Goal: Contribute content: Contribute content

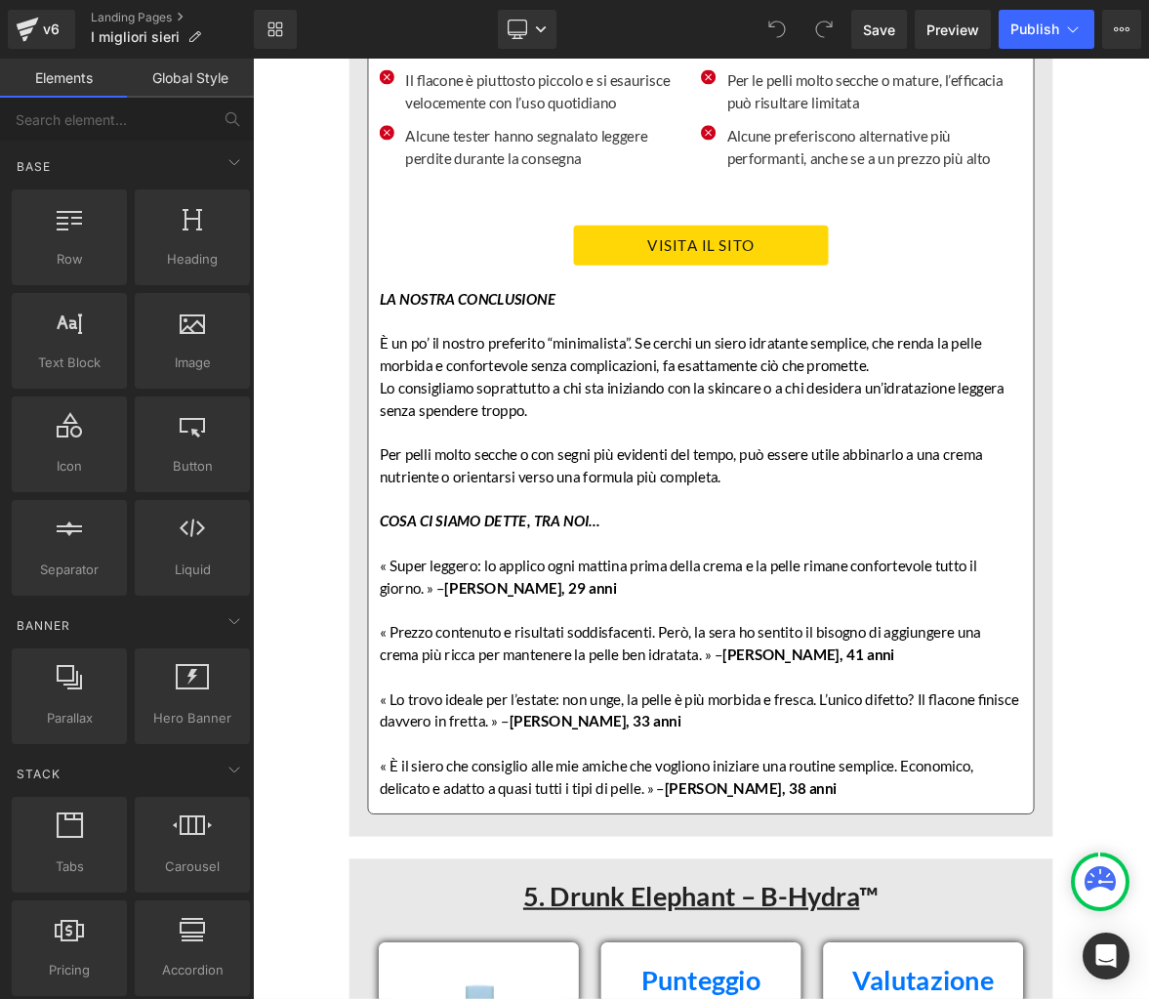
scroll to position [14187, 0]
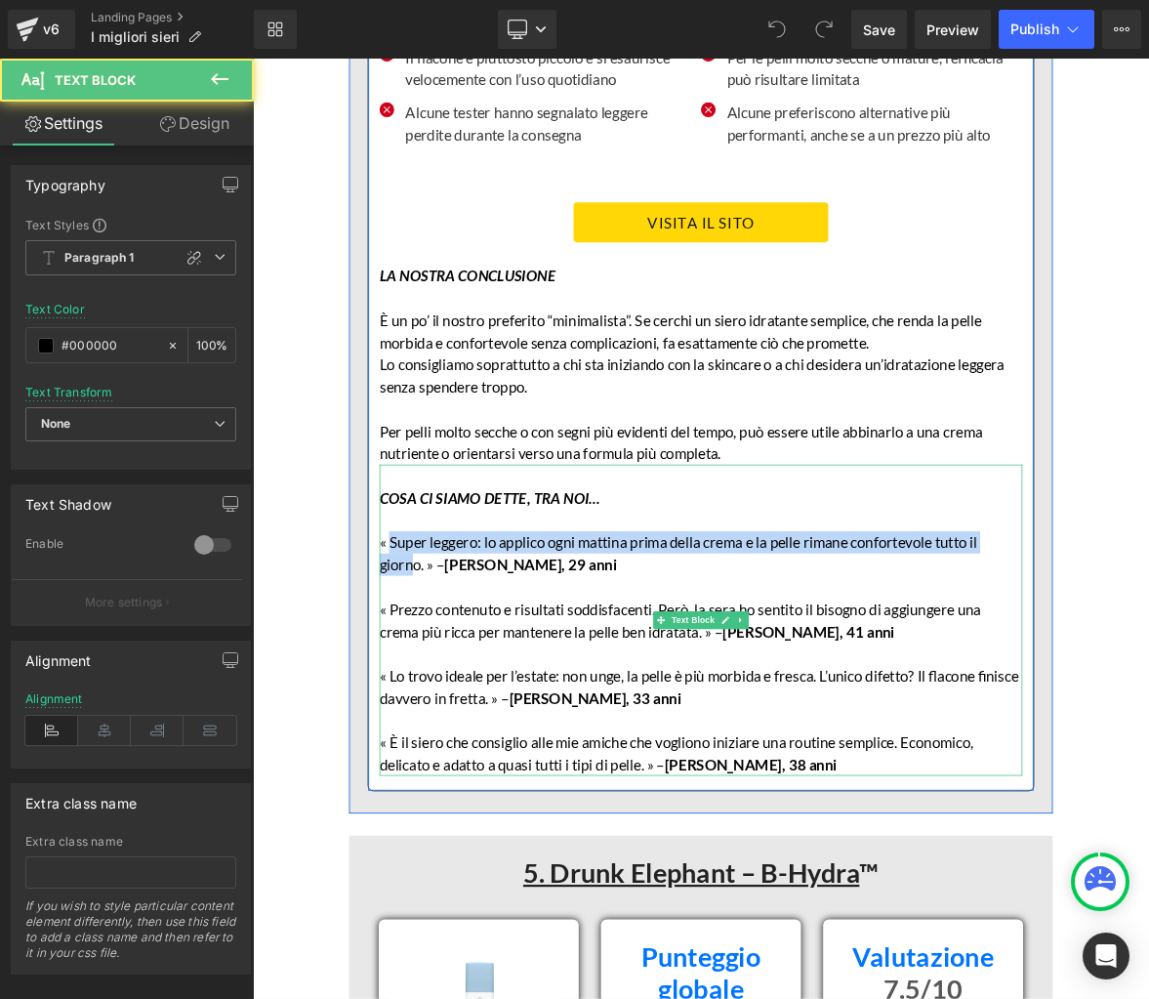
drag, startPoint x: 435, startPoint y: 637, endPoint x: 444, endPoint y: 648, distance: 14.6
click at [468, 681] on p "« Super leggero: lo applico ogni mattina prima della crema e la pelle rimane co…" at bounding box center [843, 710] width 847 height 59
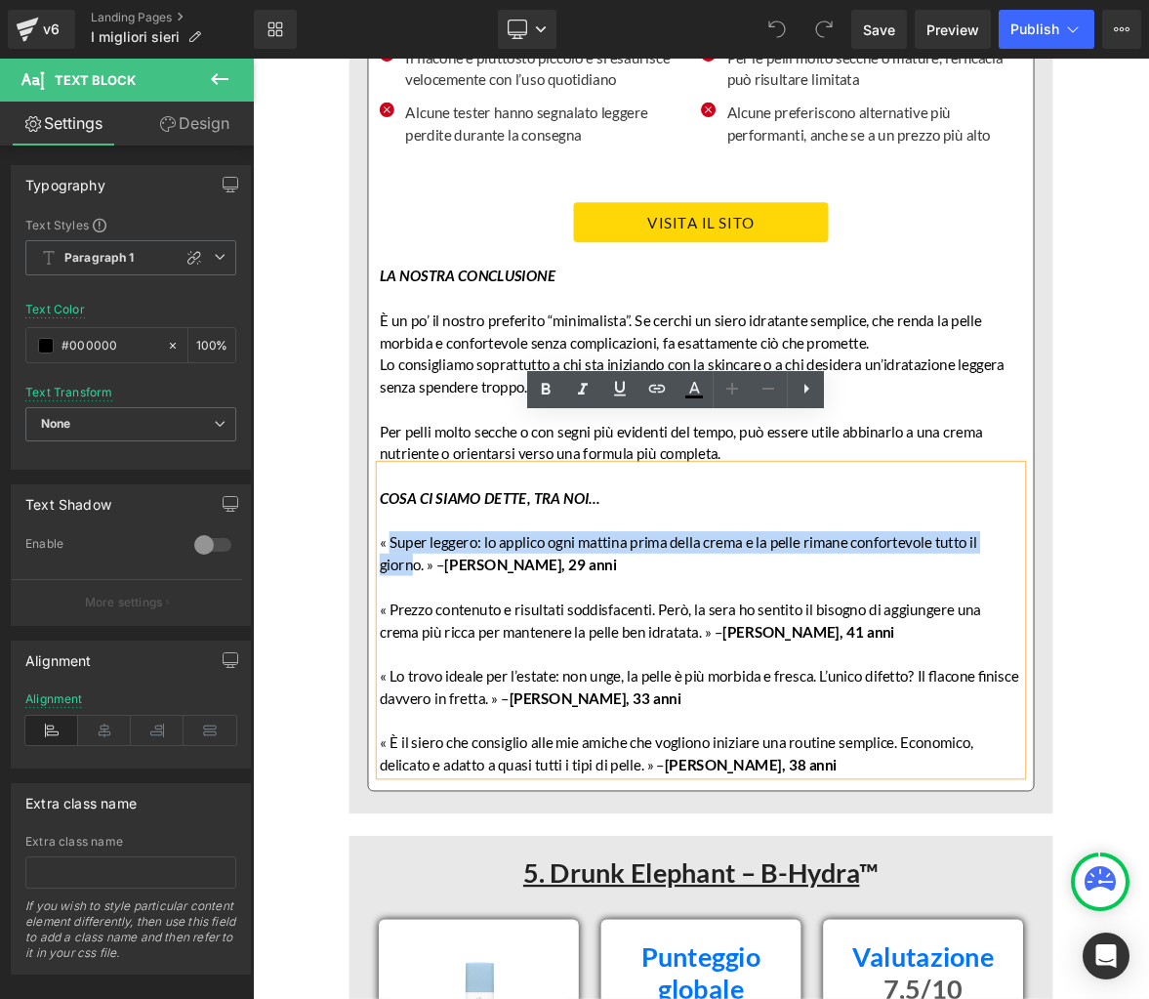
click at [438, 681] on p "« Super leggero: lo applico ogni mattina prima della crema e la pelle rimane co…" at bounding box center [843, 710] width 847 height 59
drag, startPoint x: 432, startPoint y: 637, endPoint x: 472, endPoint y: 658, distance: 45.4
click at [472, 681] on p "« Super leggero: lo applico ogni mattina prima della crema e la pelle rimane co…" at bounding box center [843, 710] width 847 height 59
copy p "Super leggero: lo applico ogni mattina prima della crema e la pelle rimane conf…"
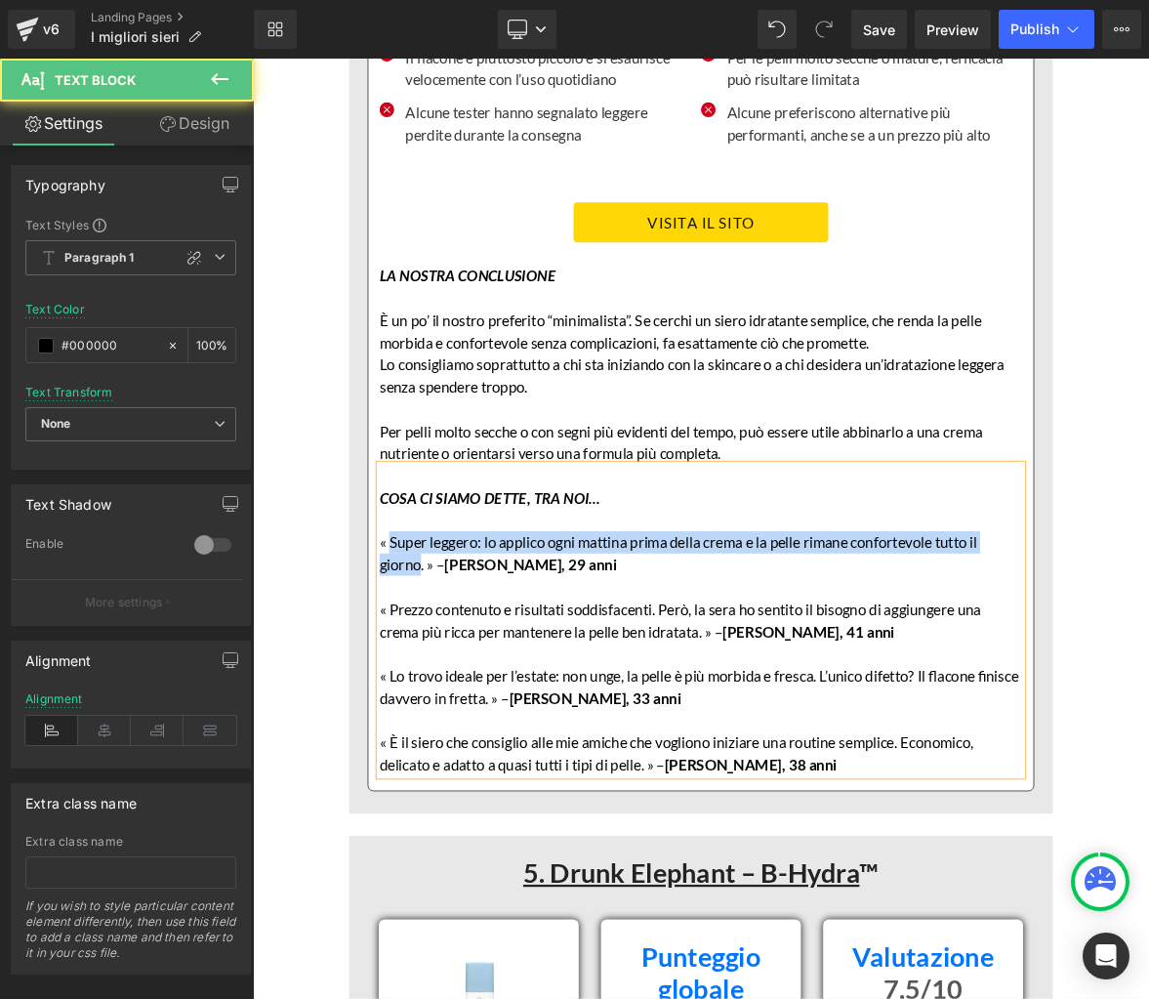
click at [1105, 681] on p "« Super leggero: lo applico ogni mattina prima della crema e la pelle rimane co…" at bounding box center [843, 710] width 847 height 59
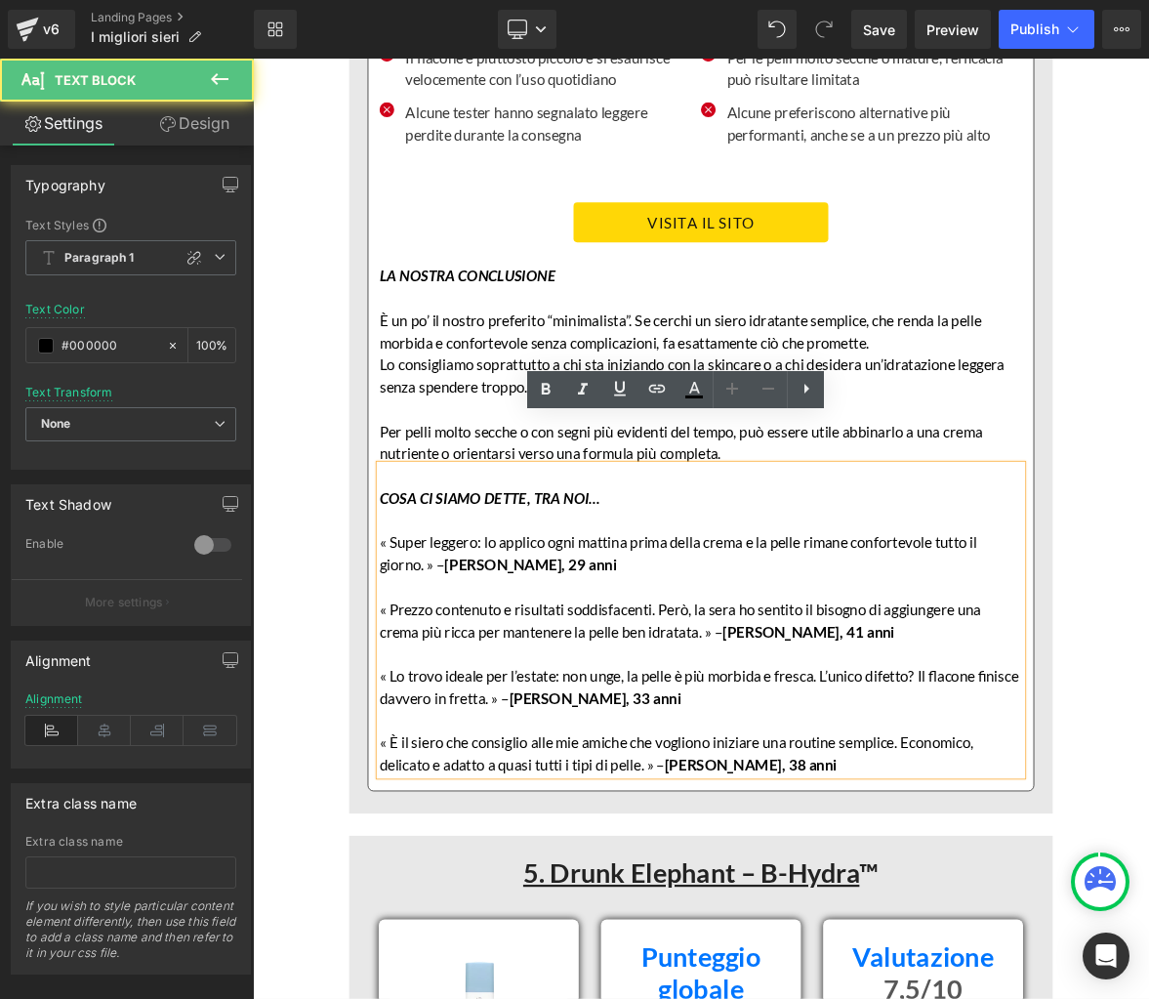
click at [1051, 681] on p "« Super leggero: lo applico ogni mattina prima della crema e la pelle rimane co…" at bounding box center [843, 710] width 847 height 59
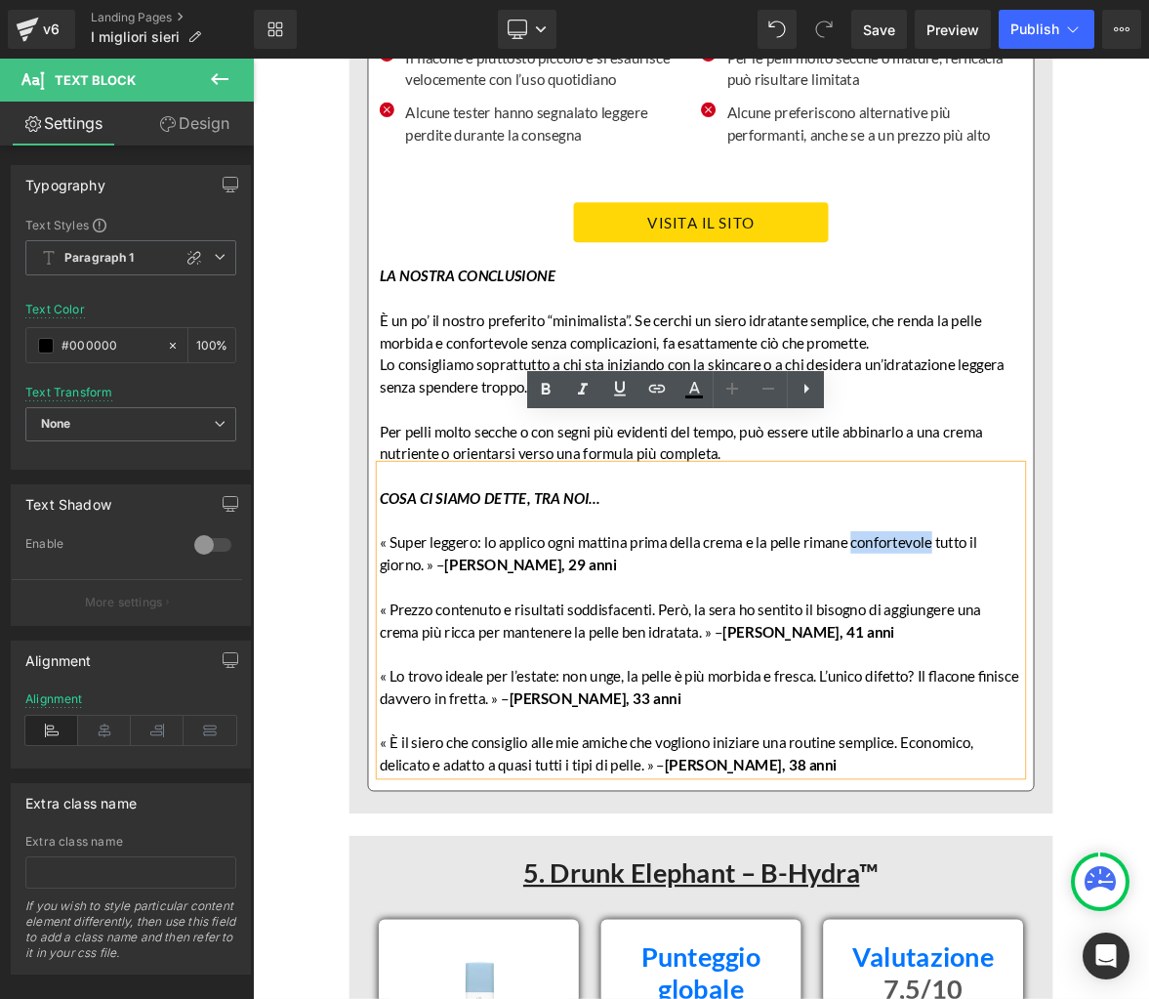
drag, startPoint x: 1051, startPoint y: 640, endPoint x: 1158, endPoint y: 640, distance: 106.4
click at [1148, 681] on p "« Super leggero: lo applico ogni mattina prima della crema e la pelle rimane co…" at bounding box center [843, 710] width 847 height 59
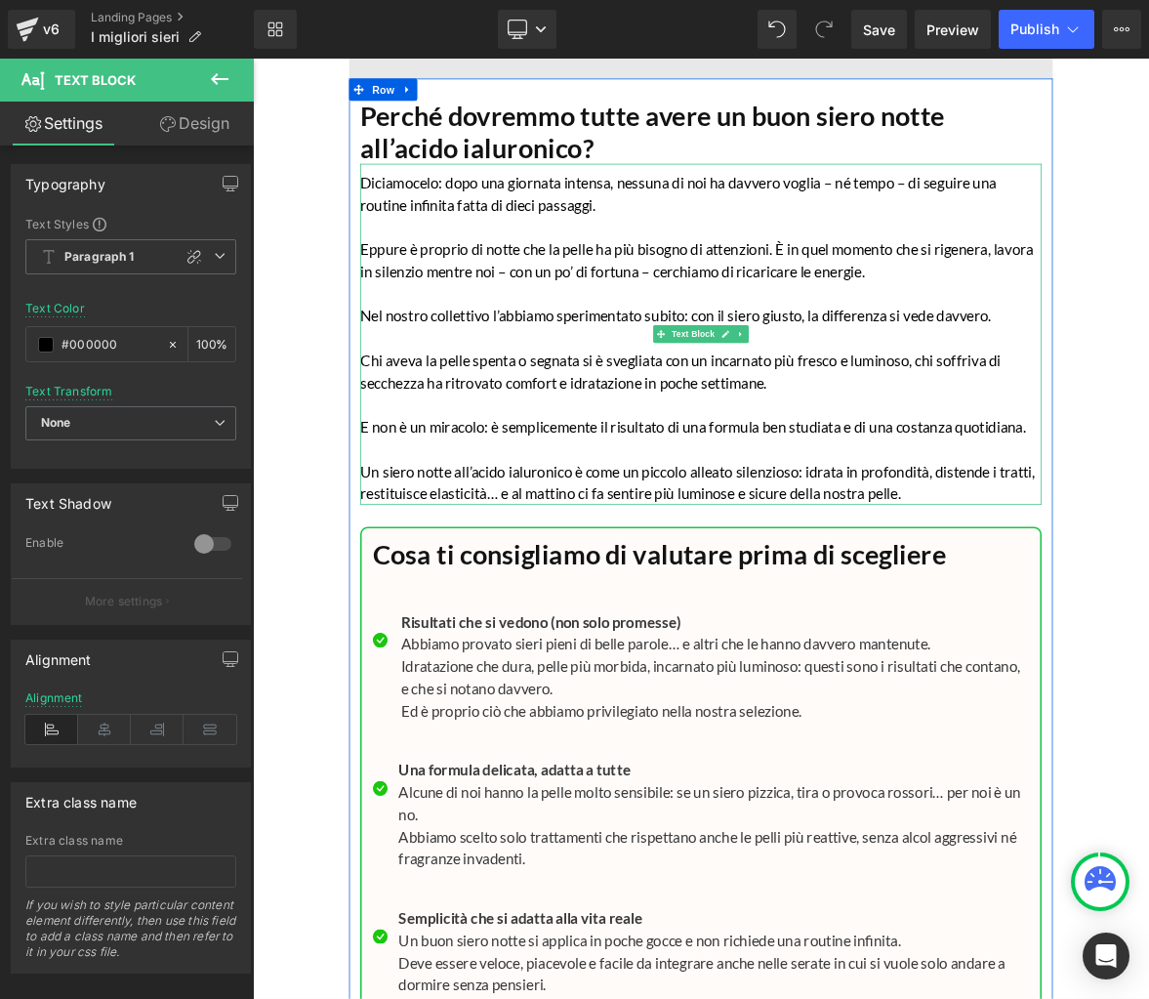
scroll to position [18003, 0]
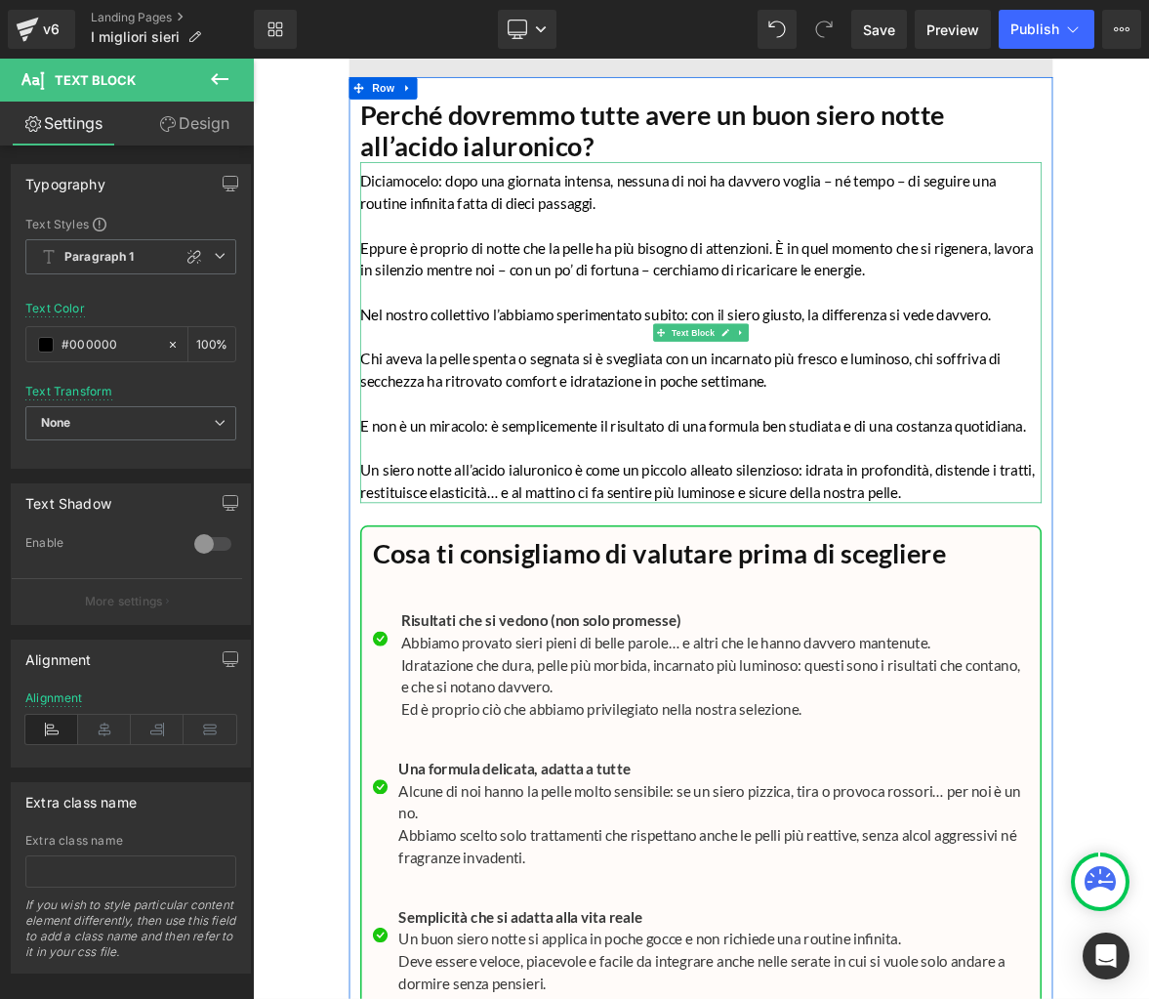
click at [599, 456] on p "Chi aveva la pelle spenta o segnata si è svegliata con un incarnato più fresco …" at bounding box center [843, 468] width 898 height 59
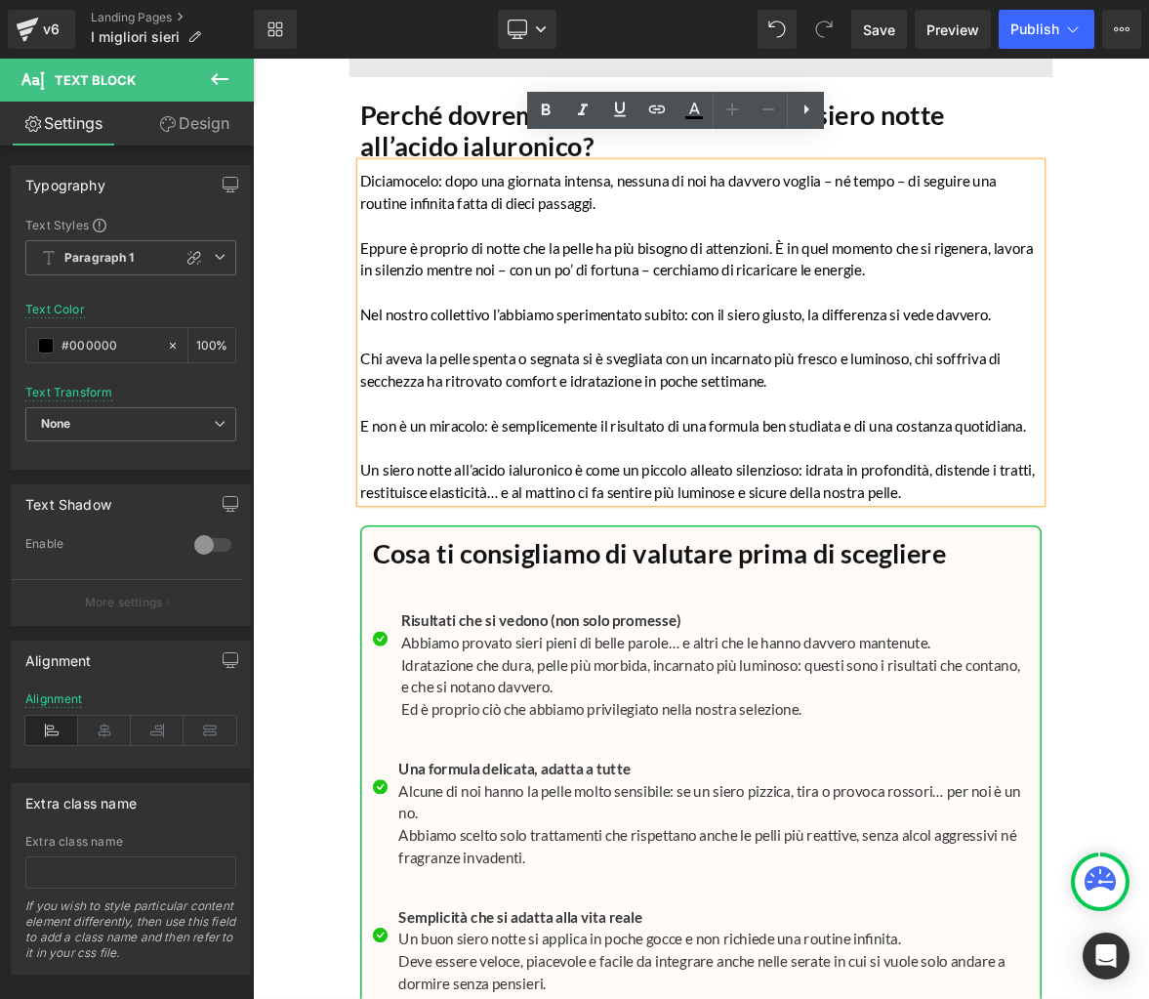
click at [592, 453] on p "Chi aveva la pelle spenta o segnata si è svegliata con un incarnato più fresco …" at bounding box center [843, 468] width 898 height 59
drag, startPoint x: 590, startPoint y: 454, endPoint x: 657, endPoint y: 452, distance: 67.4
click at [657, 452] on p "Chi aveva la pelle spenta o segnata si è svegliata con un incarnato più fresco …" at bounding box center [843, 468] width 898 height 59
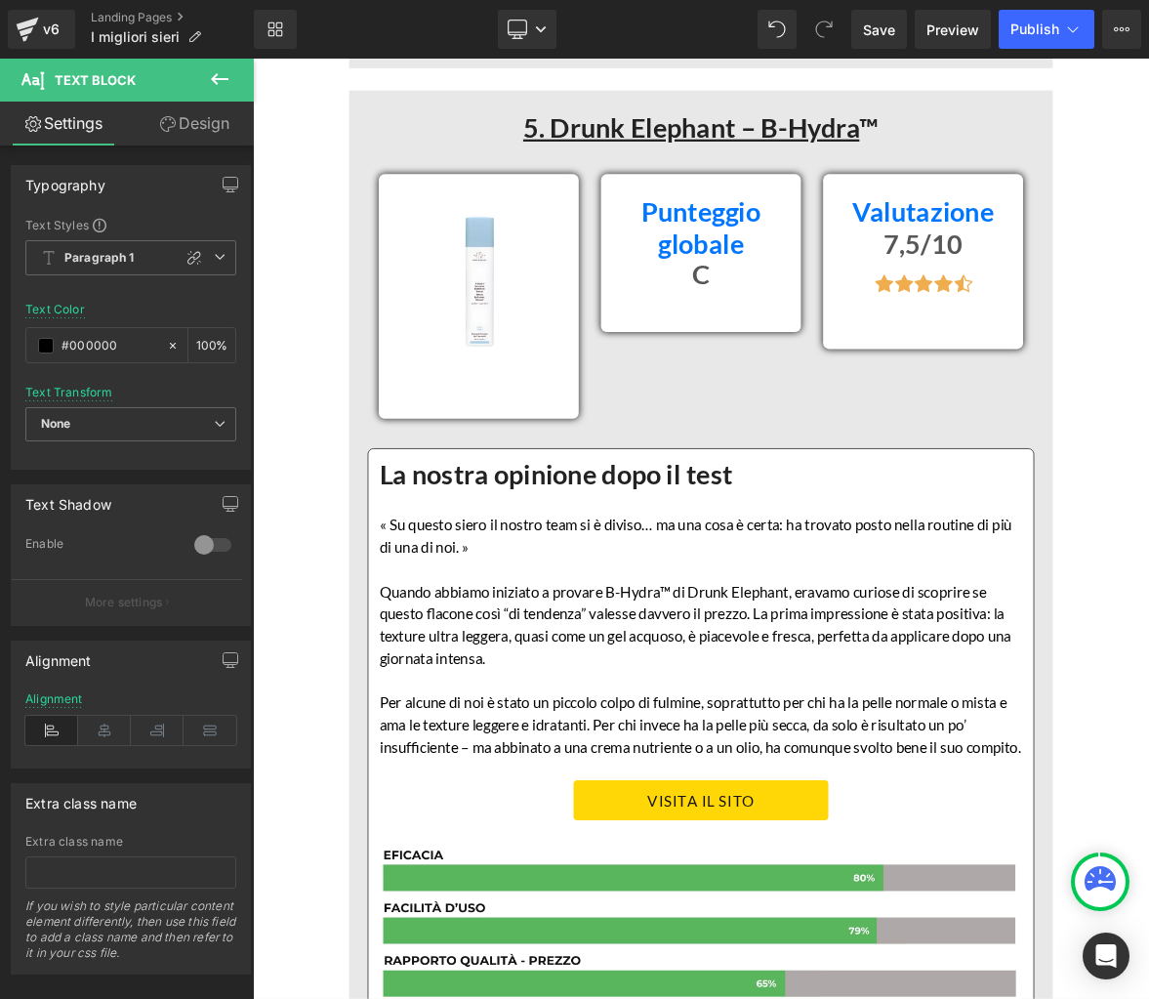
scroll to position [18649, 0]
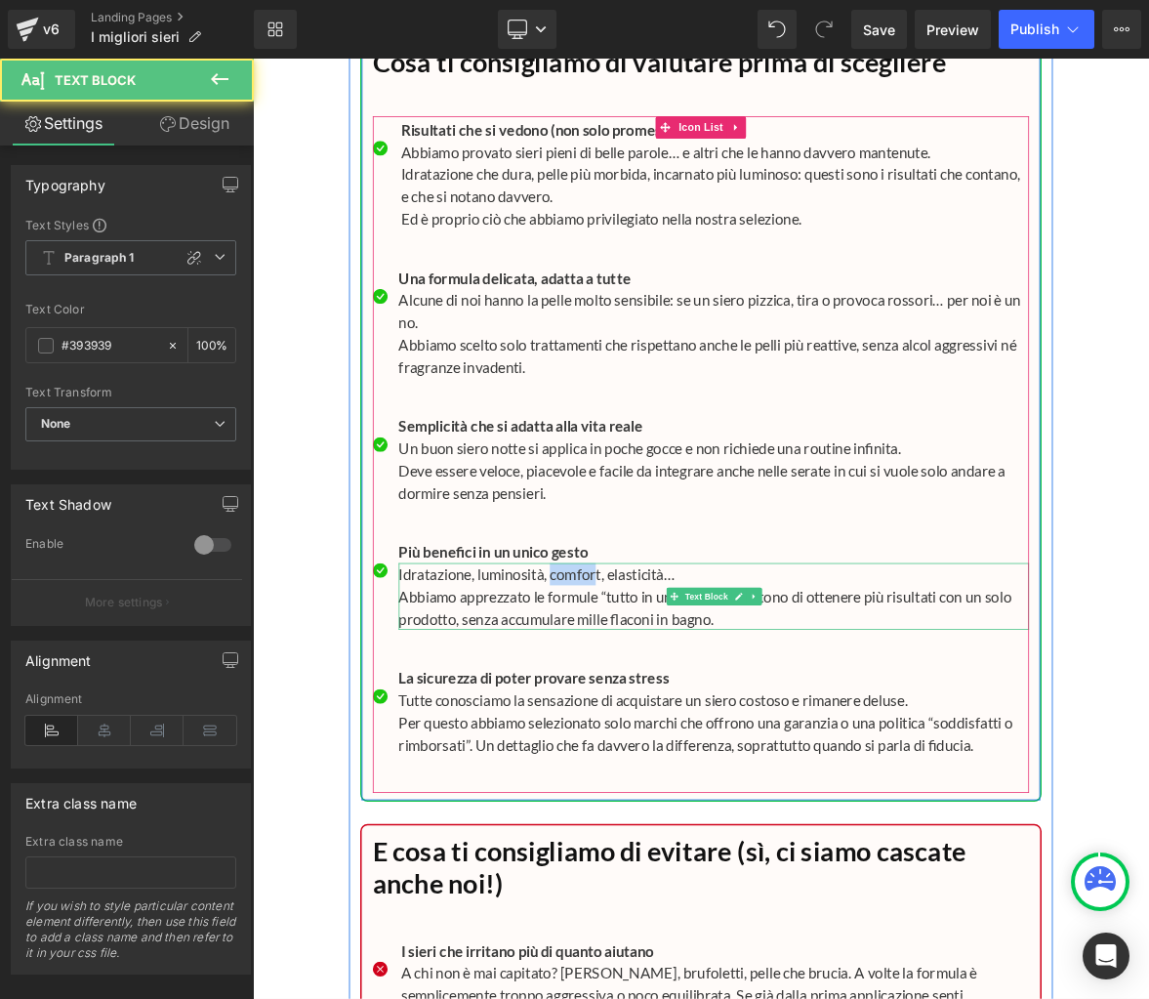
drag, startPoint x: 646, startPoint y: 708, endPoint x: 709, endPoint y: 707, distance: 62.5
click at [709, 723] on p "Idratazione, luminosità, comfort, elasticità…" at bounding box center [860, 737] width 831 height 29
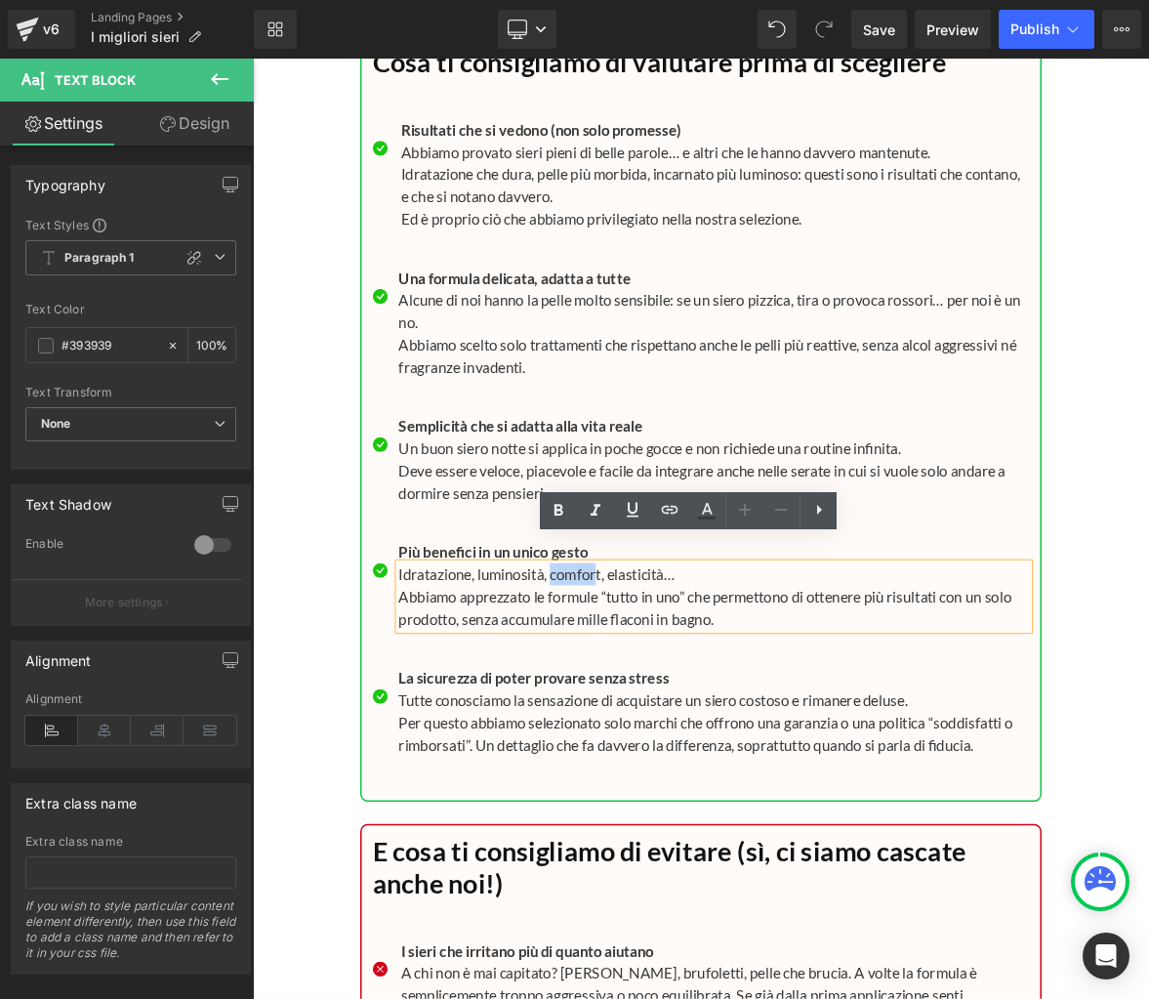
click at [650, 723] on p "Idratazione, luminosità, comfort, elasticità…" at bounding box center [860, 737] width 831 height 29
drag, startPoint x: 649, startPoint y: 709, endPoint x: 721, endPoint y: 710, distance: 72.2
click at [721, 723] on p "Idratazione, luminosità, comfort, elasticità…" at bounding box center [860, 737] width 831 height 29
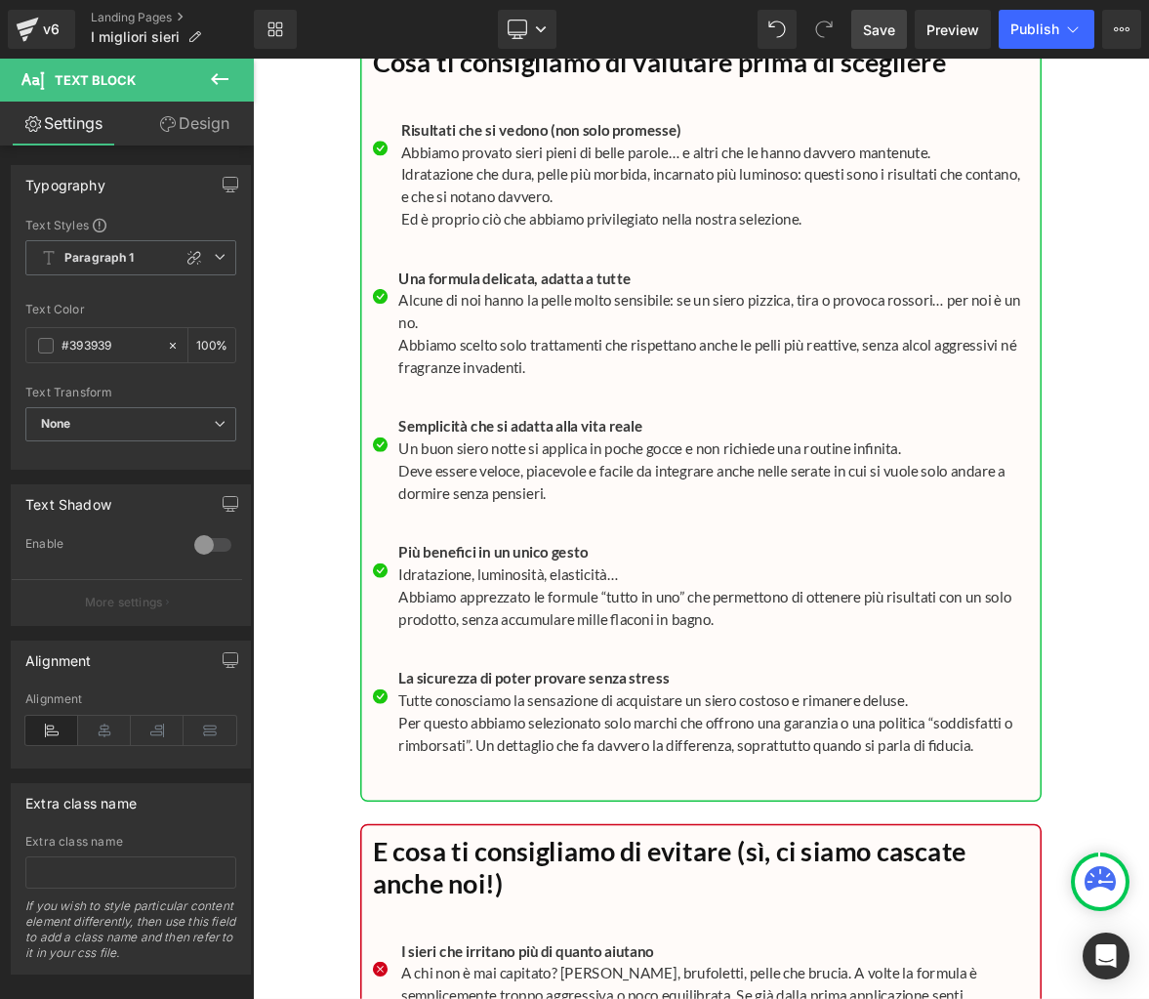
click at [865, 43] on link "Save" at bounding box center [879, 29] width 56 height 39
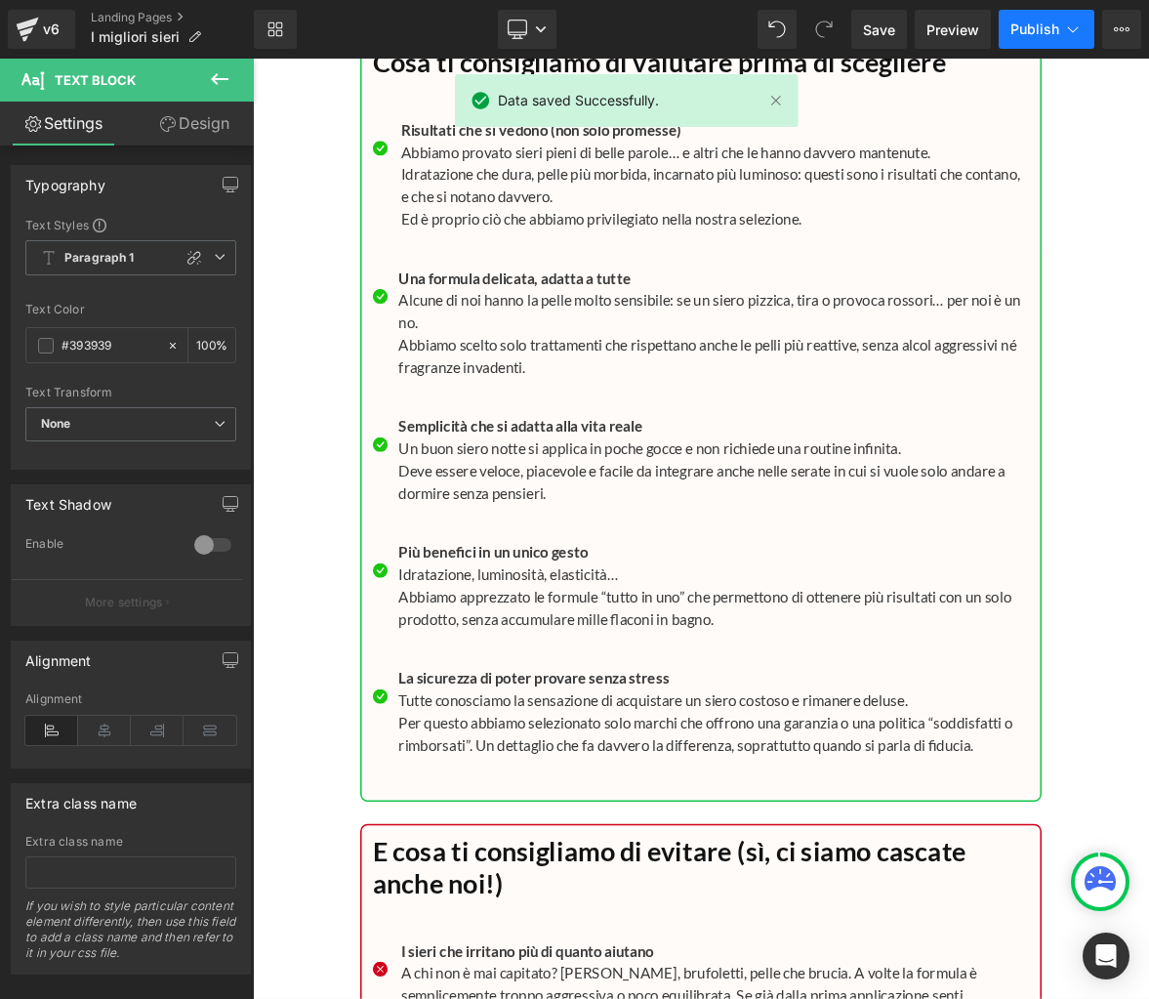
click at [1040, 23] on span "Publish" at bounding box center [1034, 29] width 49 height 16
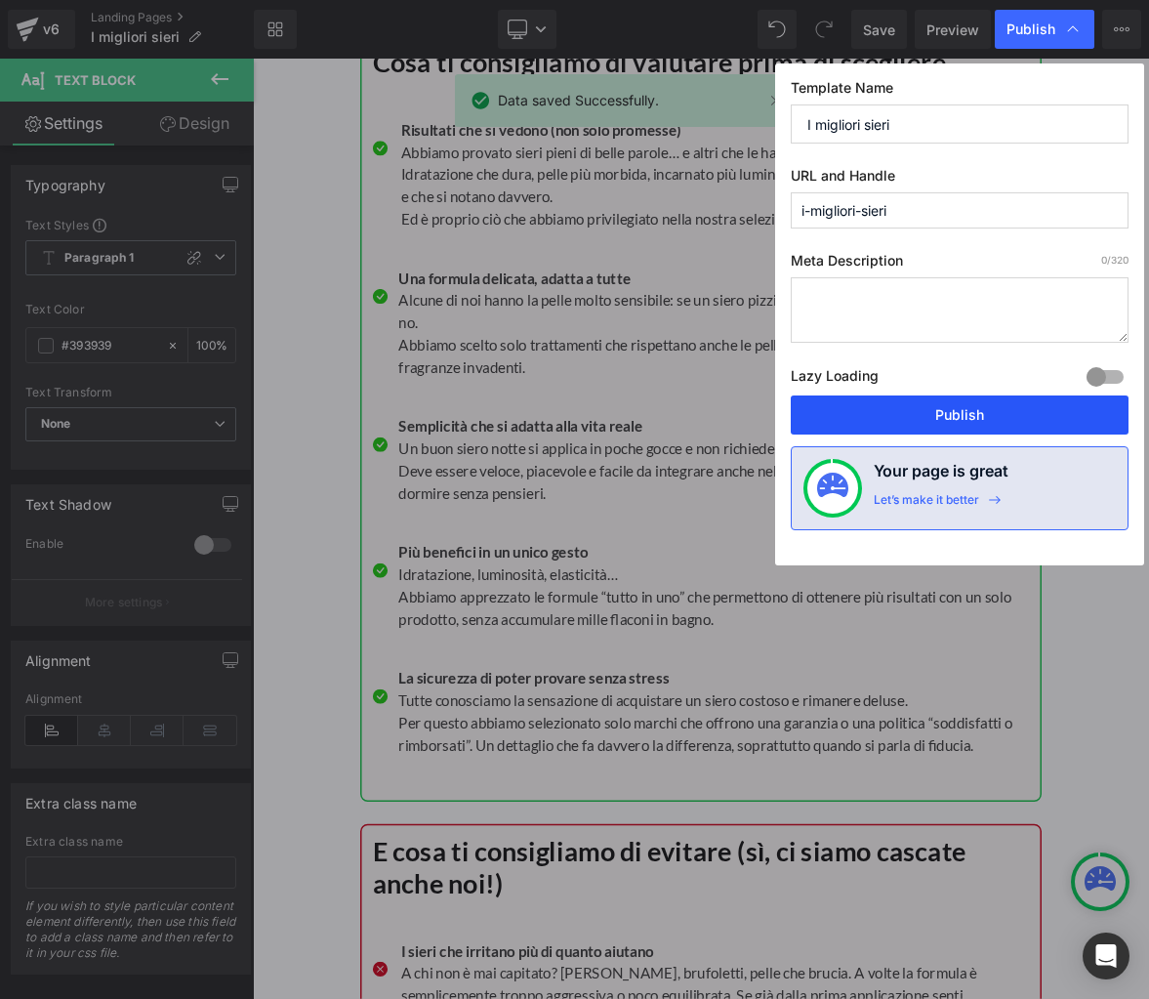
click at [964, 410] on button "Publish" at bounding box center [960, 414] width 338 height 39
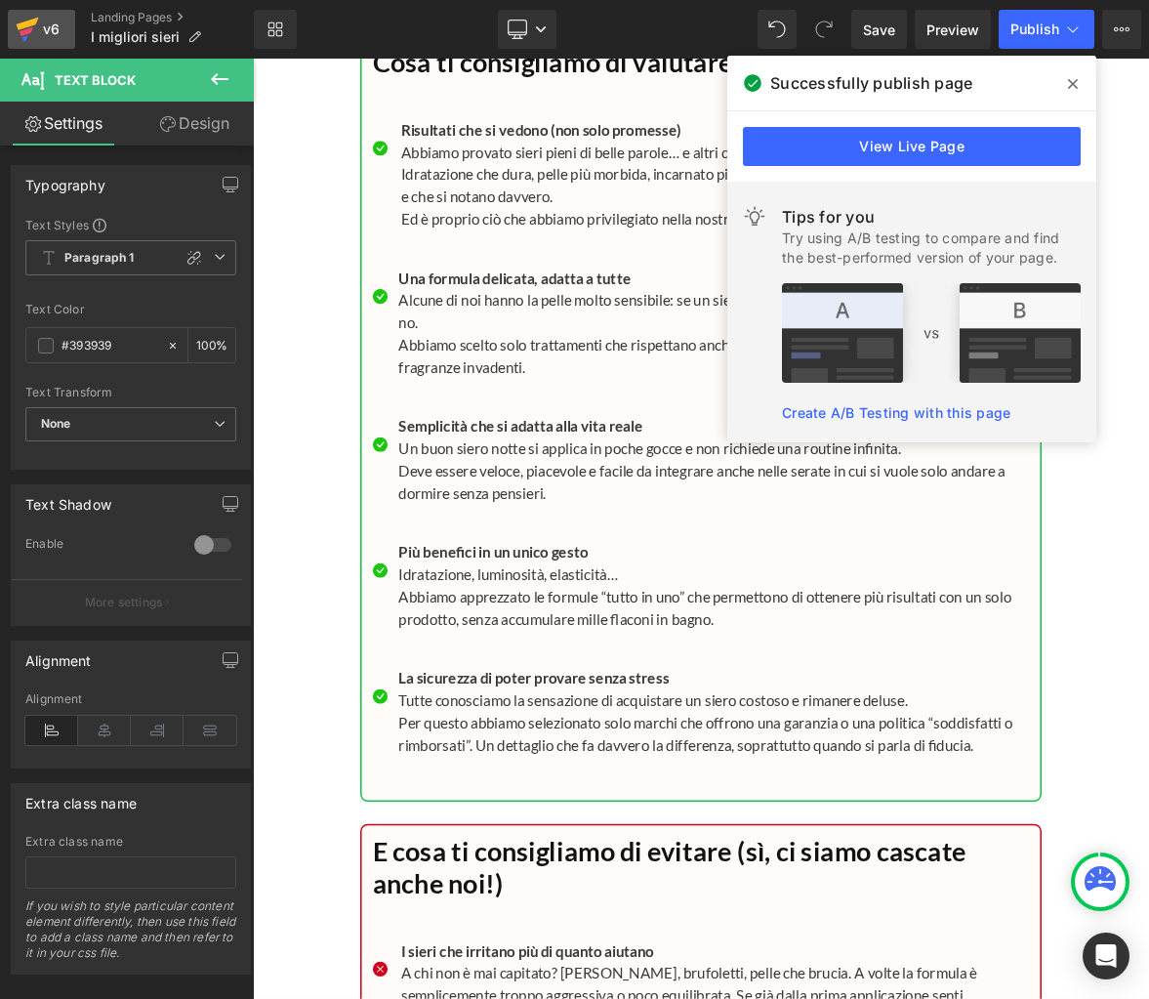
click at [42, 27] on div "v6" at bounding box center [51, 29] width 24 height 25
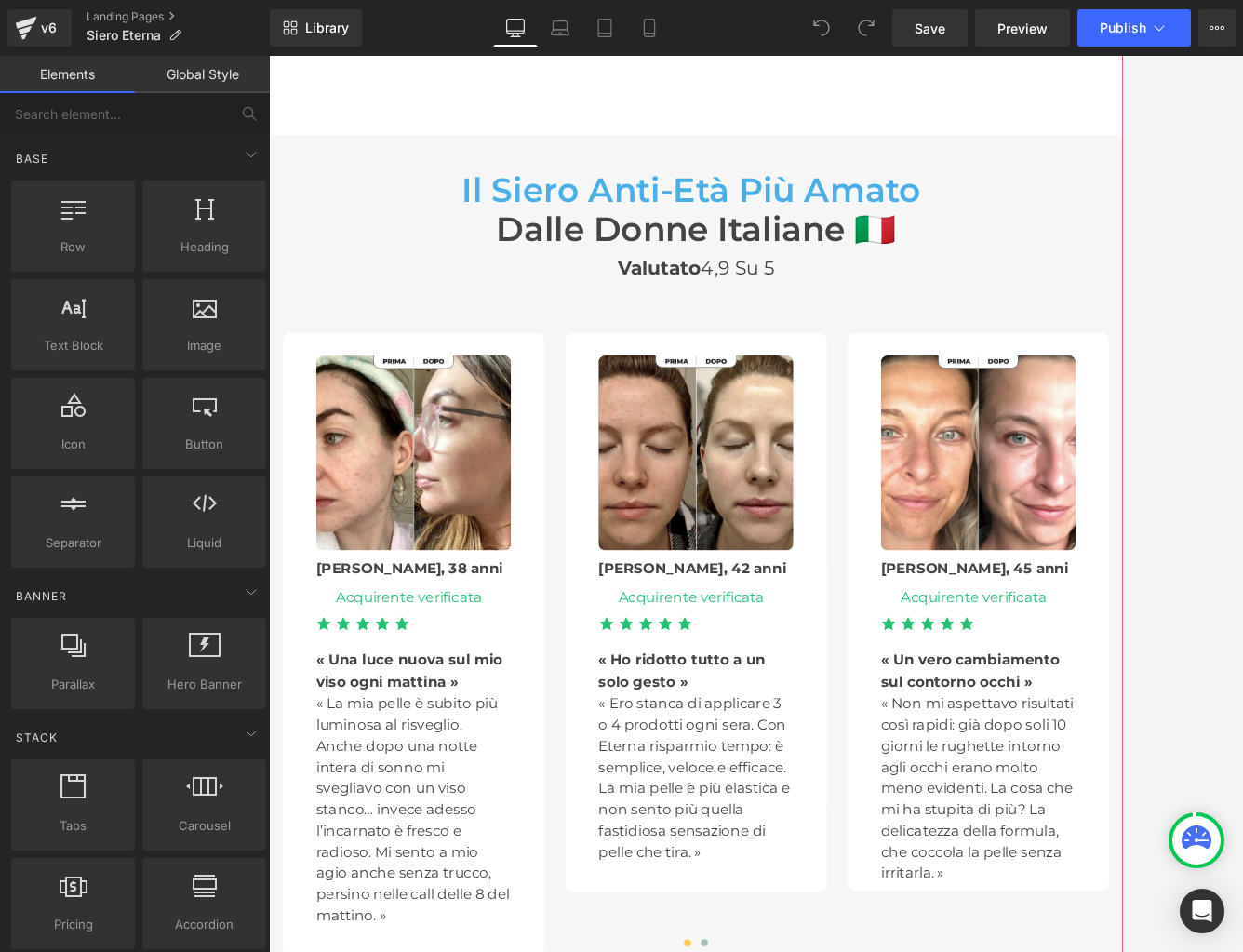
scroll to position [5534, 0]
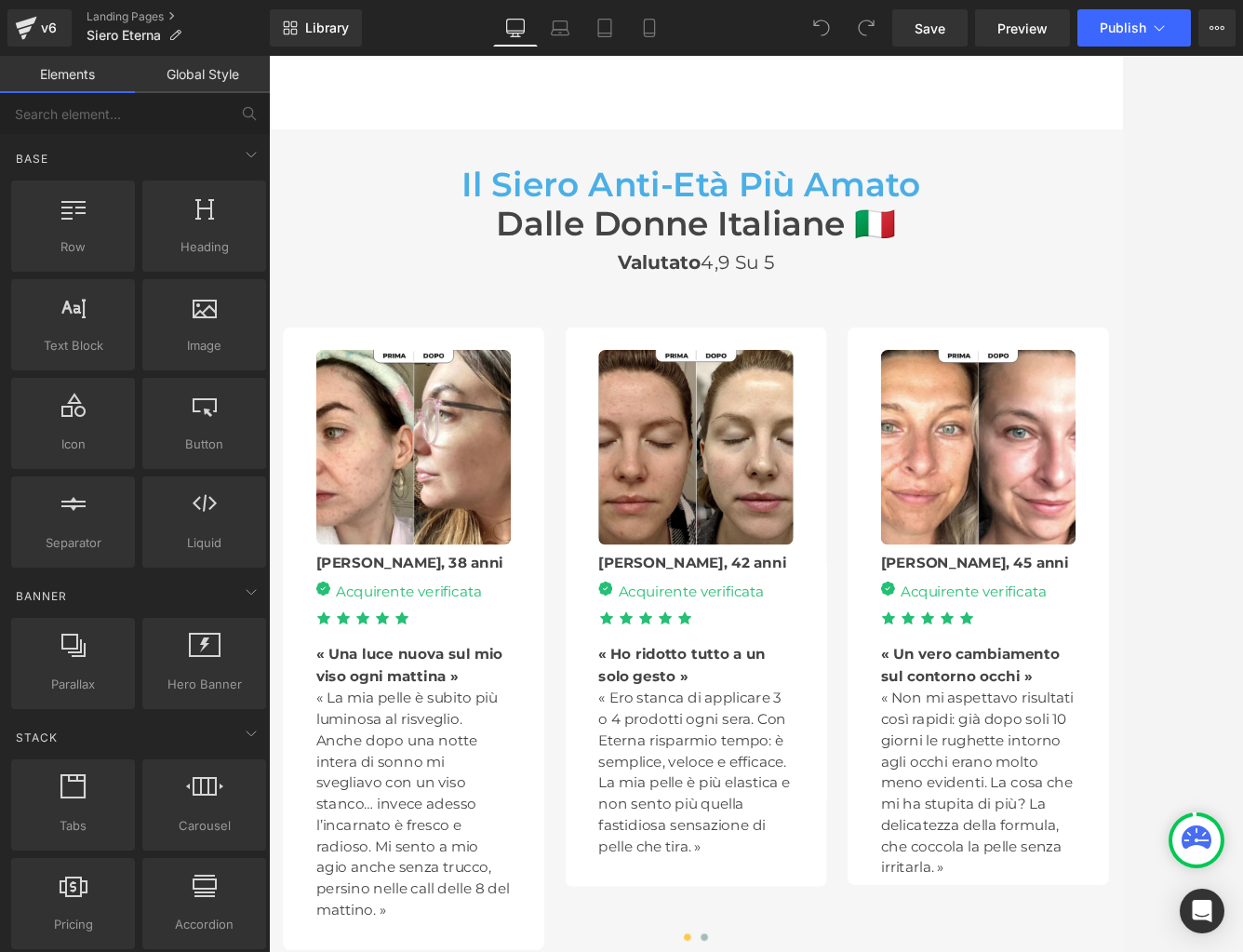
click at [533, 764] on div "Acquirente verificata" at bounding box center [450, 761] width 200 height 30
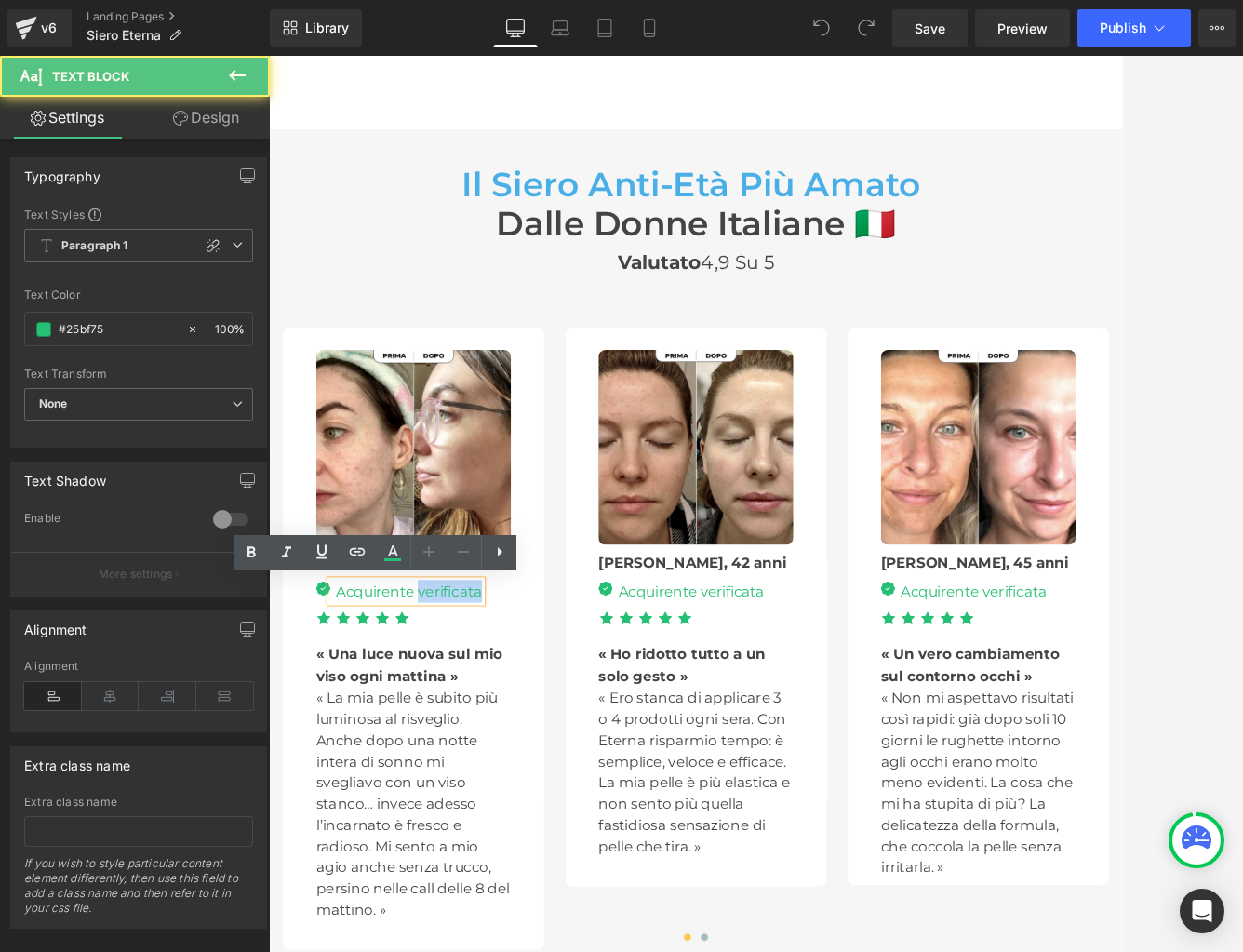
click at [533, 764] on div "Acquirente verificata" at bounding box center [450, 761] width 200 height 30
click at [546, 763] on div "Acquirente verificata" at bounding box center [450, 761] width 200 height 30
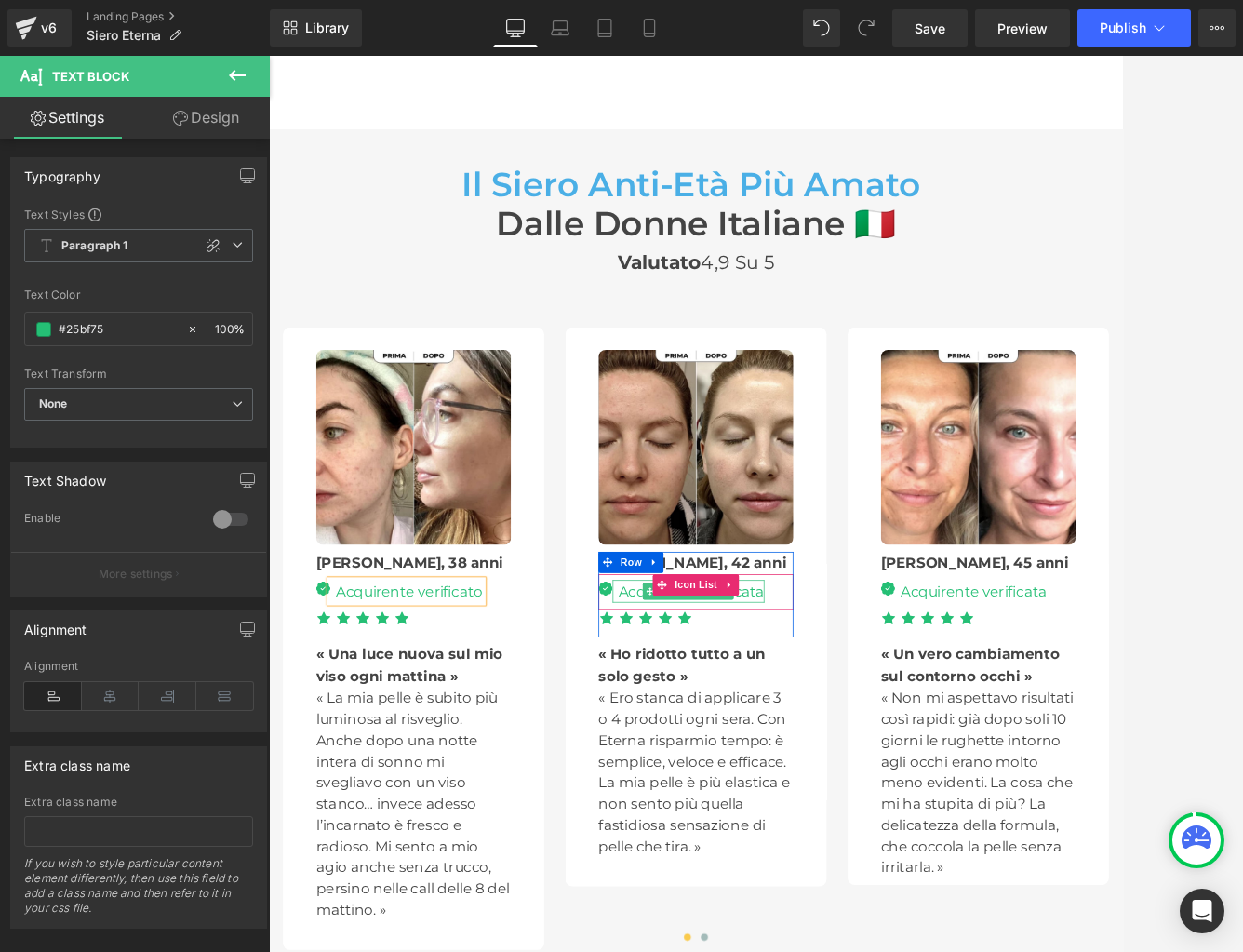
click at [913, 763] on div "Acquirente verificata" at bounding box center [823, 761] width 200 height 30
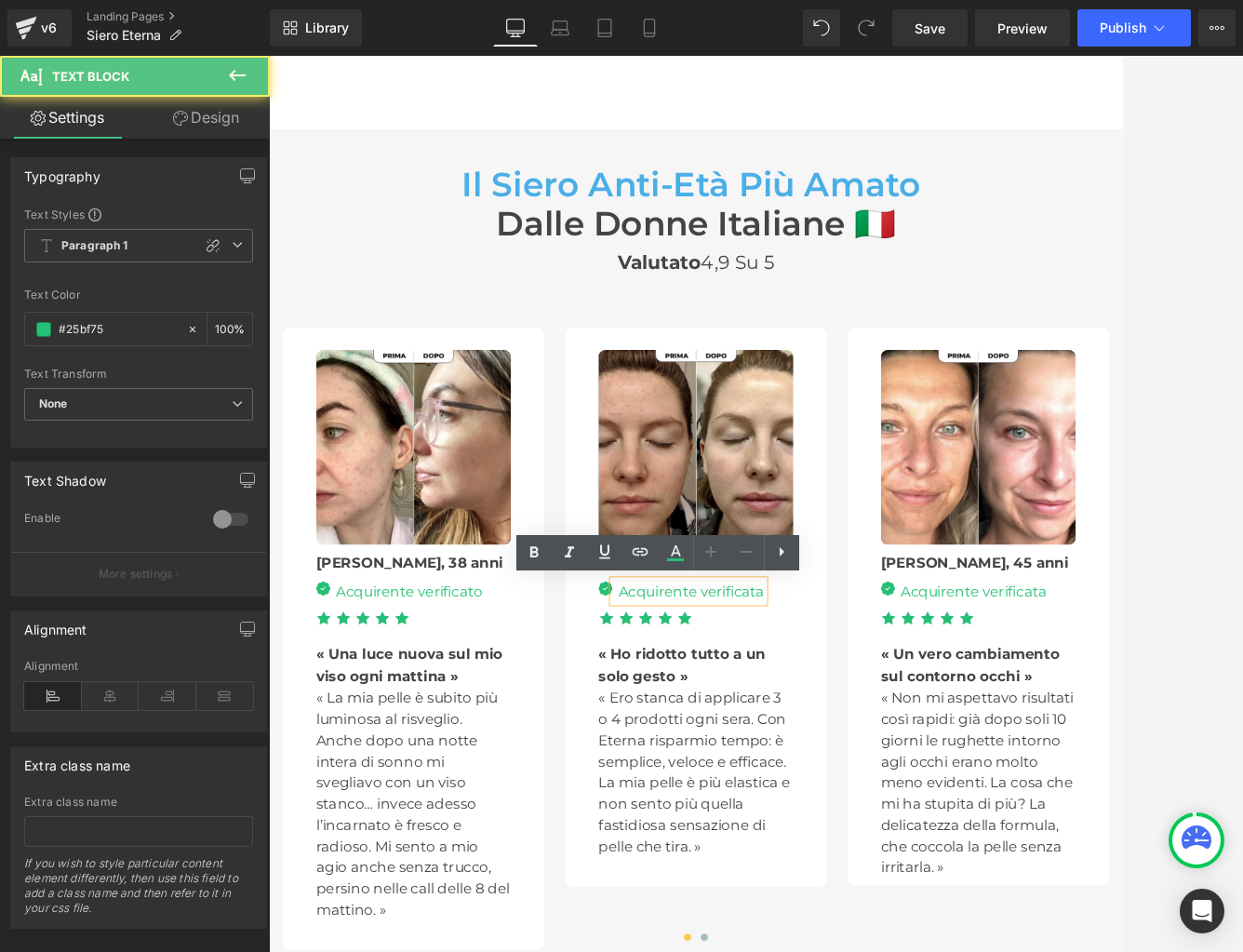
click at [913, 772] on div "Acquirente verificata" at bounding box center [823, 761] width 200 height 30
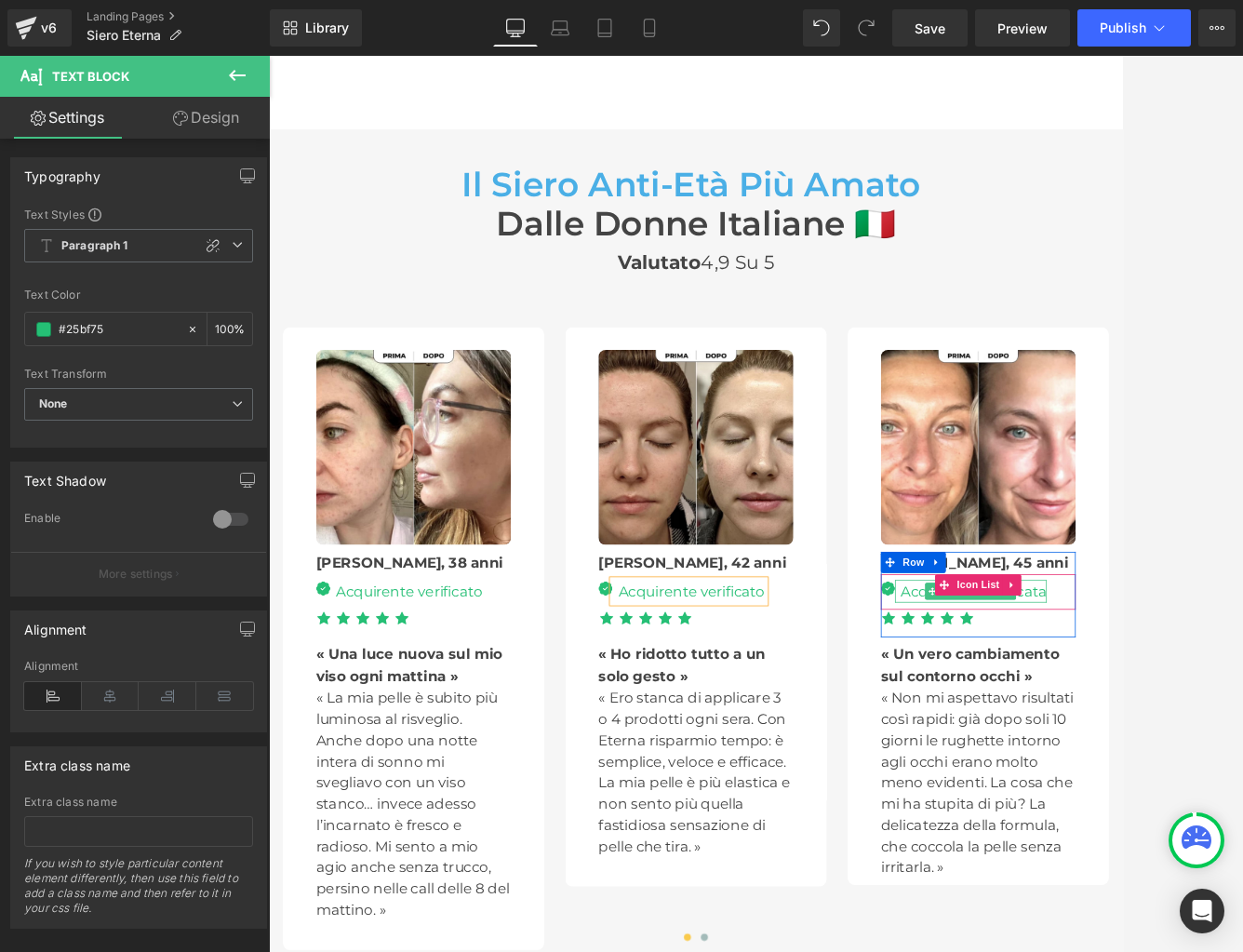
click at [1094, 764] on div "Acquirente verificata" at bounding box center [1194, 761] width 200 height 30
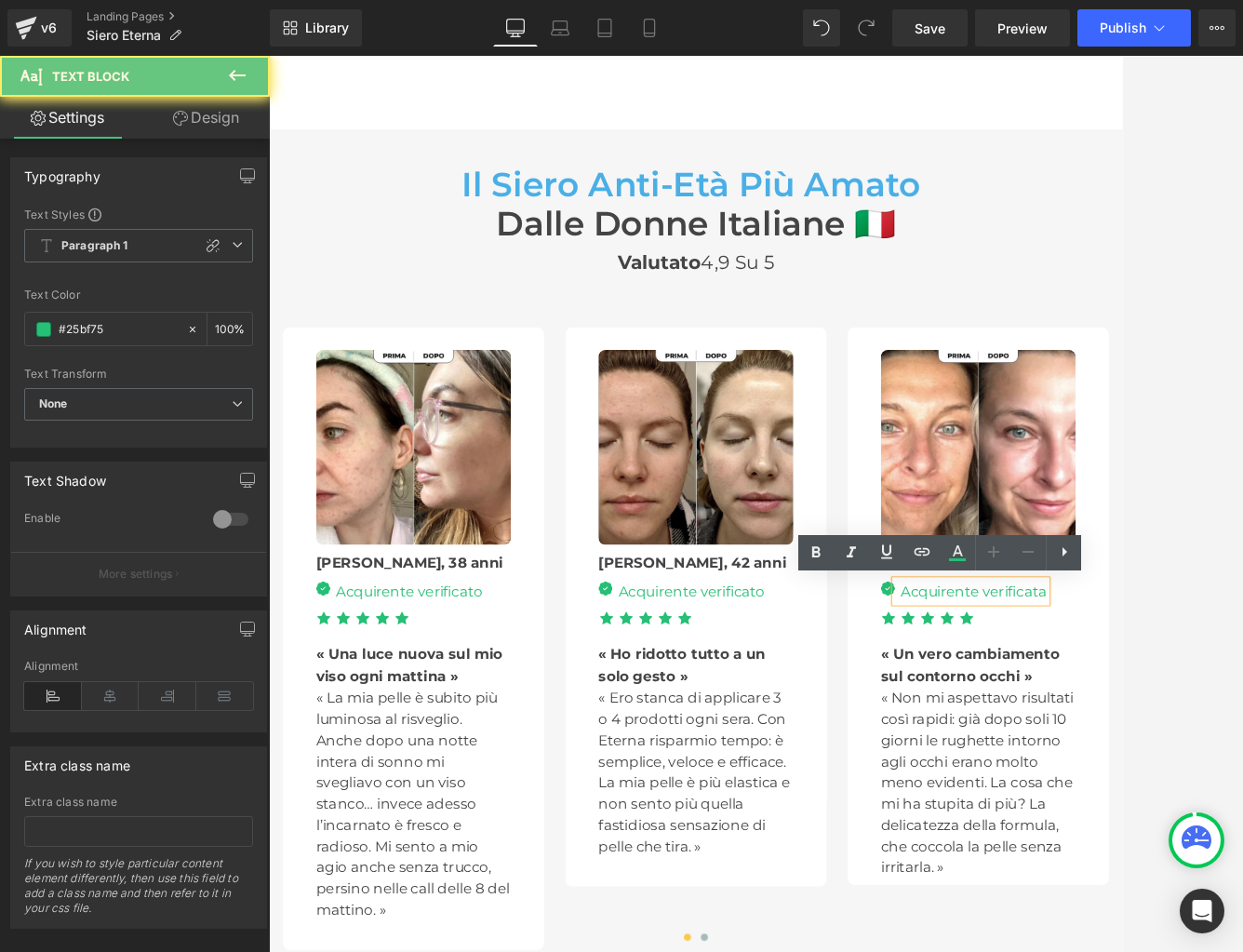
click at [1094, 761] on div "Acquirente verificata" at bounding box center [1194, 761] width 200 height 30
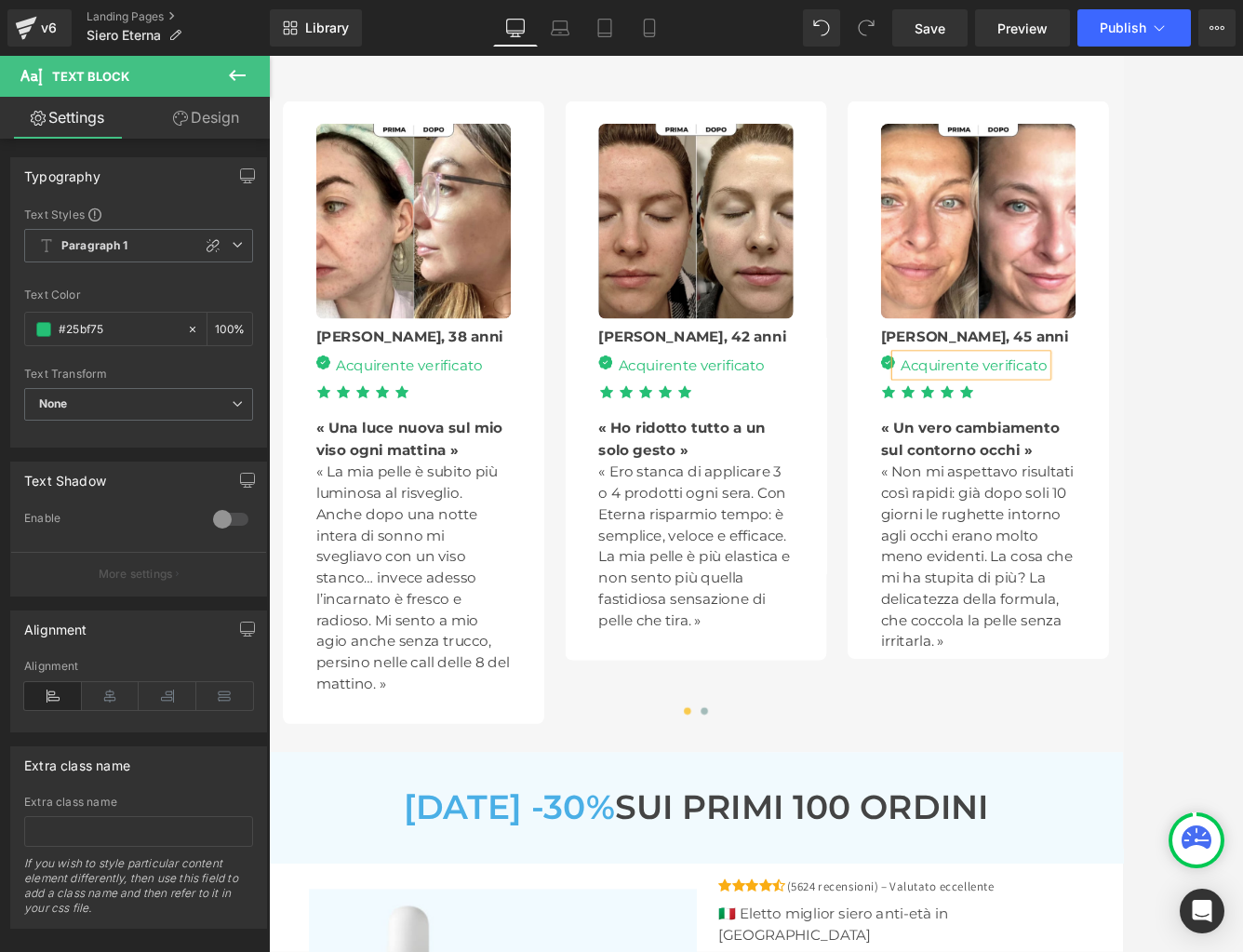
scroll to position [5838, 0]
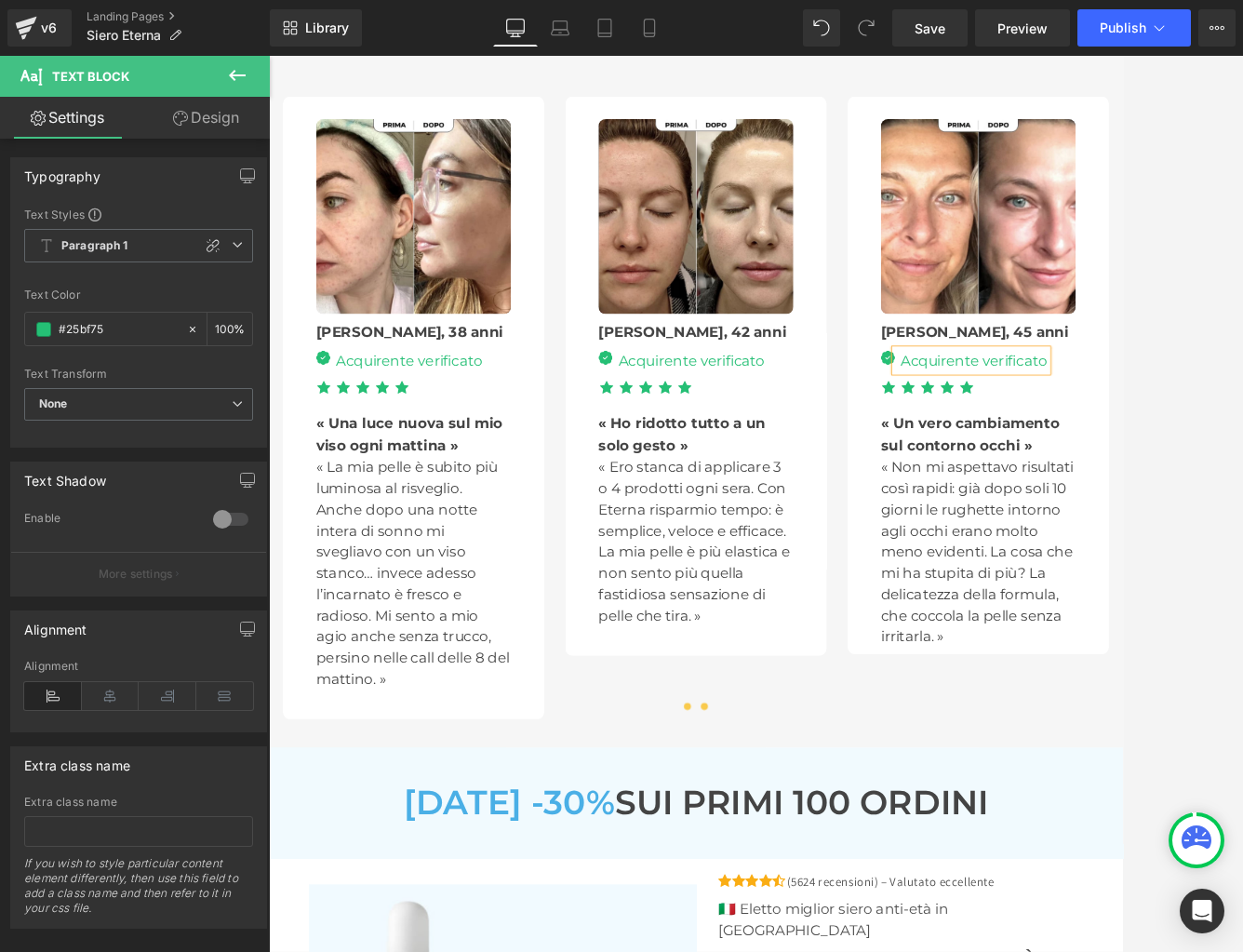
click at [845, 916] on span at bounding box center [844, 914] width 10 height 10
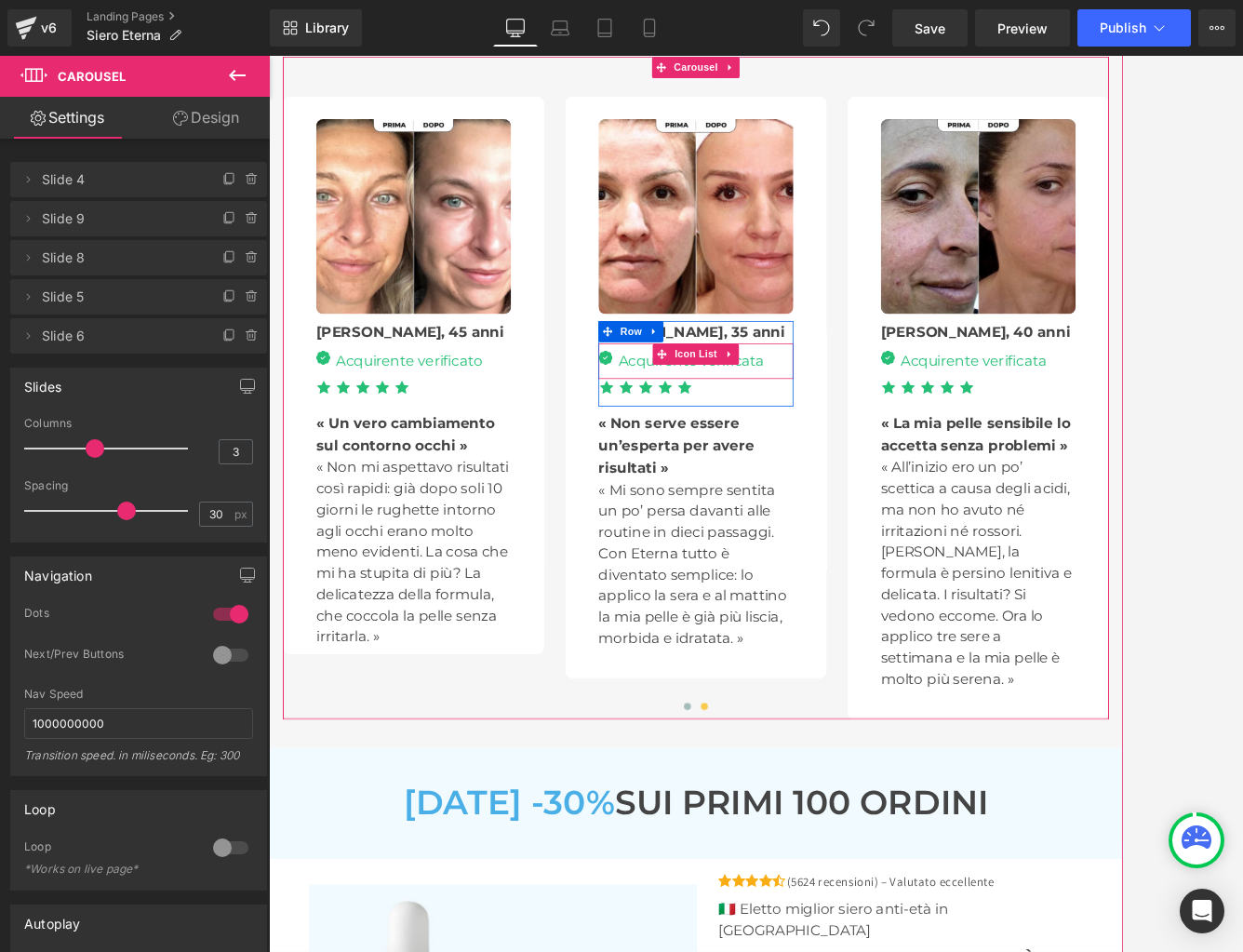
click at [937, 461] on div "Image Acquirente verificata Text Block" at bounding box center [831, 462] width 256 height 39
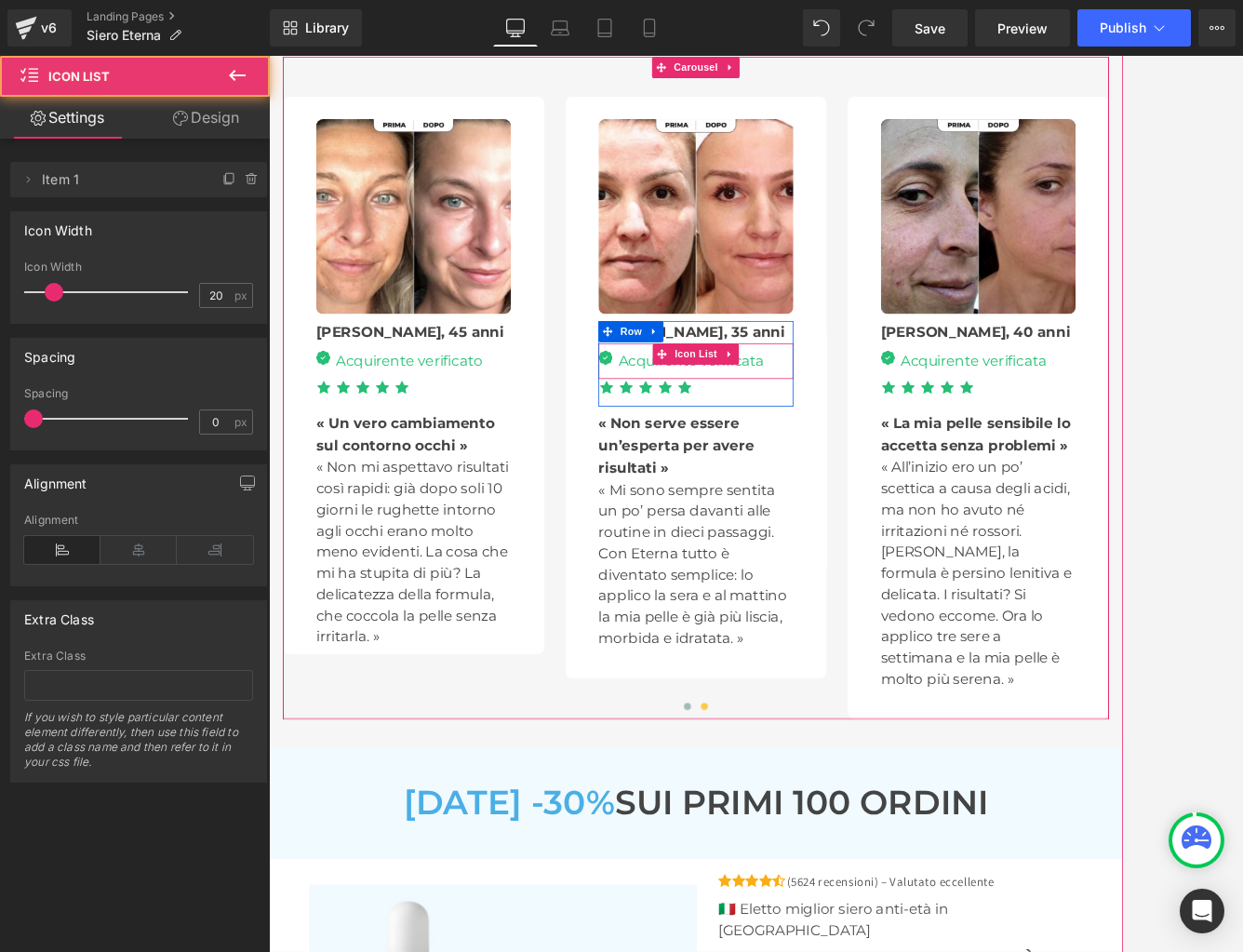
click at [925, 461] on div "Image Acquirente verificata Text Block" at bounding box center [831, 462] width 256 height 39
click at [269, 56] on div at bounding box center [269, 56] width 0 height 0
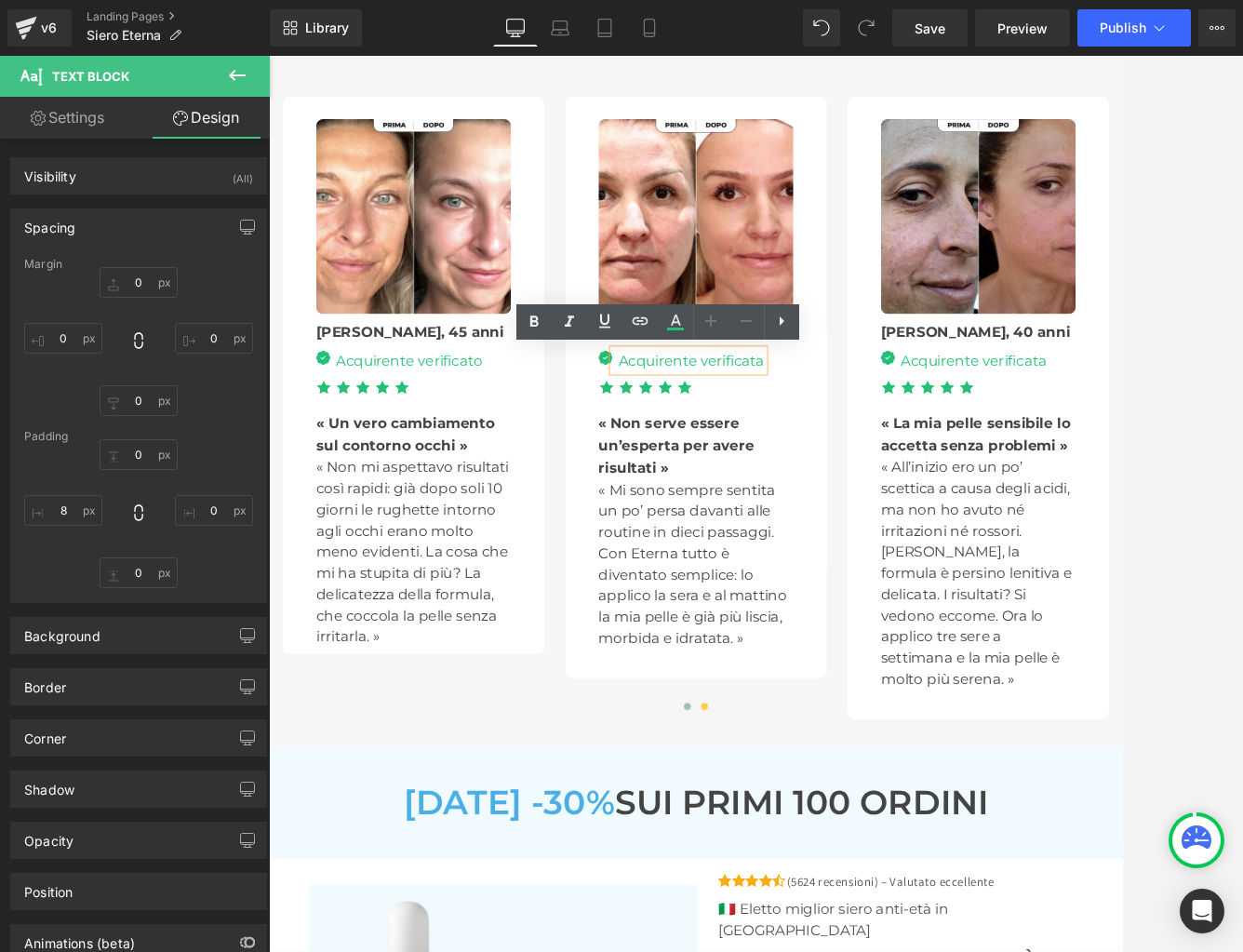
click at [921, 460] on div "Acquirente verificata" at bounding box center [823, 457] width 200 height 30
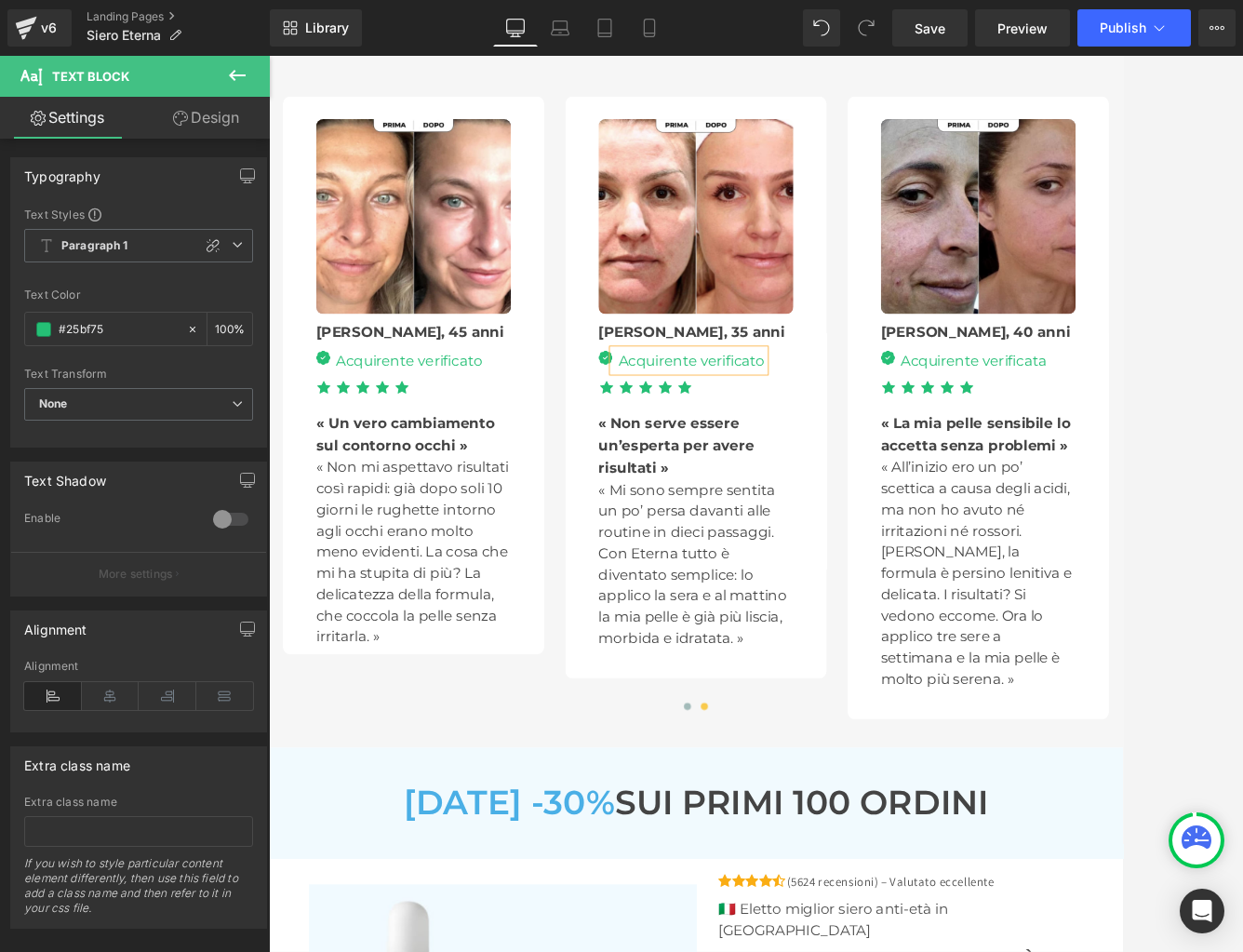
scroll to position [5839, 0]
click at [1094, 460] on div "Acquirente verificata" at bounding box center [1194, 456] width 200 height 30
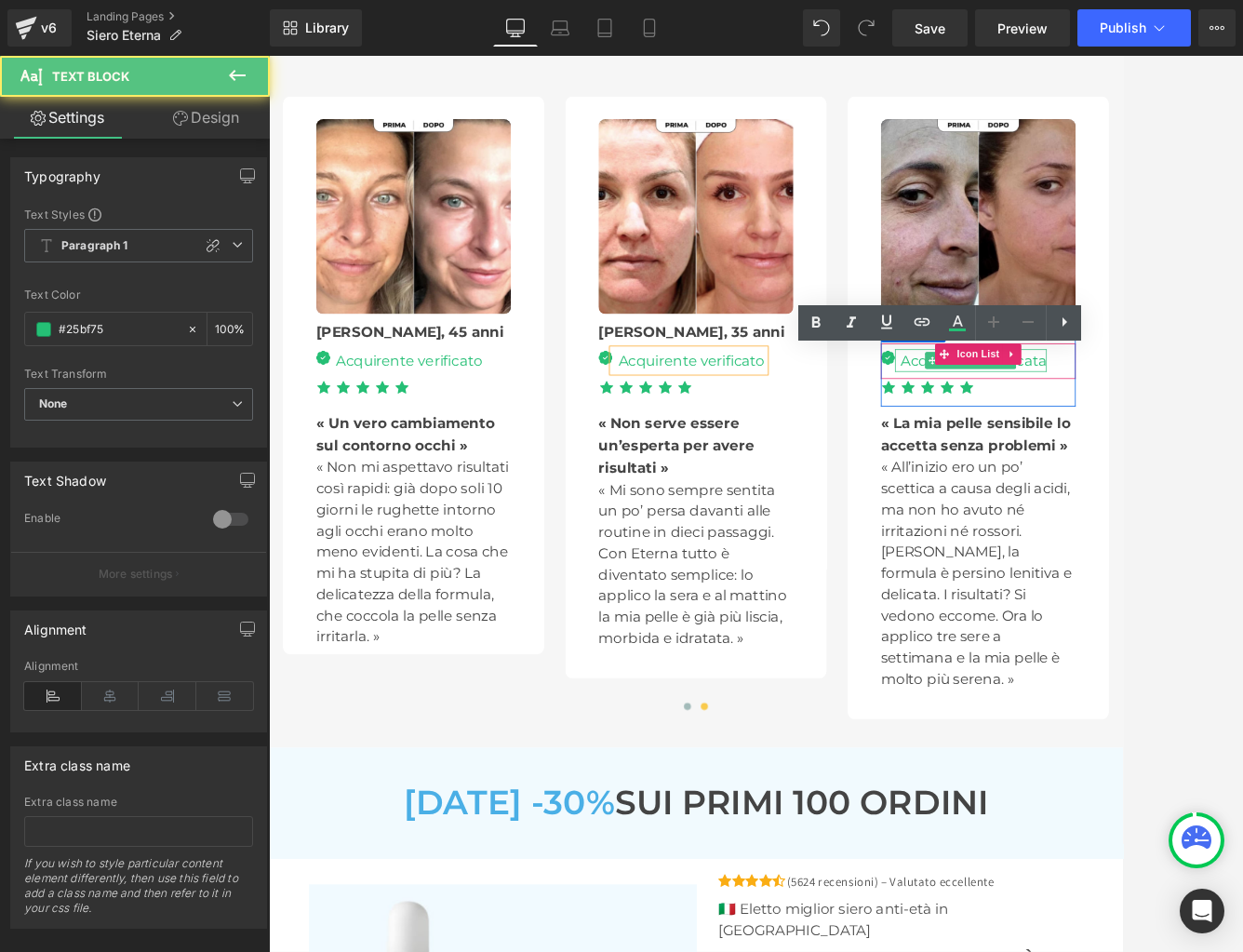
scroll to position [5834, 0]
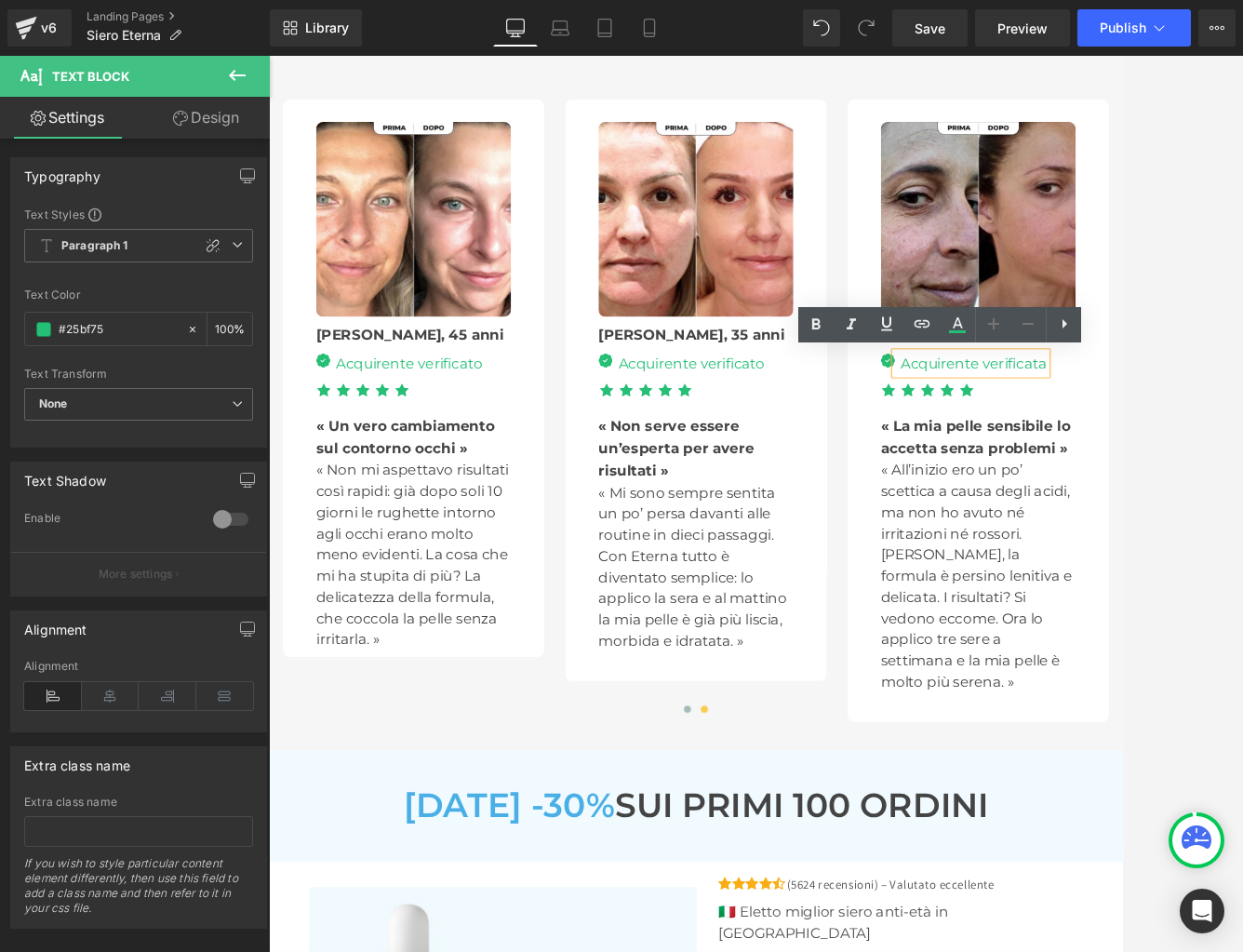
click at [1094, 469] on div "Acquirente verificata" at bounding box center [1194, 461] width 200 height 30
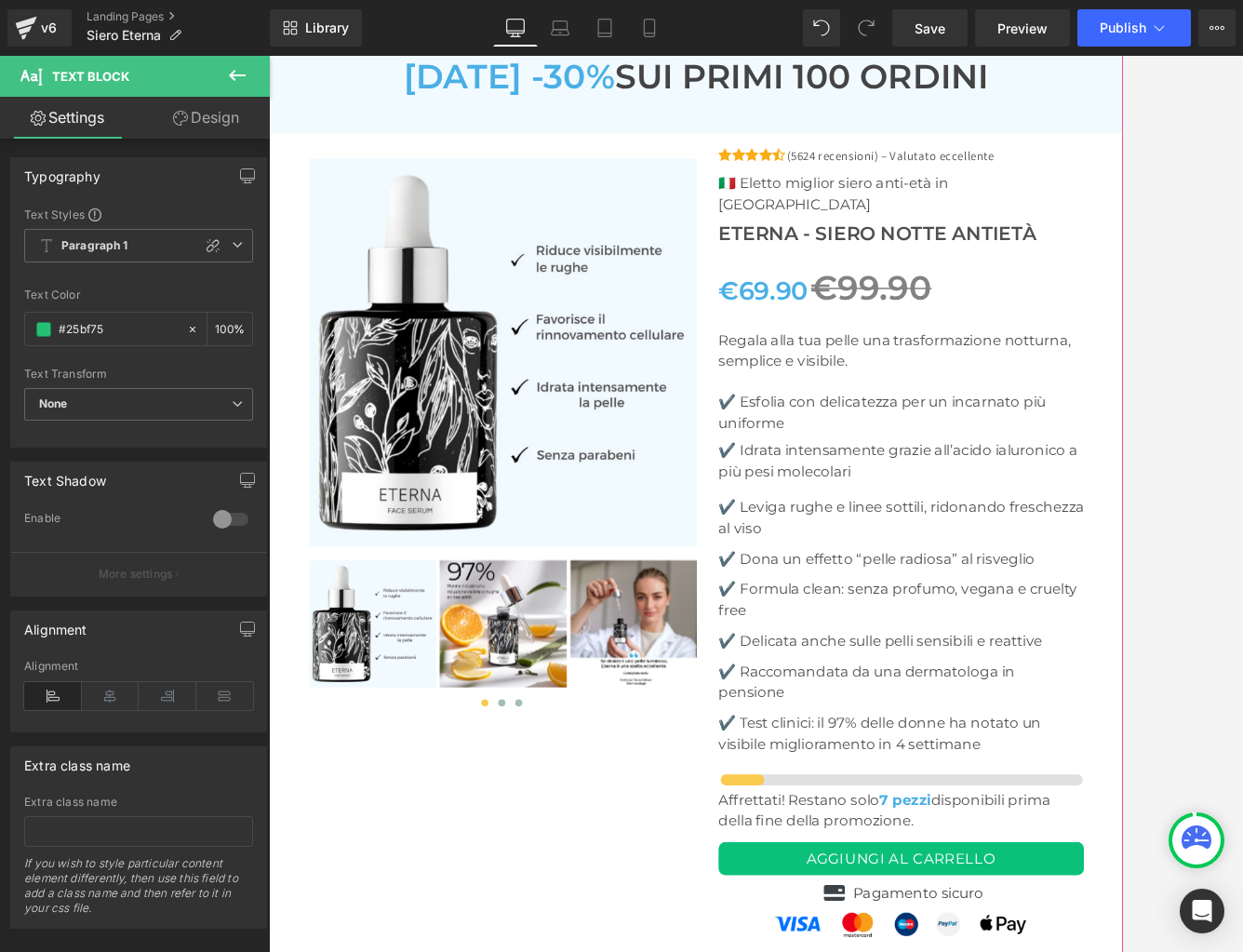
scroll to position [6800, 0]
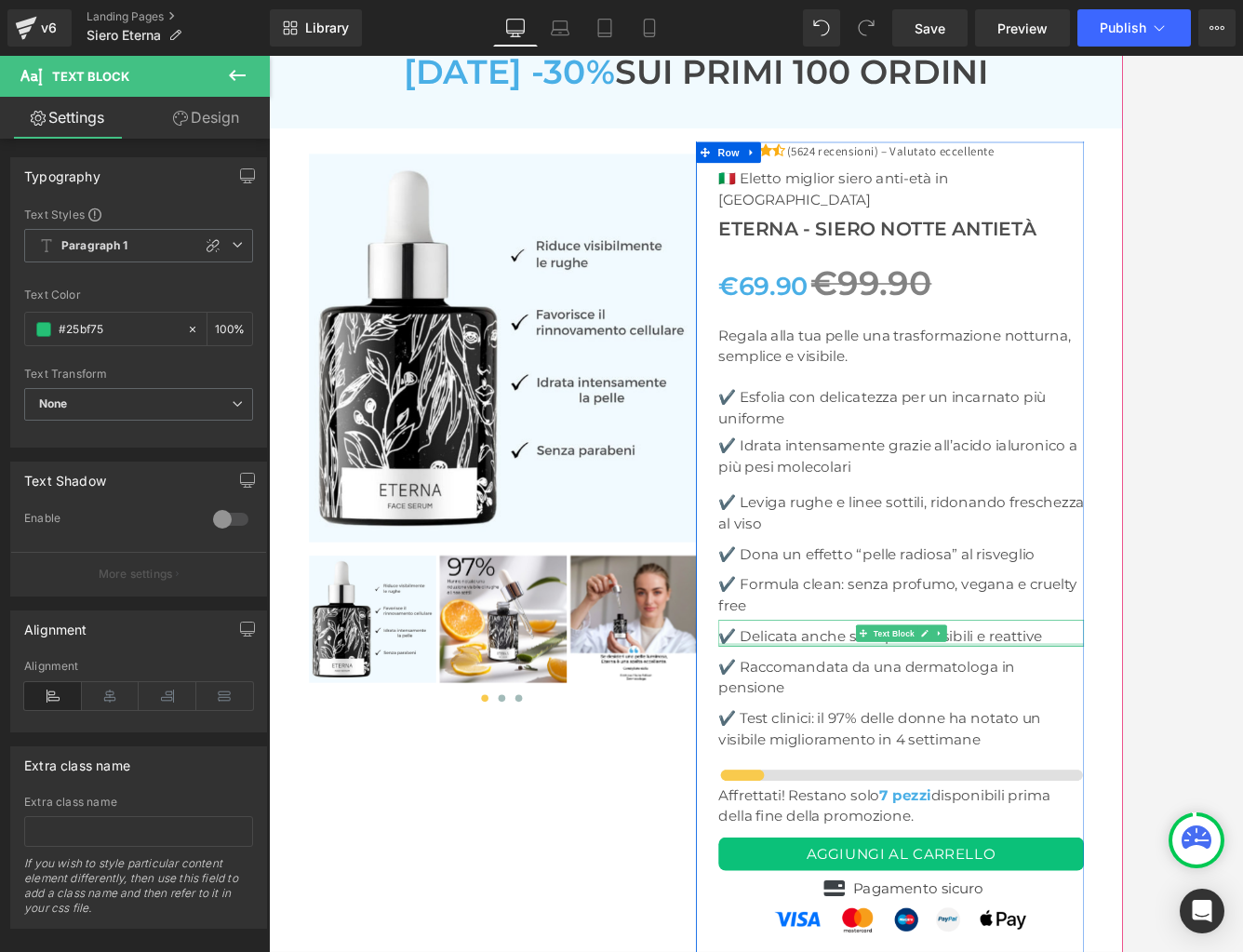
click at [940, 830] on div at bounding box center [1103, 832] width 482 height 5
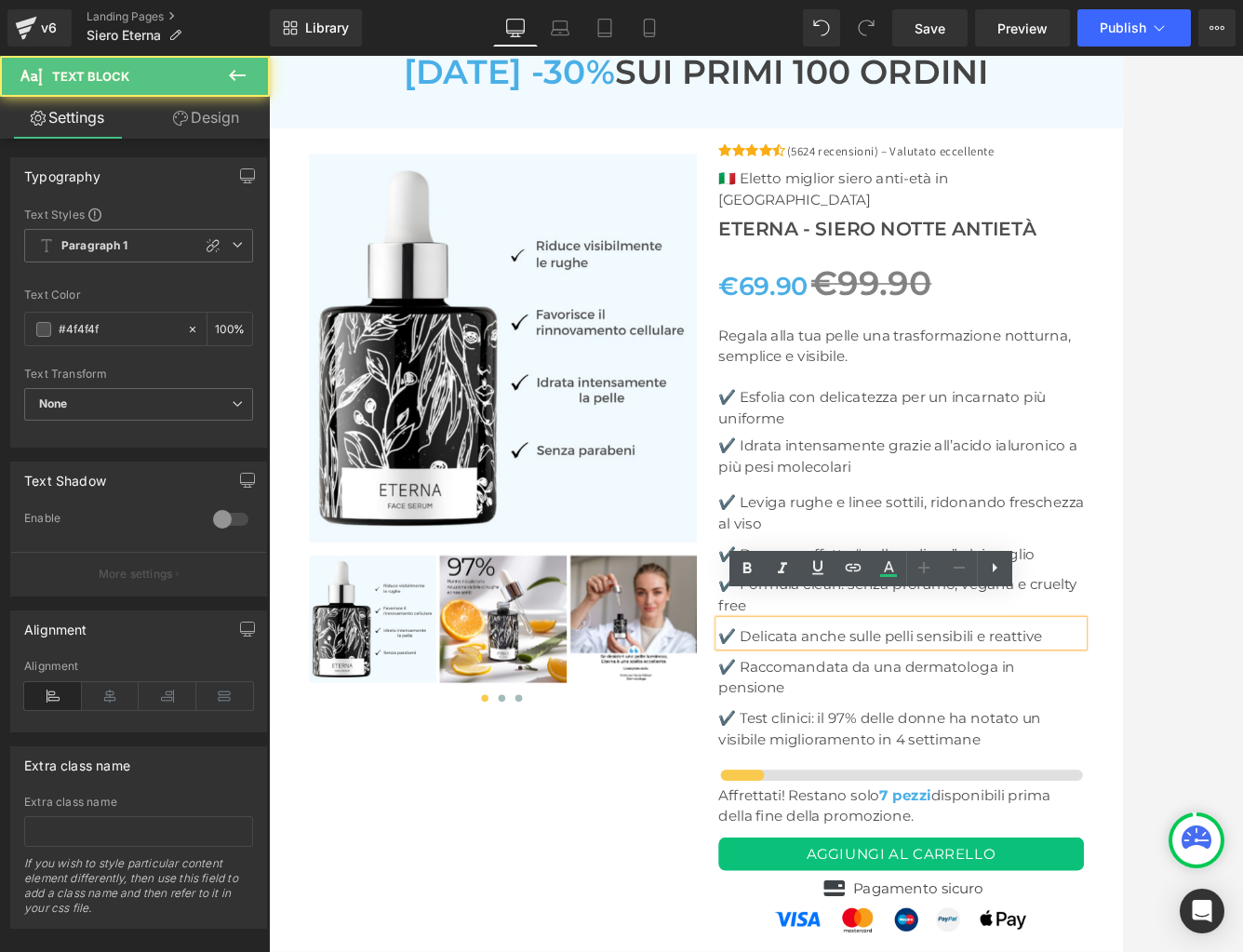
click at [965, 806] on p "✔️ Delicata anche sulle pelli sensibili e reattive" at bounding box center [1103, 820] width 482 height 28
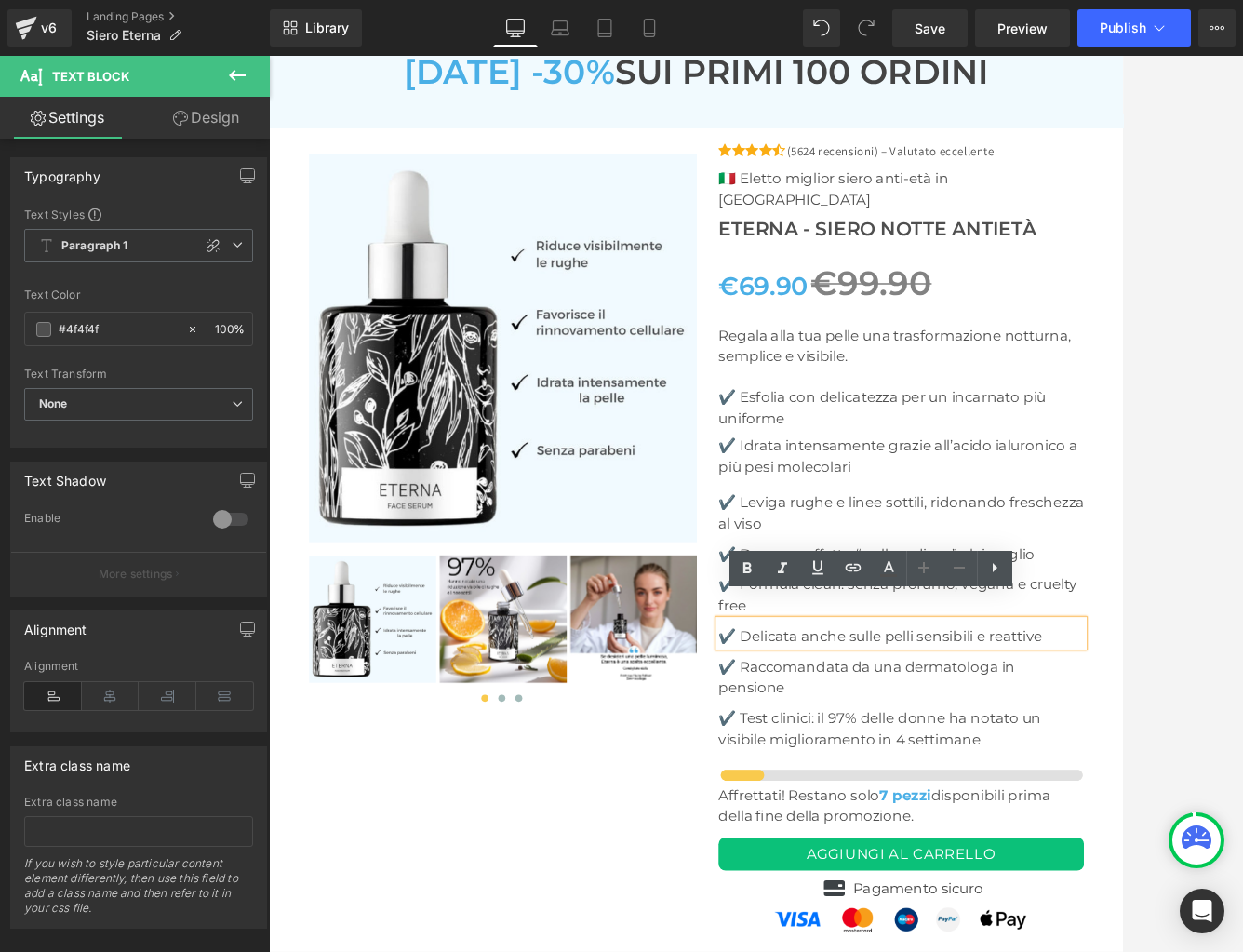
drag, startPoint x: 960, startPoint y: 796, endPoint x: 959, endPoint y: 806, distance: 10.0
click at [960, 806] on p "✔️ Delicata anche sulle pelli sensibili e reattive" at bounding box center [1103, 820] width 482 height 28
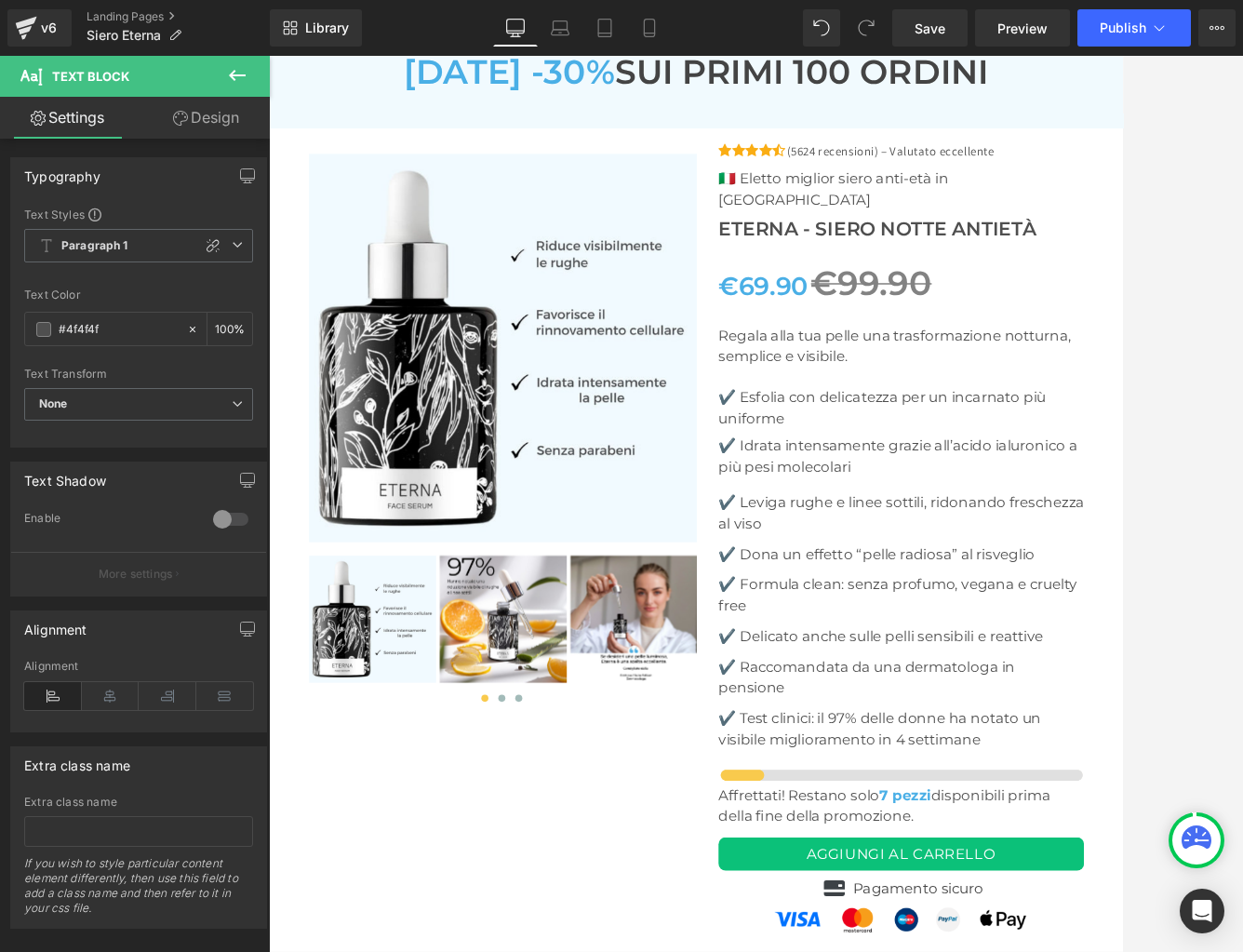
click at [999, 846] on p "✔️ Raccomandata da una dermatologa in pensione" at bounding box center [1103, 874] width 482 height 56
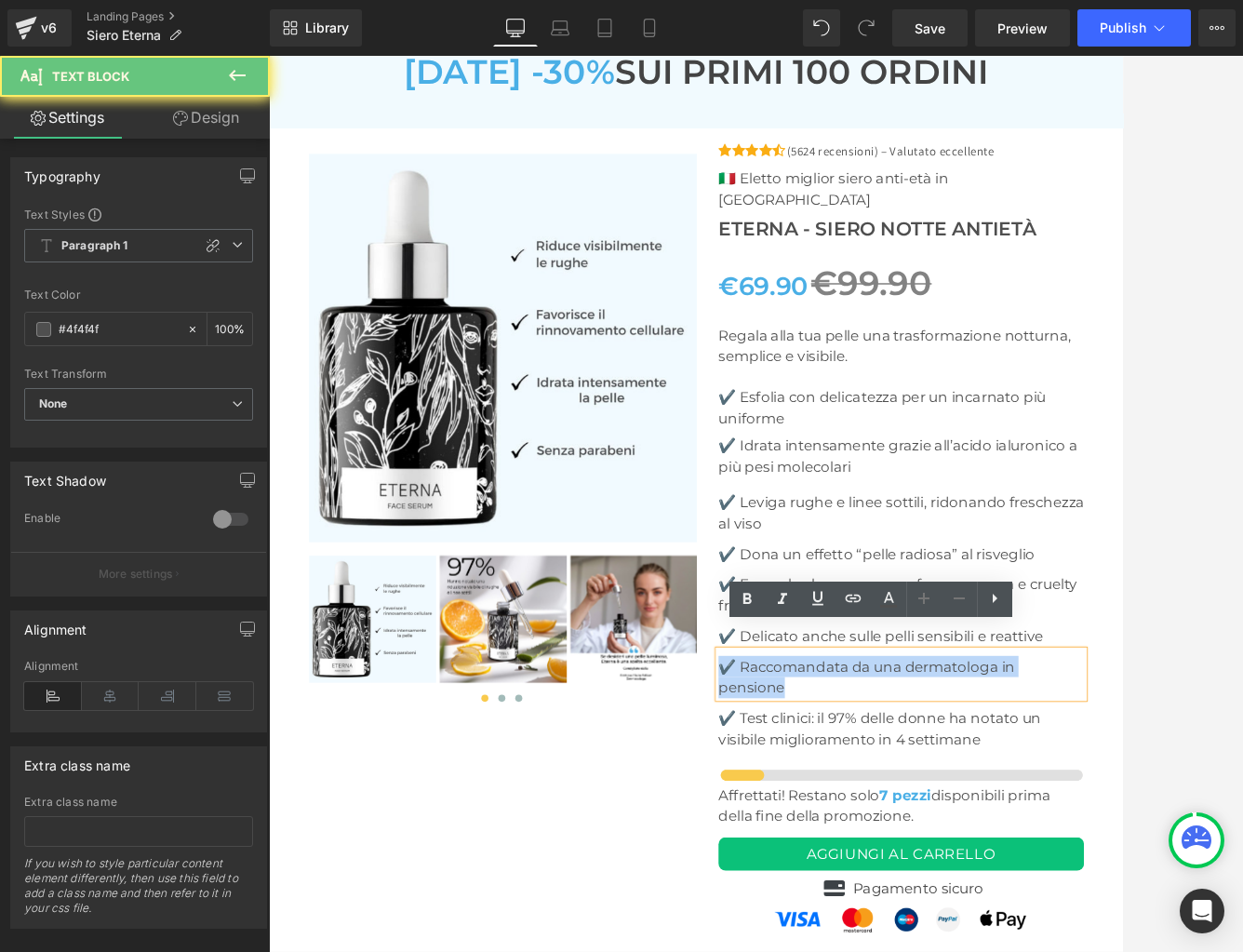
click at [999, 846] on p "✔️ Raccomandata da una dermatologa in pensione" at bounding box center [1103, 874] width 482 height 56
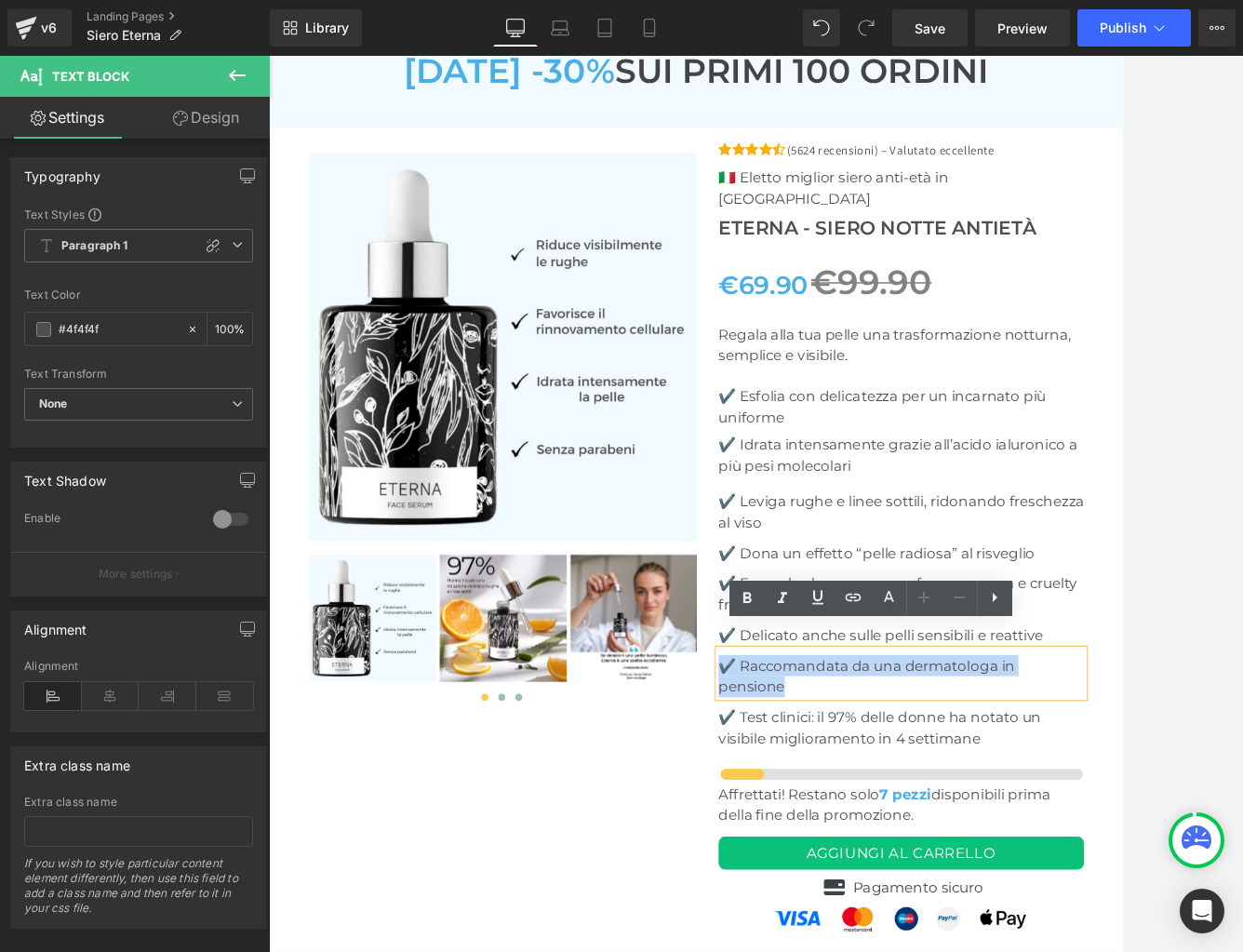
click at [999, 845] on p "✔️ Raccomandata da una dermatologa in pensione" at bounding box center [1103, 873] width 482 height 56
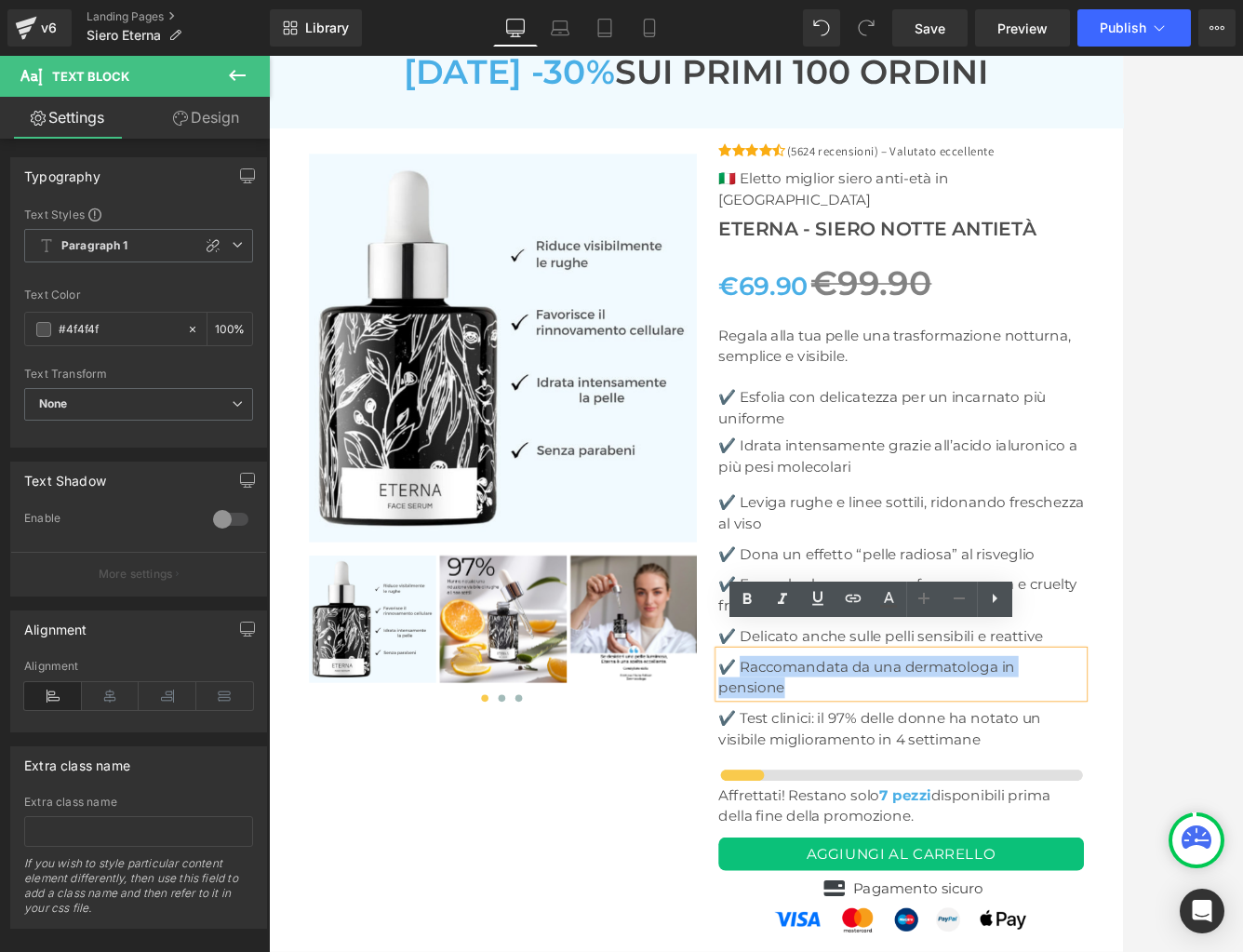
drag, startPoint x: 888, startPoint y: 831, endPoint x: 1334, endPoint y: 827, distance: 446.0
click at [1094, 846] on p "✔️ Raccomandata da una dermatologa in pensione" at bounding box center [1103, 874] width 482 height 56
paste div
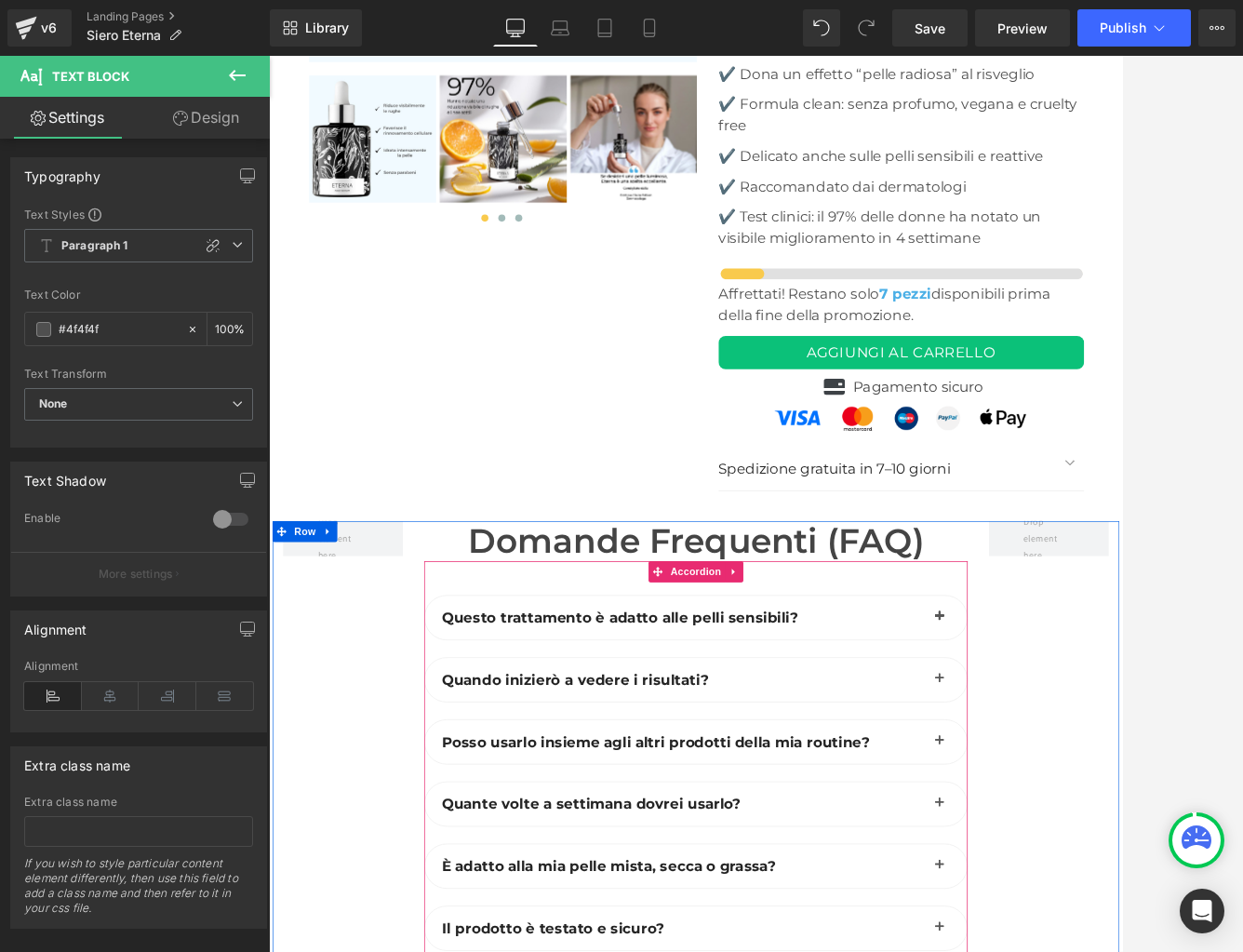
scroll to position [7437, 0]
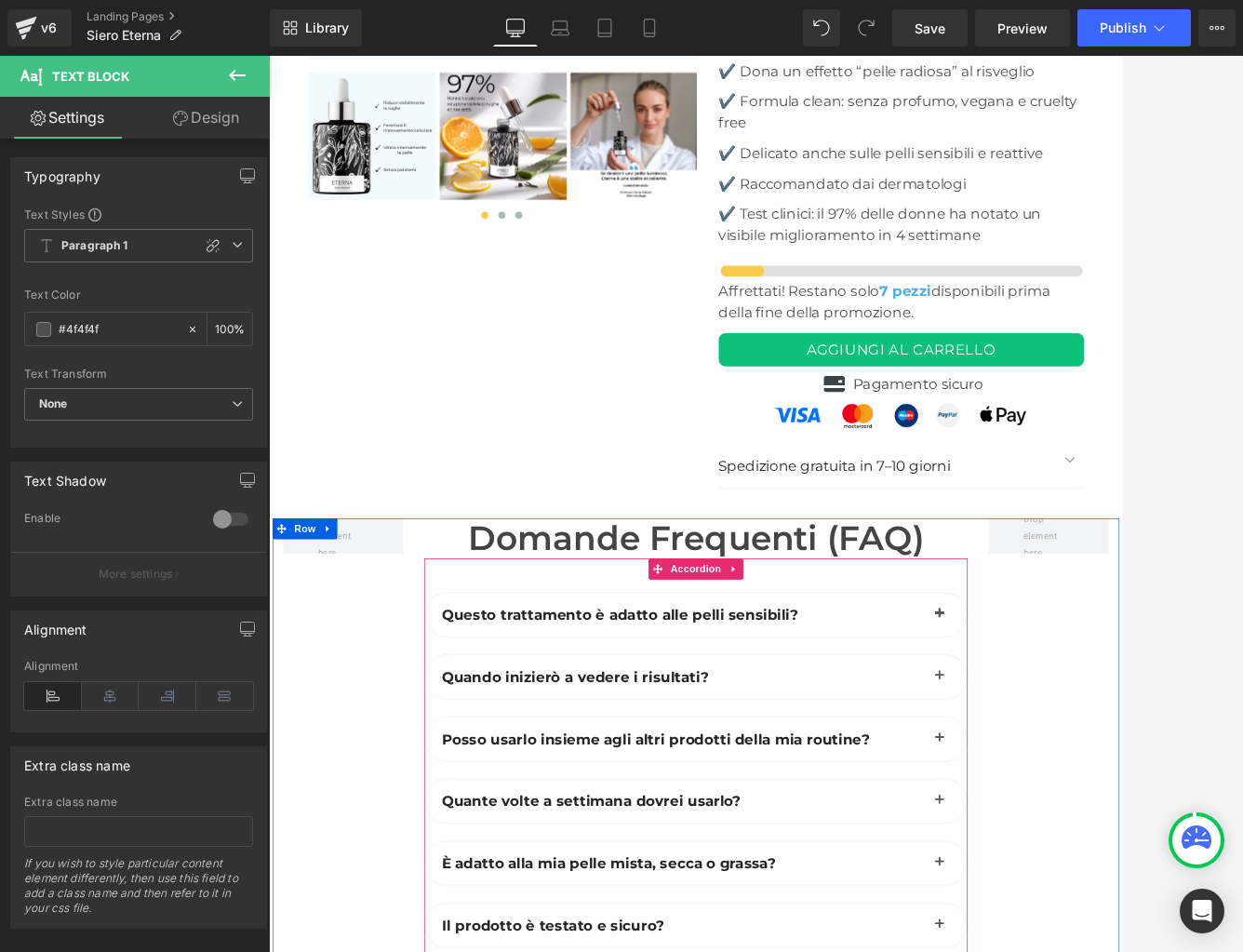
click at [1094, 763] on button "button" at bounding box center [1152, 792] width 37 height 58
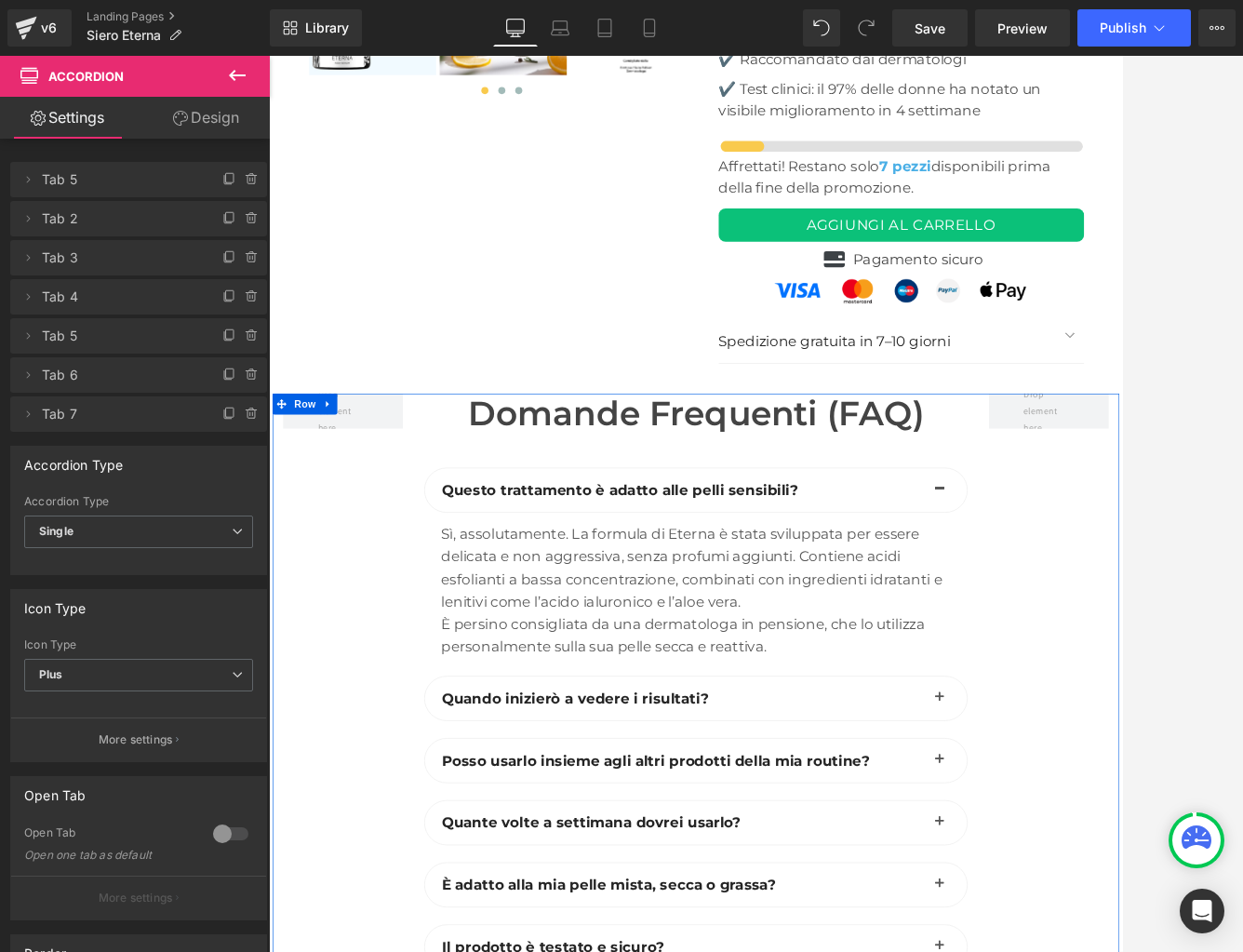
scroll to position [7606, 0]
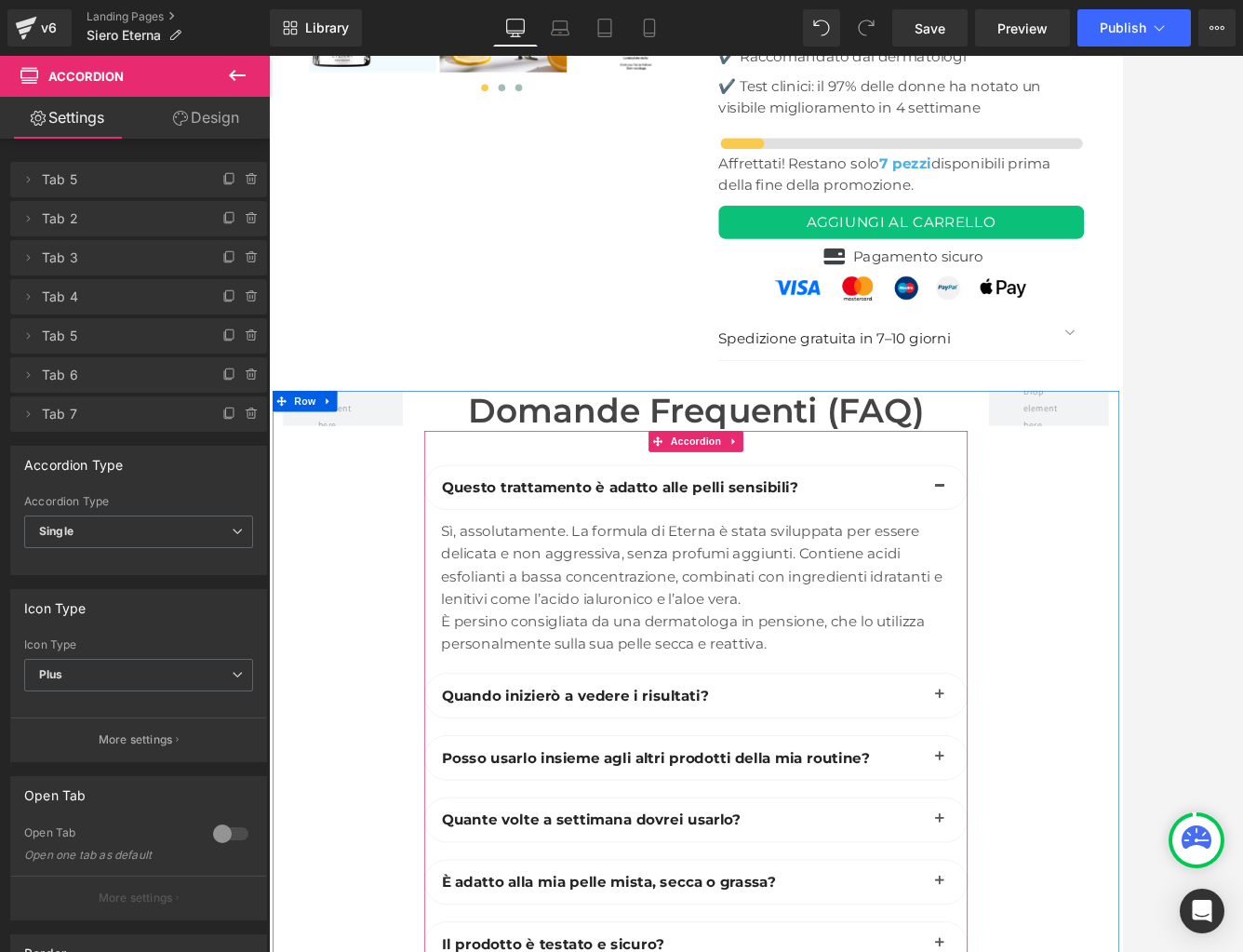
click at [1094, 870] on button "button" at bounding box center [1152, 899] width 37 height 58
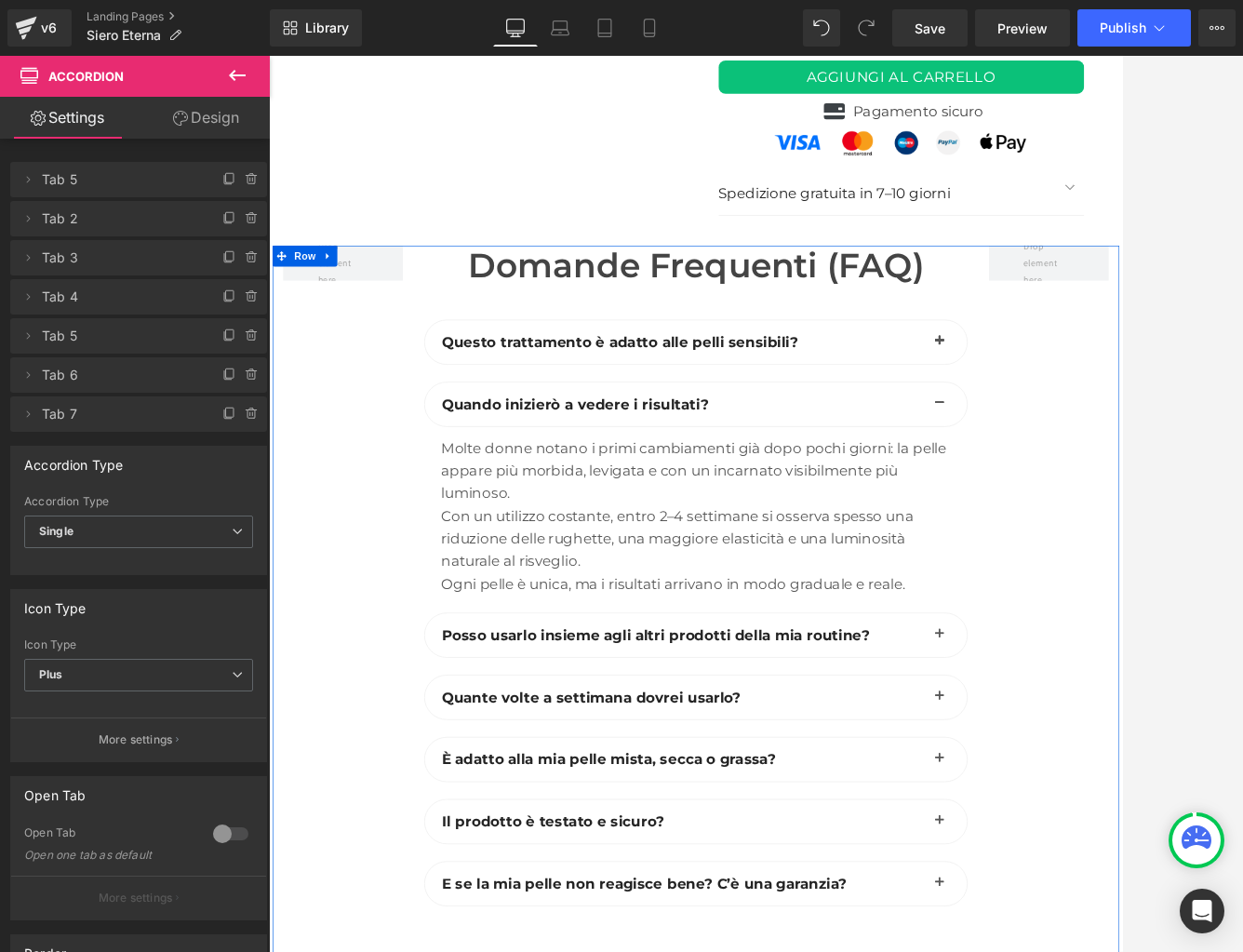
scroll to position [7801, 0]
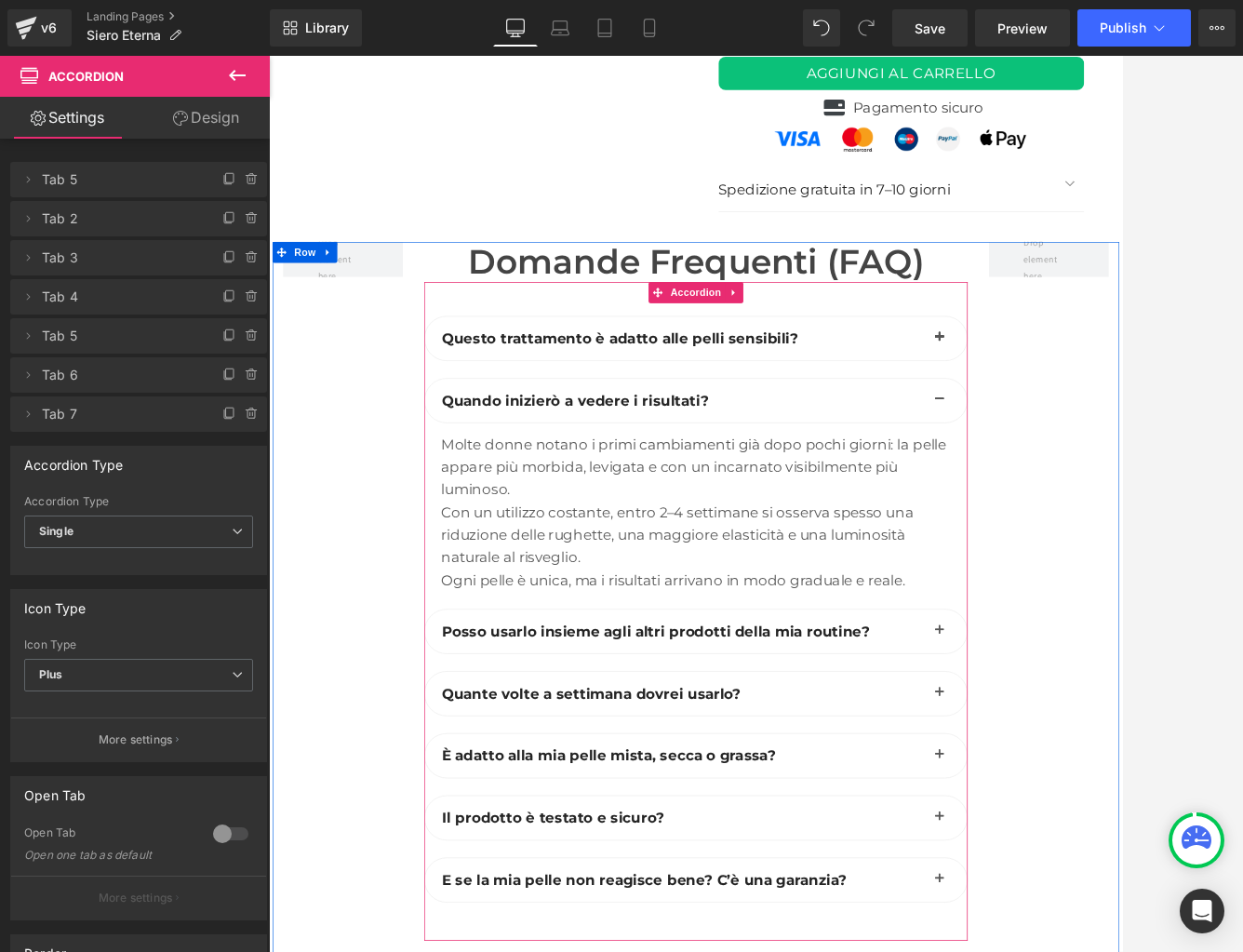
click at [1094, 819] on span "button" at bounding box center [1153, 819] width 0 height 0
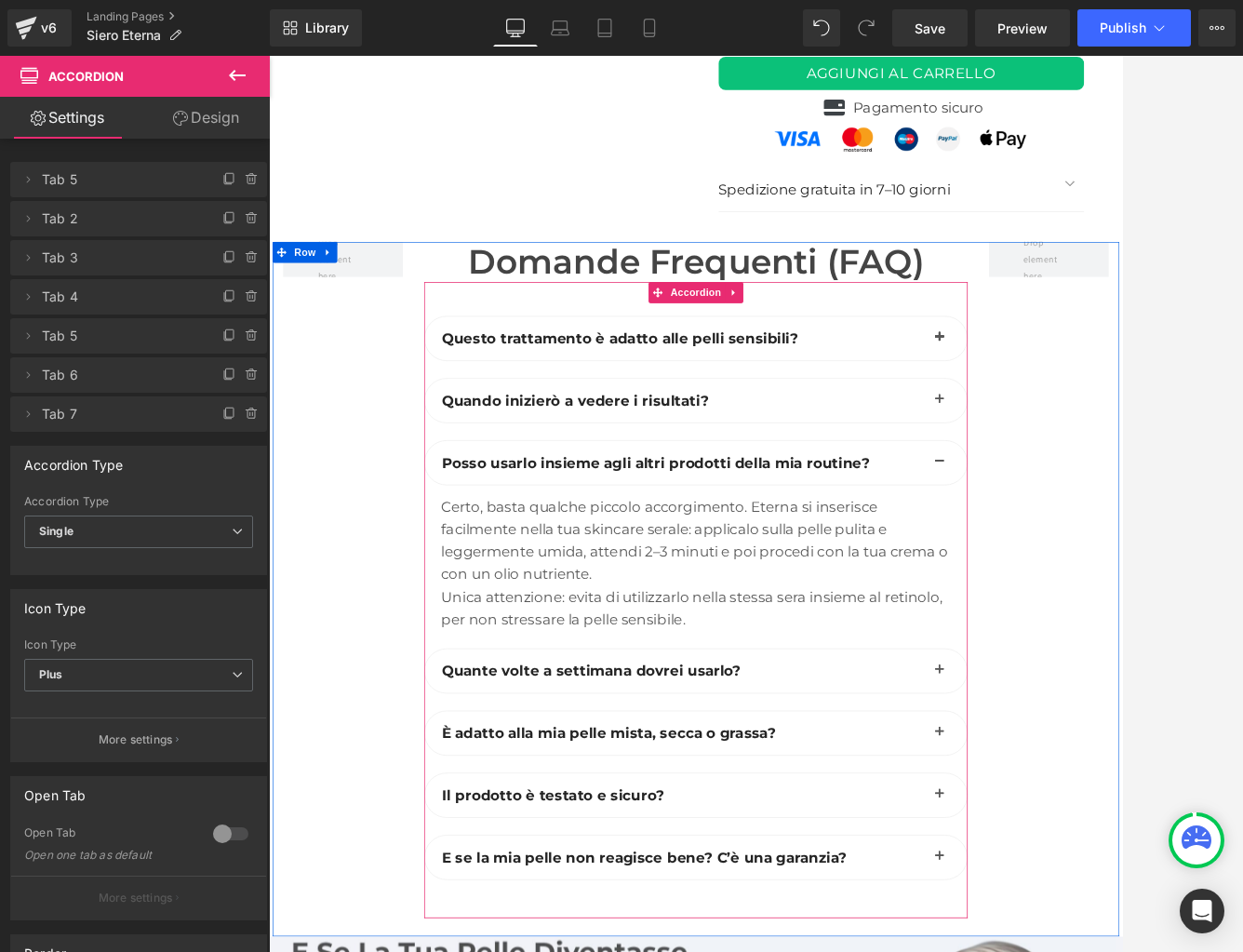
click at [1094, 871] on span "button" at bounding box center [1153, 871] width 0 height 0
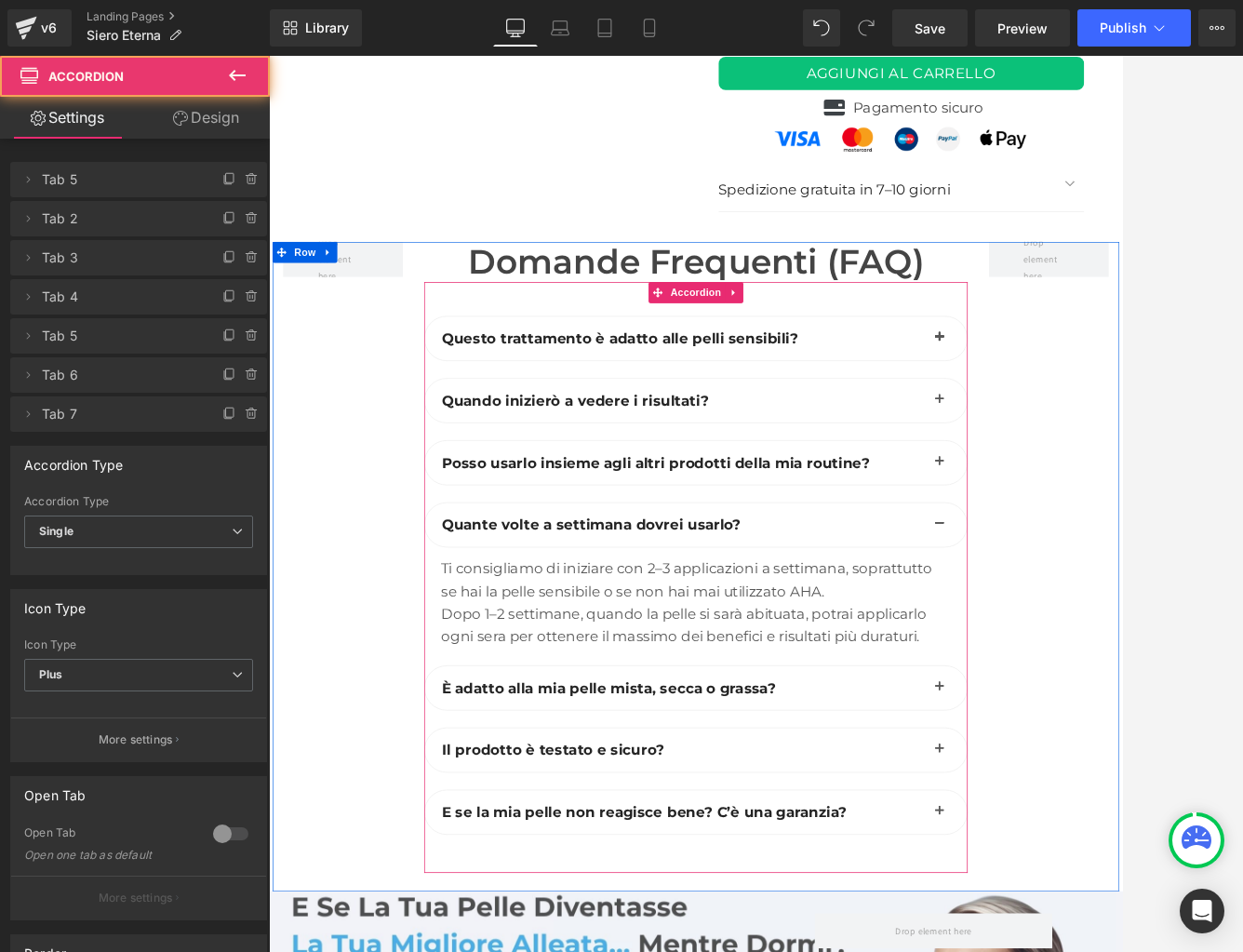
click at [1094, 893] on span "button" at bounding box center [1153, 893] width 0 height 0
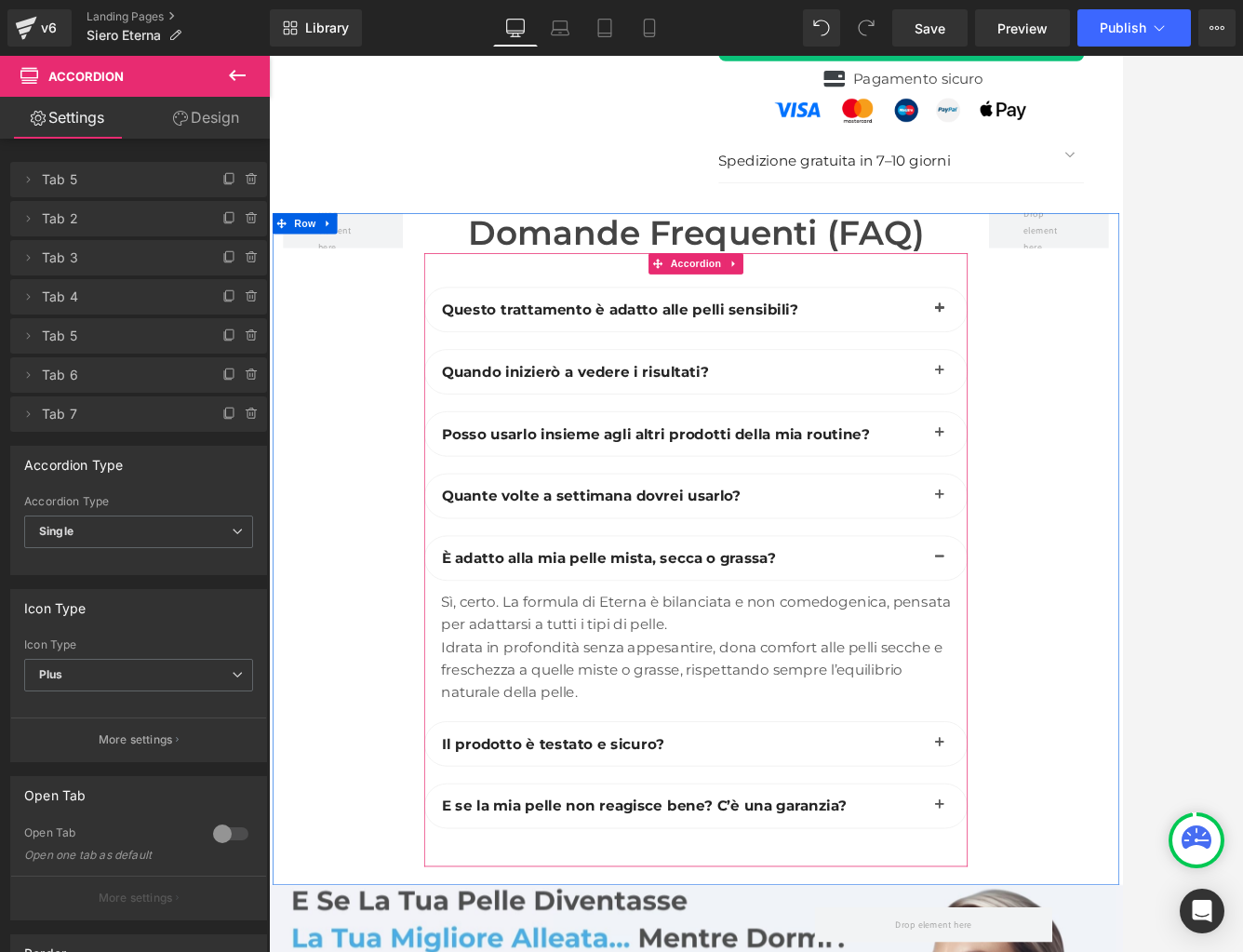
scroll to position [7844, 0]
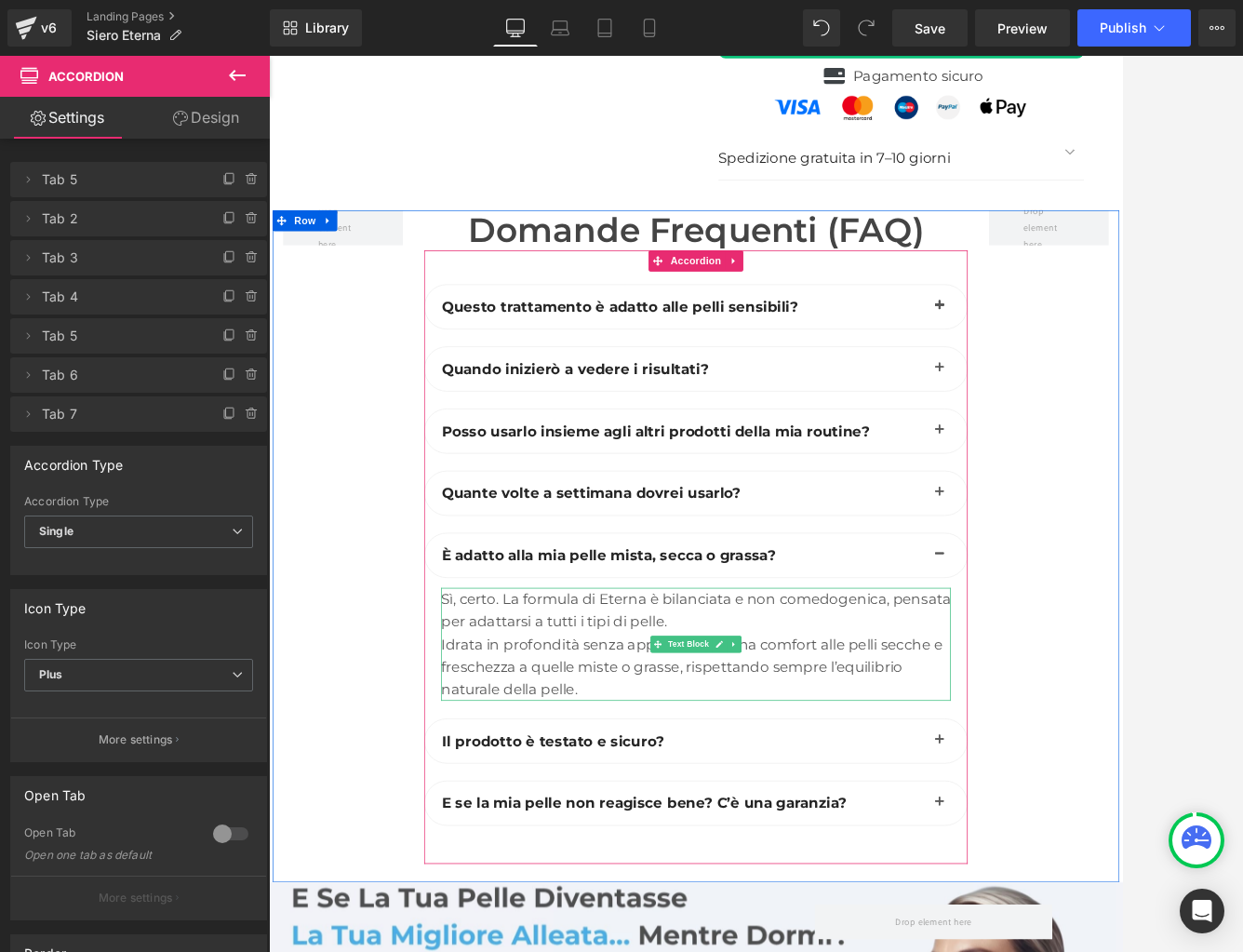
click at [940, 816] on div "Idrata in profondità senza appesantire, dona comfort alle pelli secche e fresch…" at bounding box center [831, 861] width 672 height 90
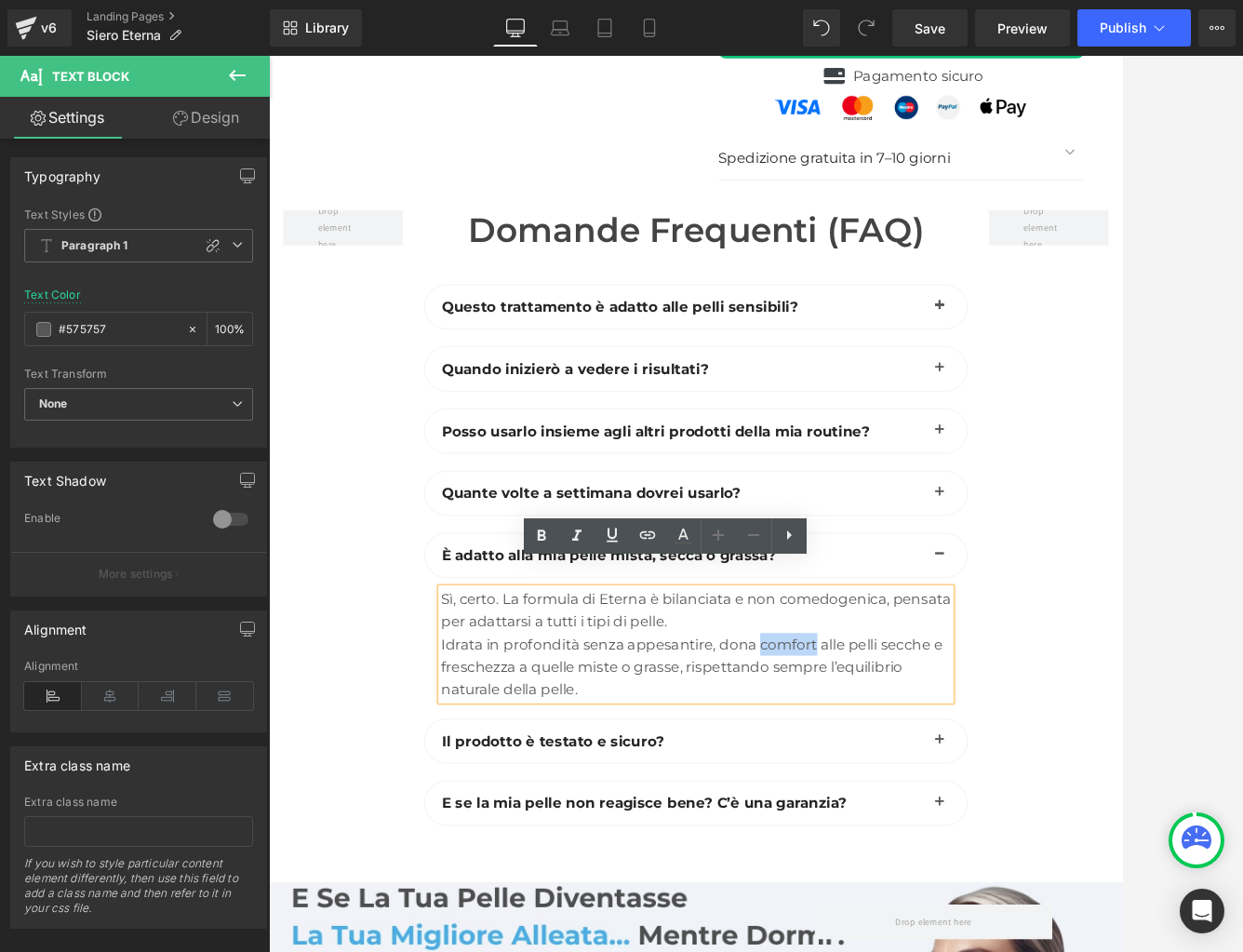
drag, startPoint x: 910, startPoint y: 799, endPoint x: 983, endPoint y: 800, distance: 73.0
click at [983, 816] on div "Idrata in profondità senza appesantire, dona comfort alle pelli secche e fresch…" at bounding box center [831, 861] width 672 height 90
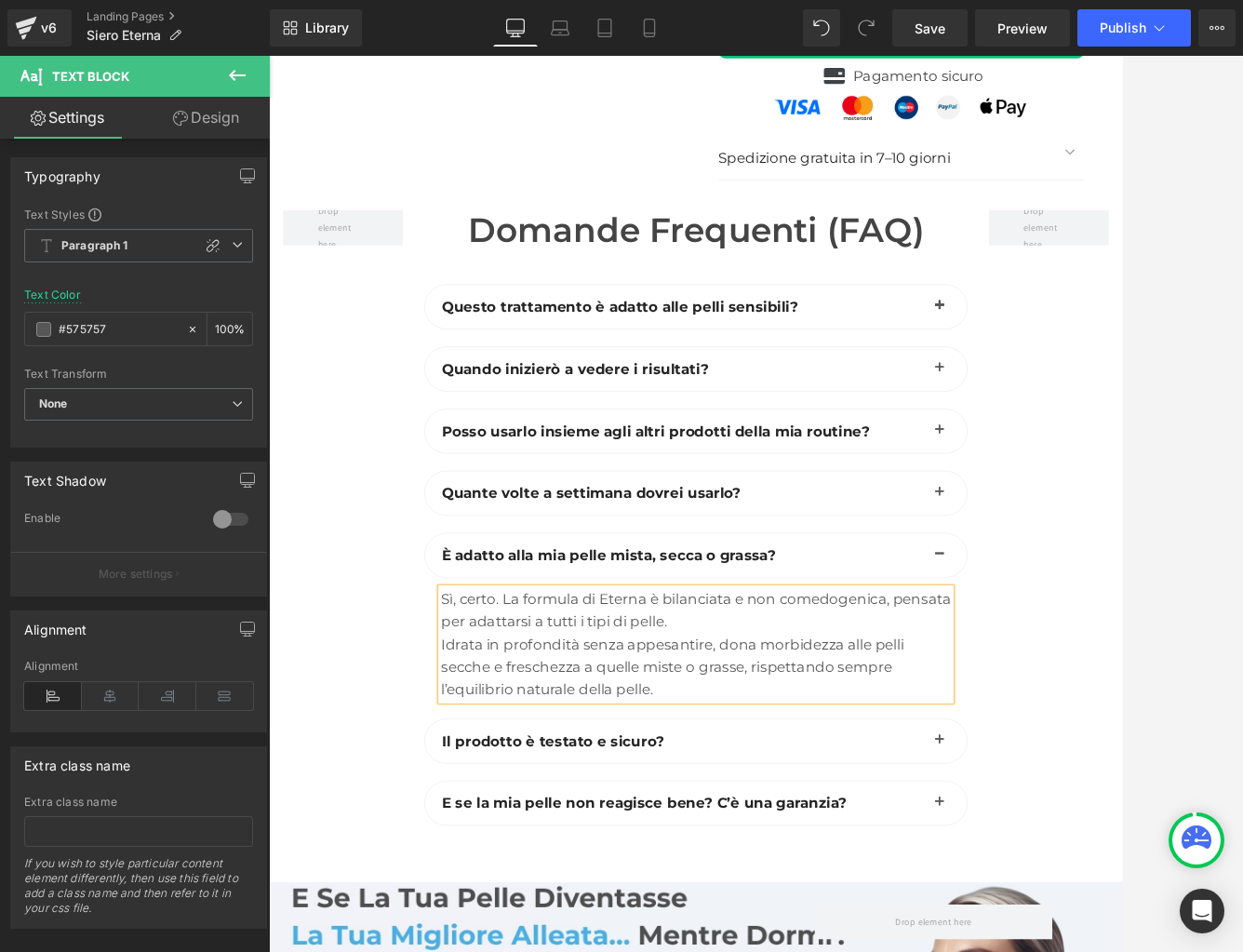
click at [1094, 929] on button "button" at bounding box center [1152, 958] width 37 height 58
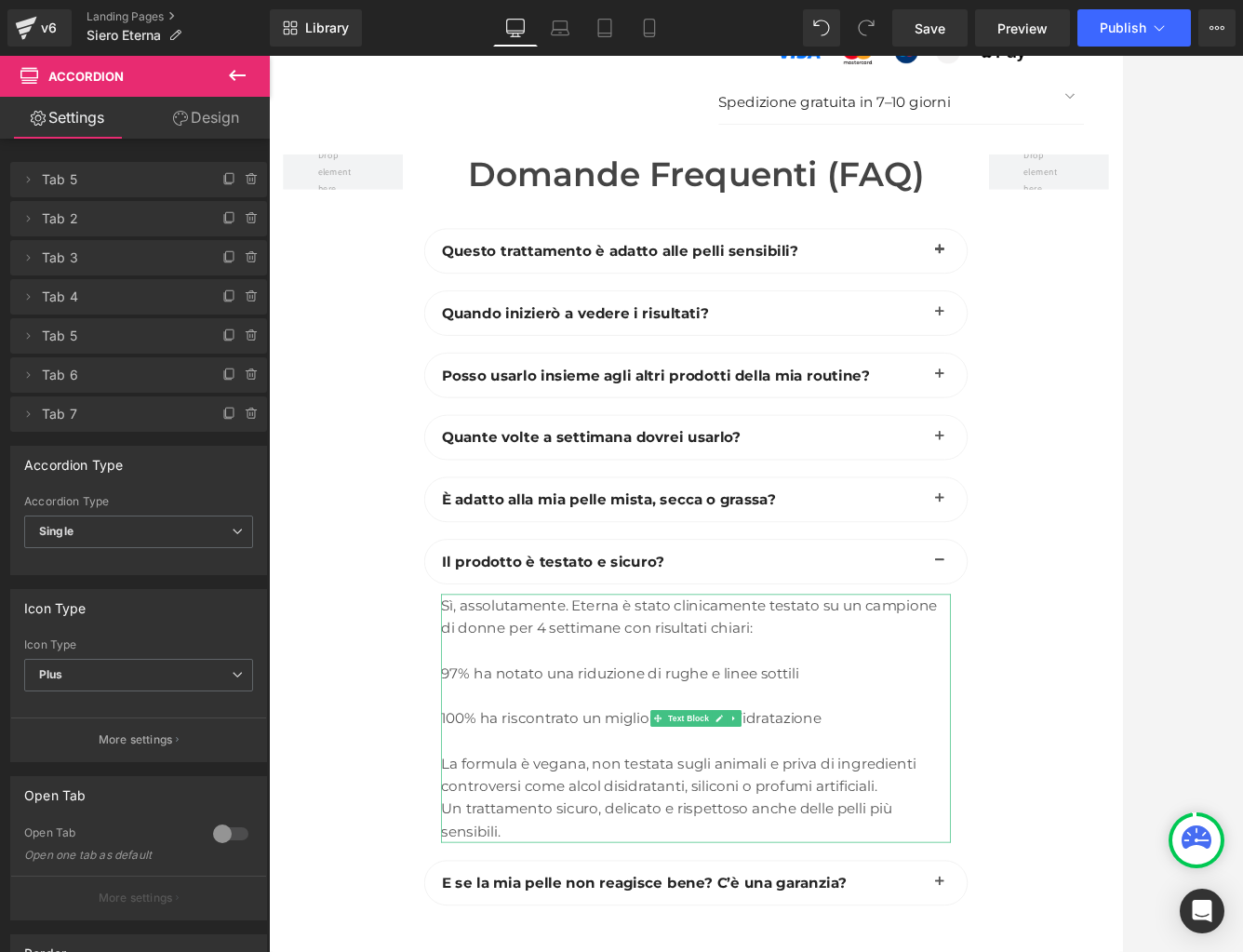
scroll to position [7921, 0]
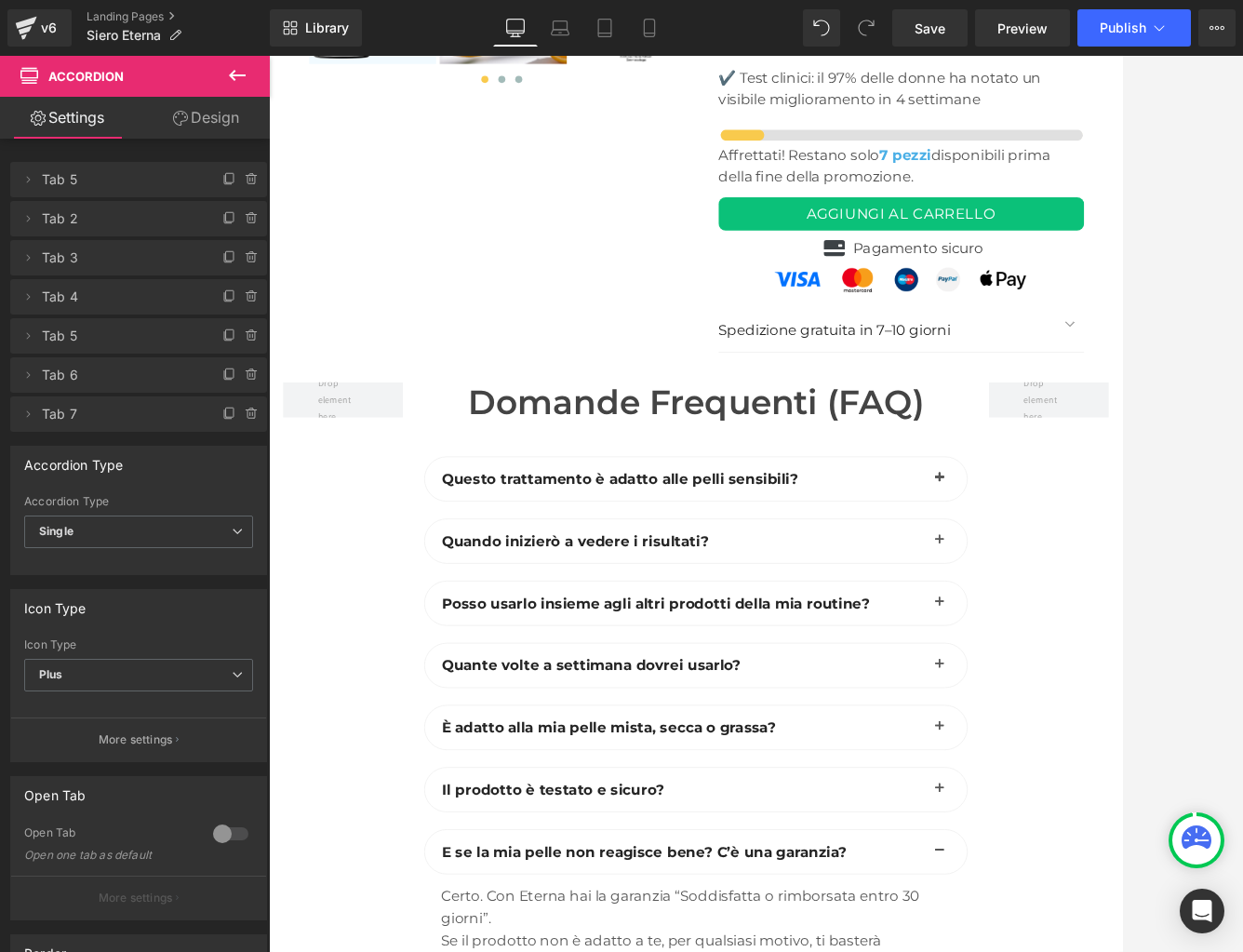
scroll to position [7617, 0]
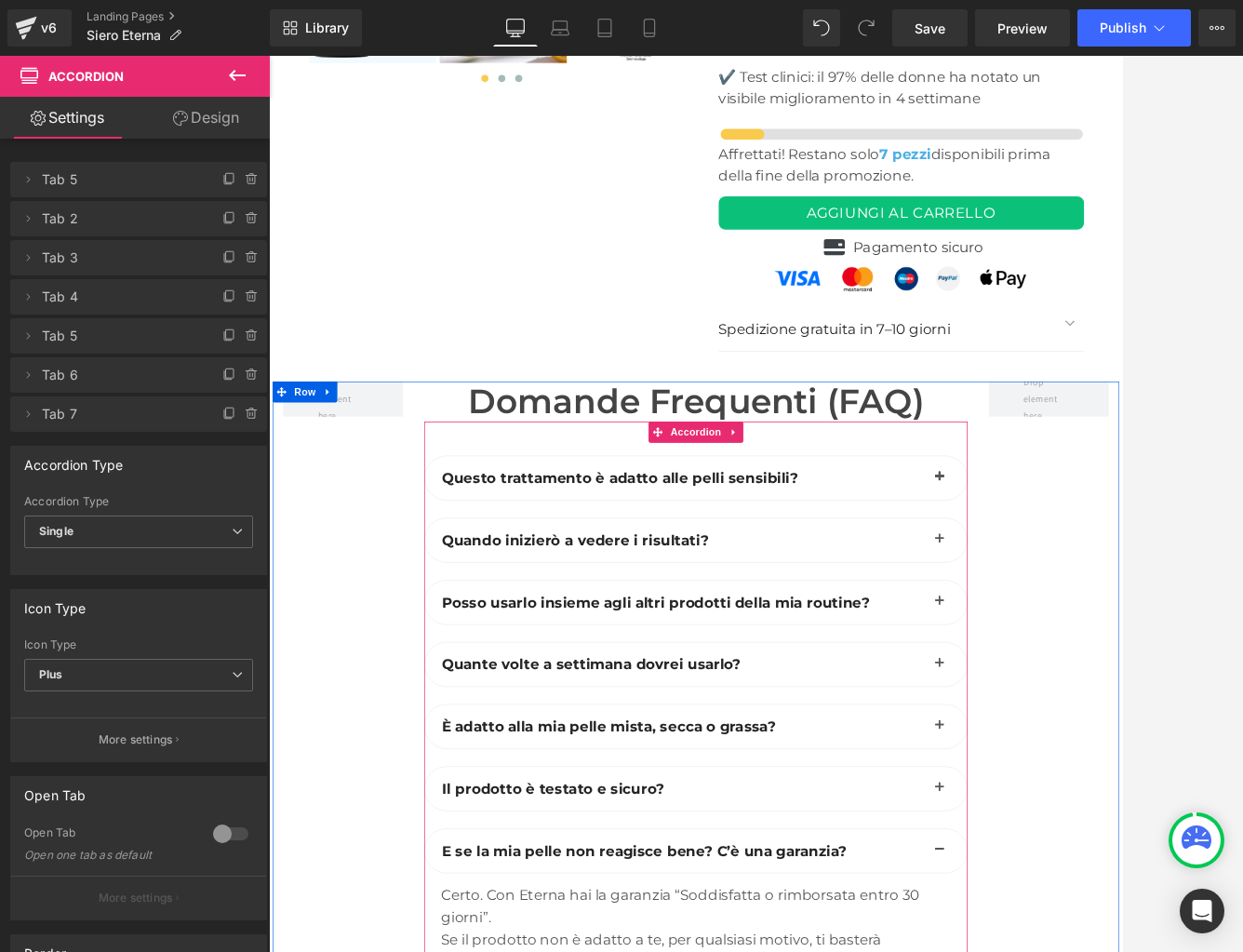
click at [1094, 616] on span "button" at bounding box center [1153, 616] width 0 height 0
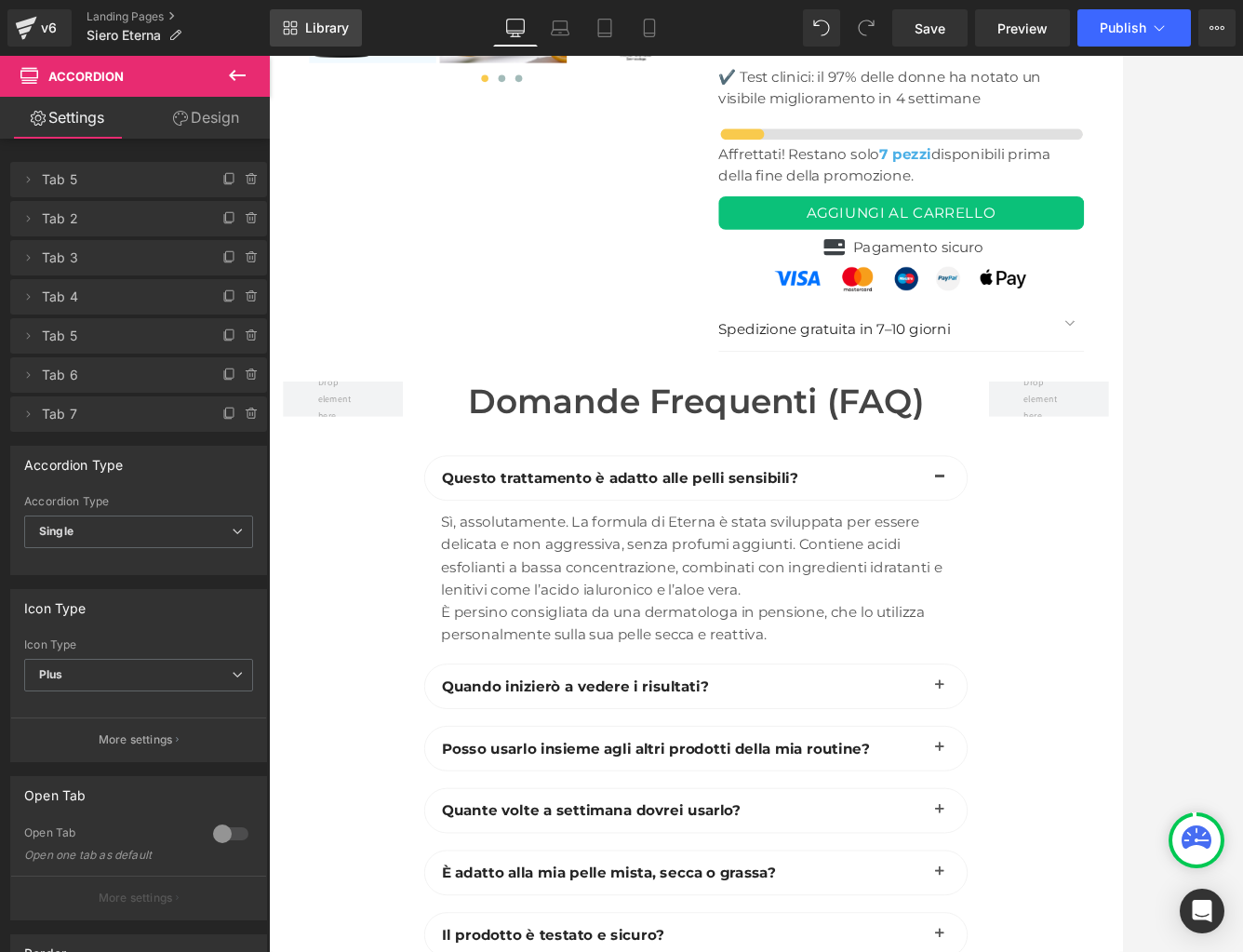
scroll to position [7654, 0]
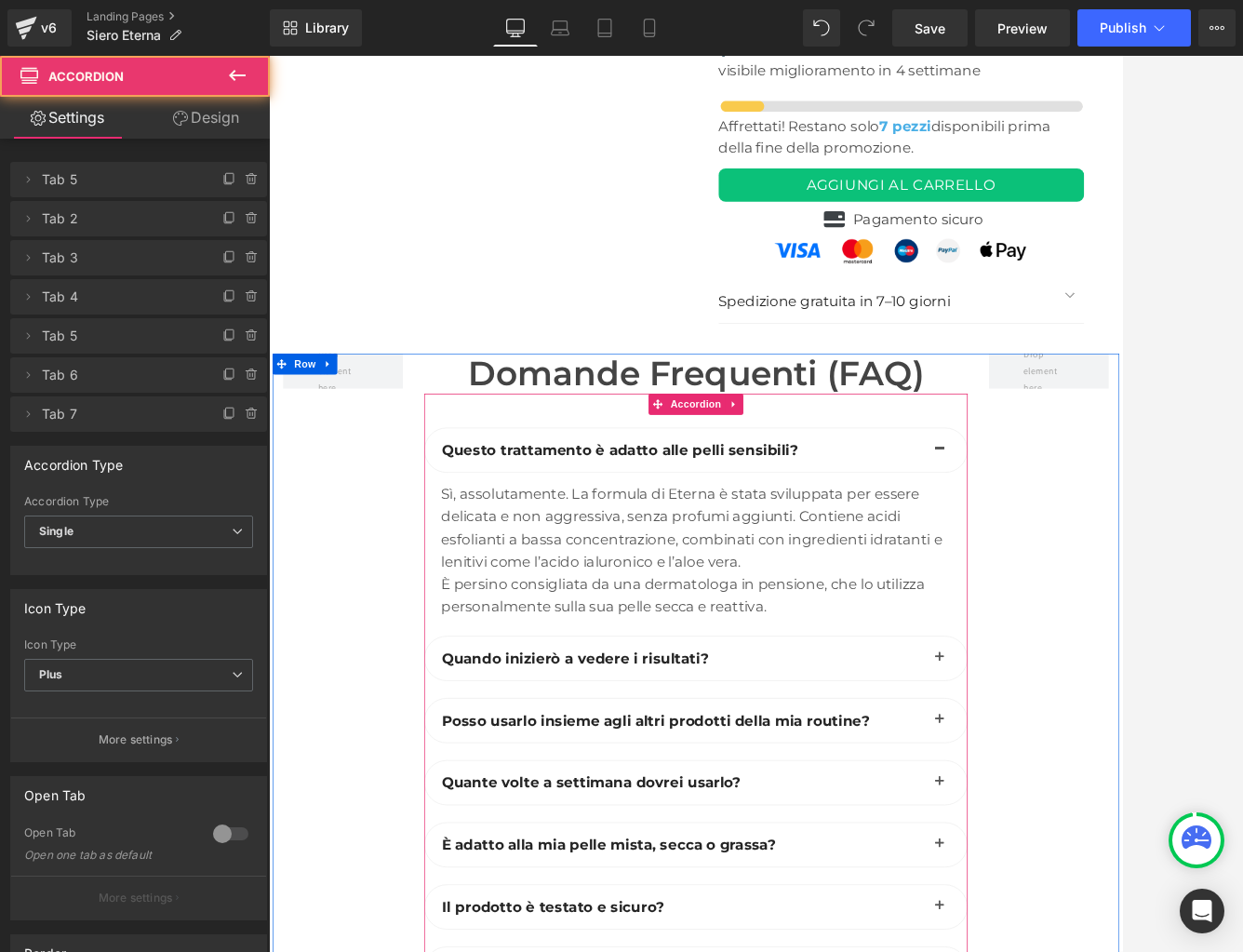
click at [1094, 820] on button "button" at bounding box center [1152, 849] width 37 height 58
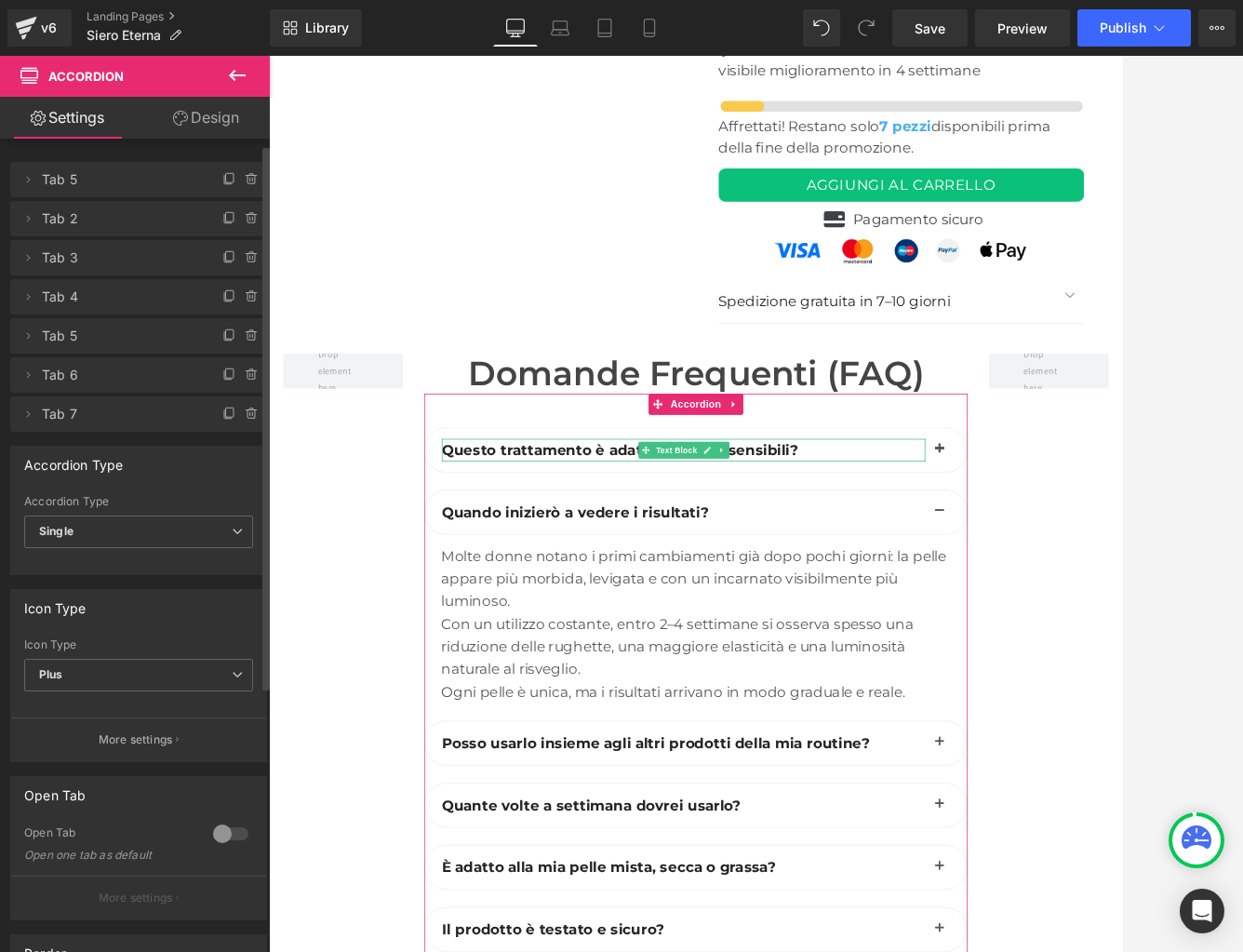
scroll to position [9, 0]
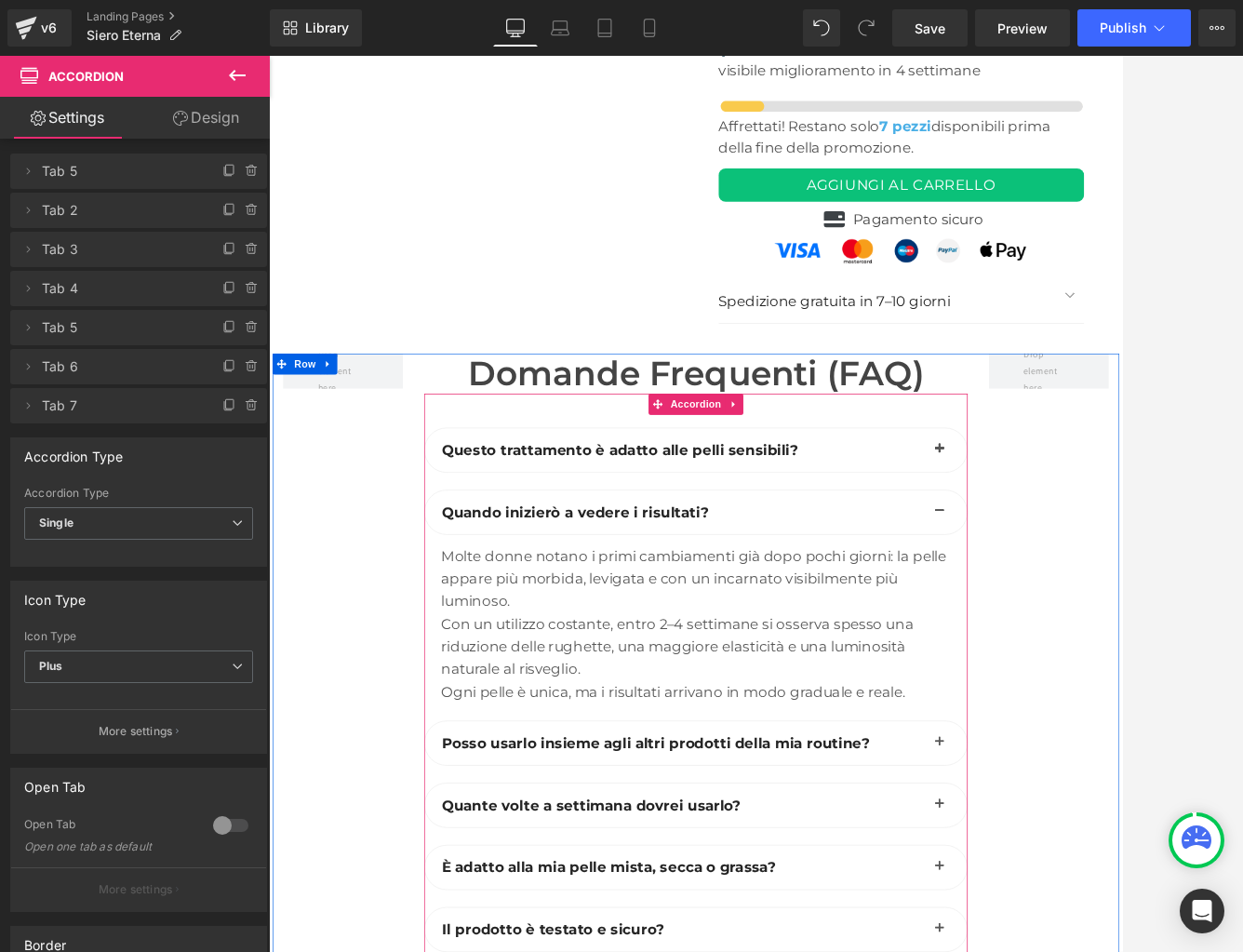
click at [1094, 546] on button "button" at bounding box center [1152, 575] width 37 height 58
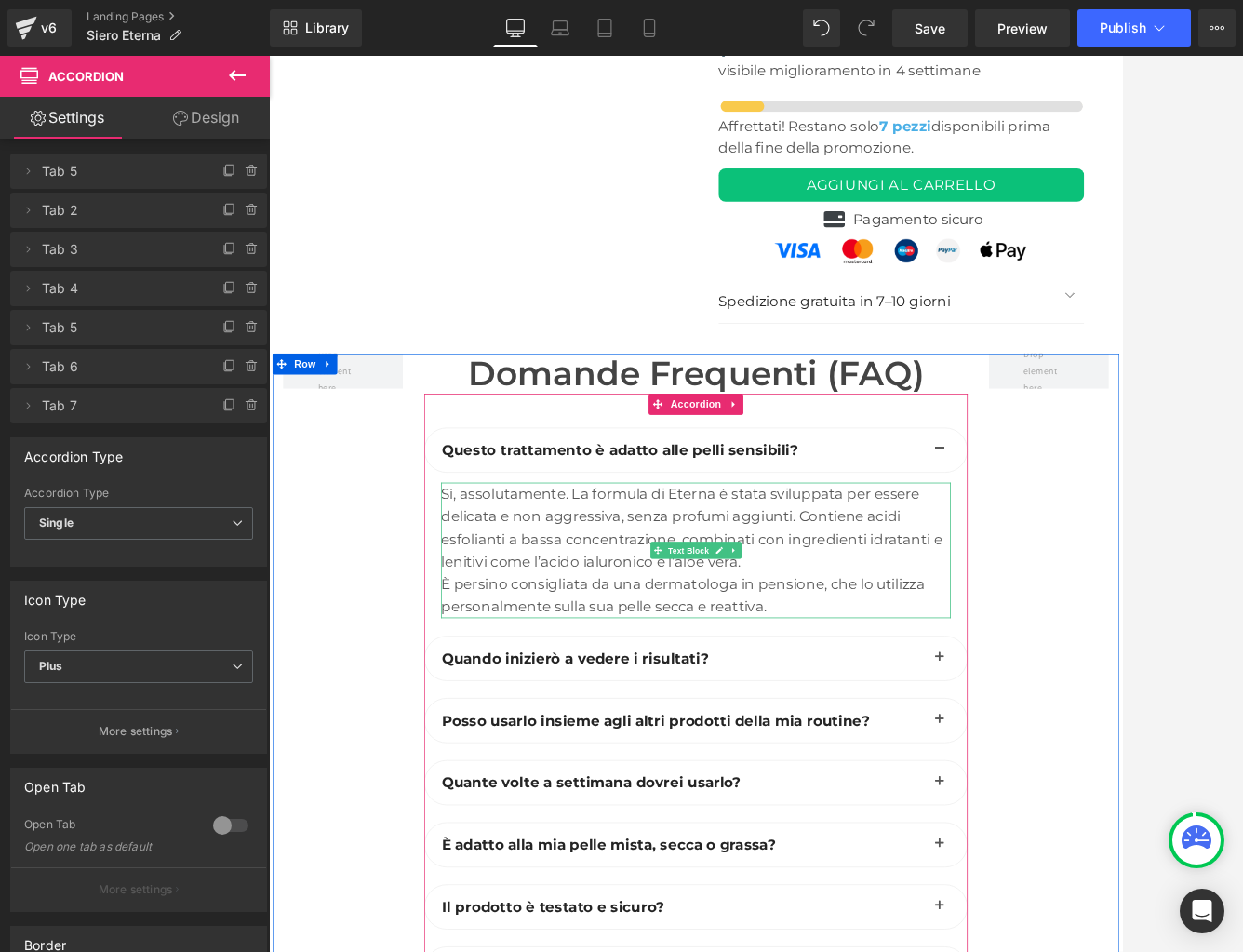
click at [717, 737] on div "È persino consigliata da una dermatologa in pensione, che lo utilizza personalm…" at bounding box center [831, 766] width 672 height 59
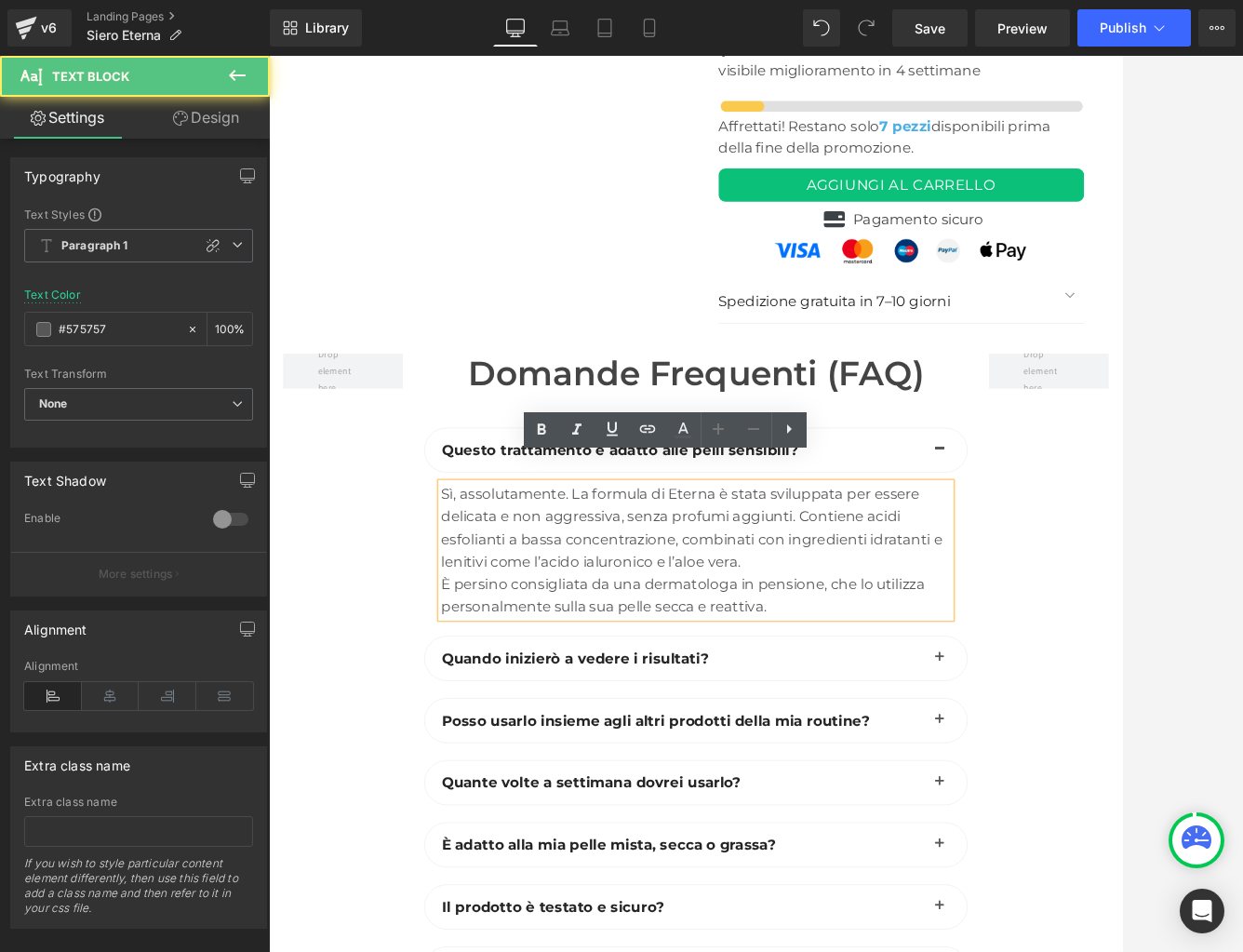
click at [714, 737] on div "È persino consigliata da una dermatologa in pensione, che lo utilizza personalm…" at bounding box center [831, 766] width 672 height 59
drag, startPoint x: 730, startPoint y: 722, endPoint x: 766, endPoint y: 722, distance: 36.0
click at [766, 737] on div "È persino consigliata dai una dermatologa in pensione, che lo utilizza personal…" at bounding box center [831, 766] width 672 height 59
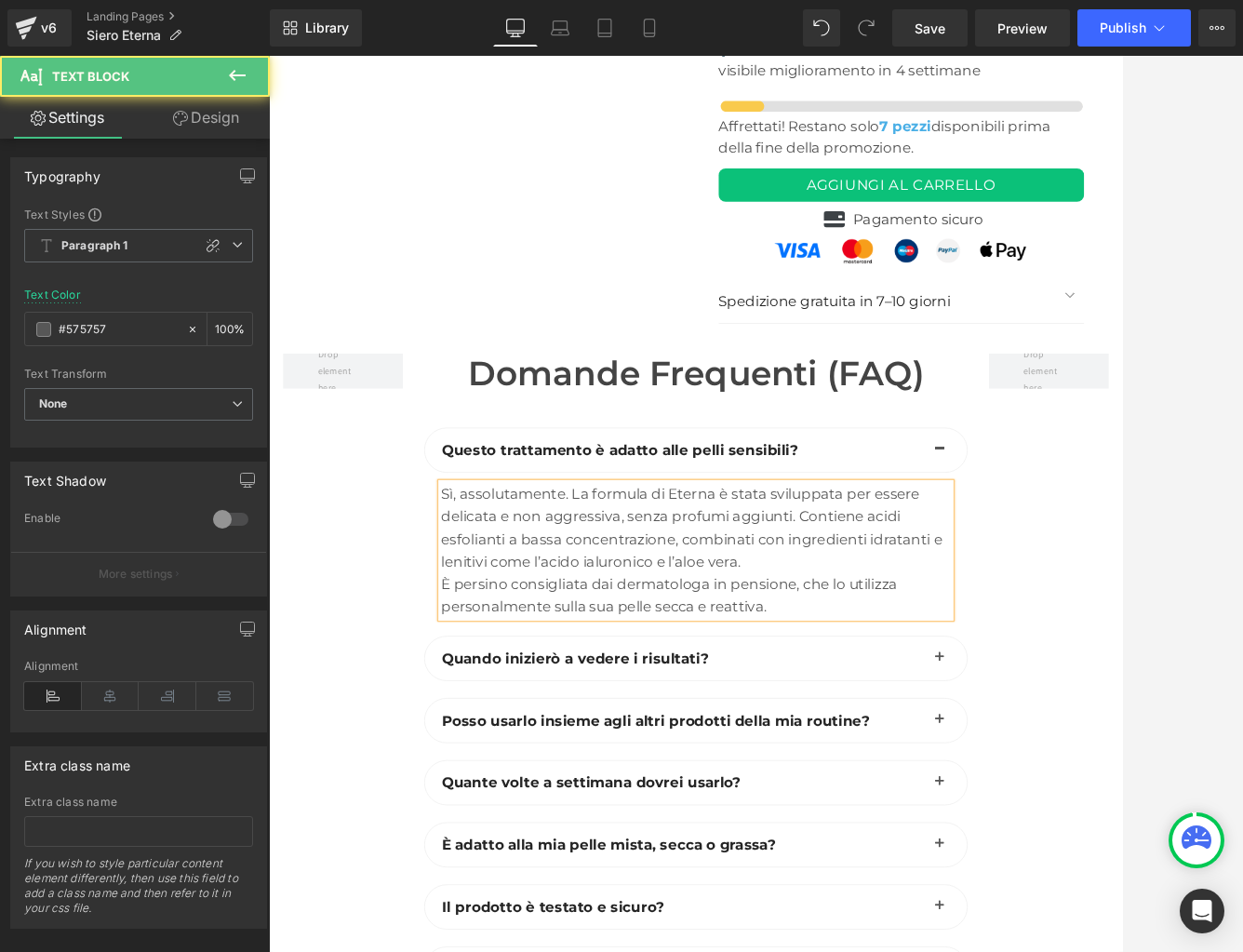
click at [846, 737] on div "È persino consigliata dai dermatologa in pensione, che lo utilizza personalment…" at bounding box center [831, 766] width 672 height 59
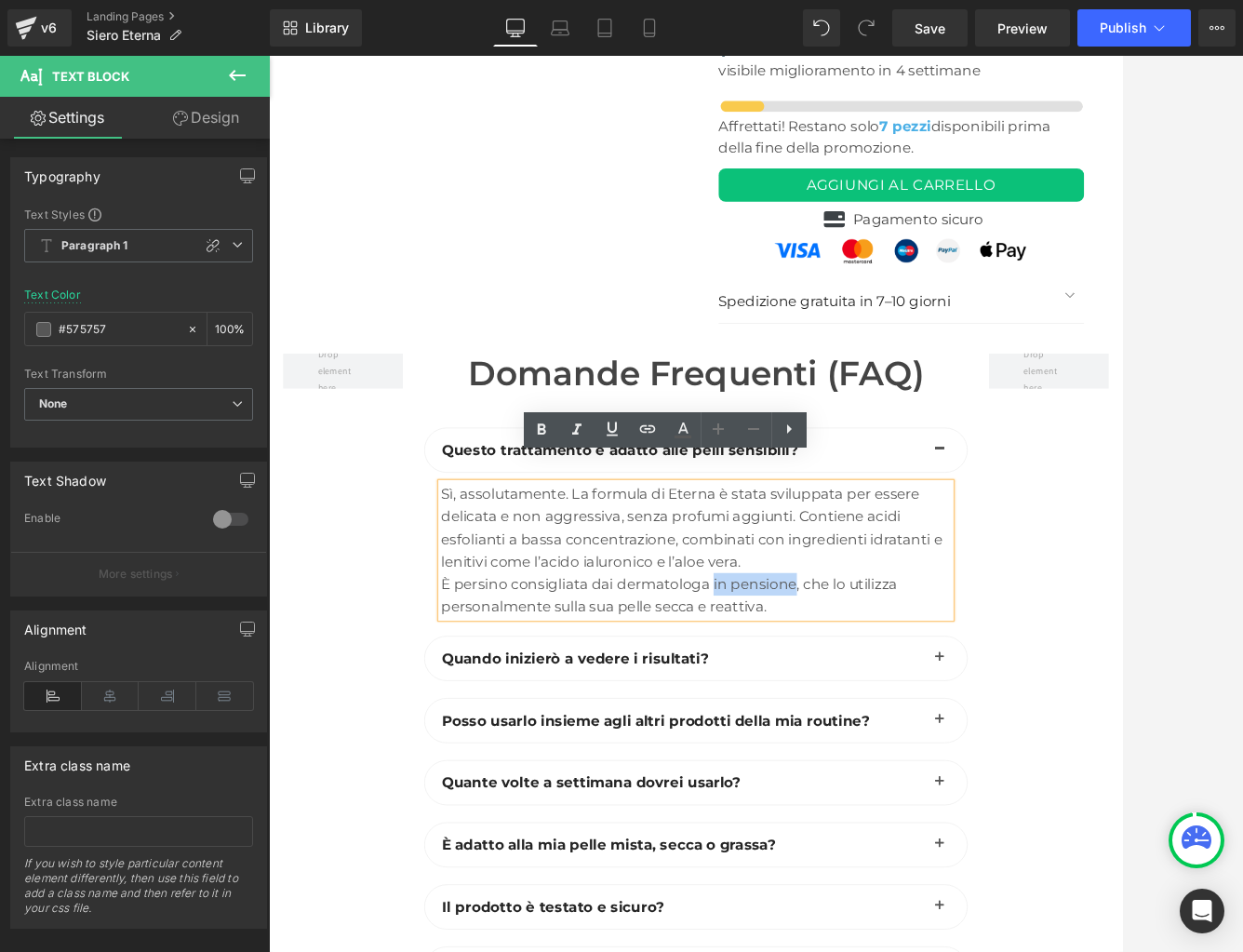
drag, startPoint x: 960, startPoint y: 722, endPoint x: 853, endPoint y: 721, distance: 107.0
click at [853, 737] on div "È persino consigliata dai dermatologa in pensione, che lo utilizza personalment…" at bounding box center [831, 766] width 672 height 59
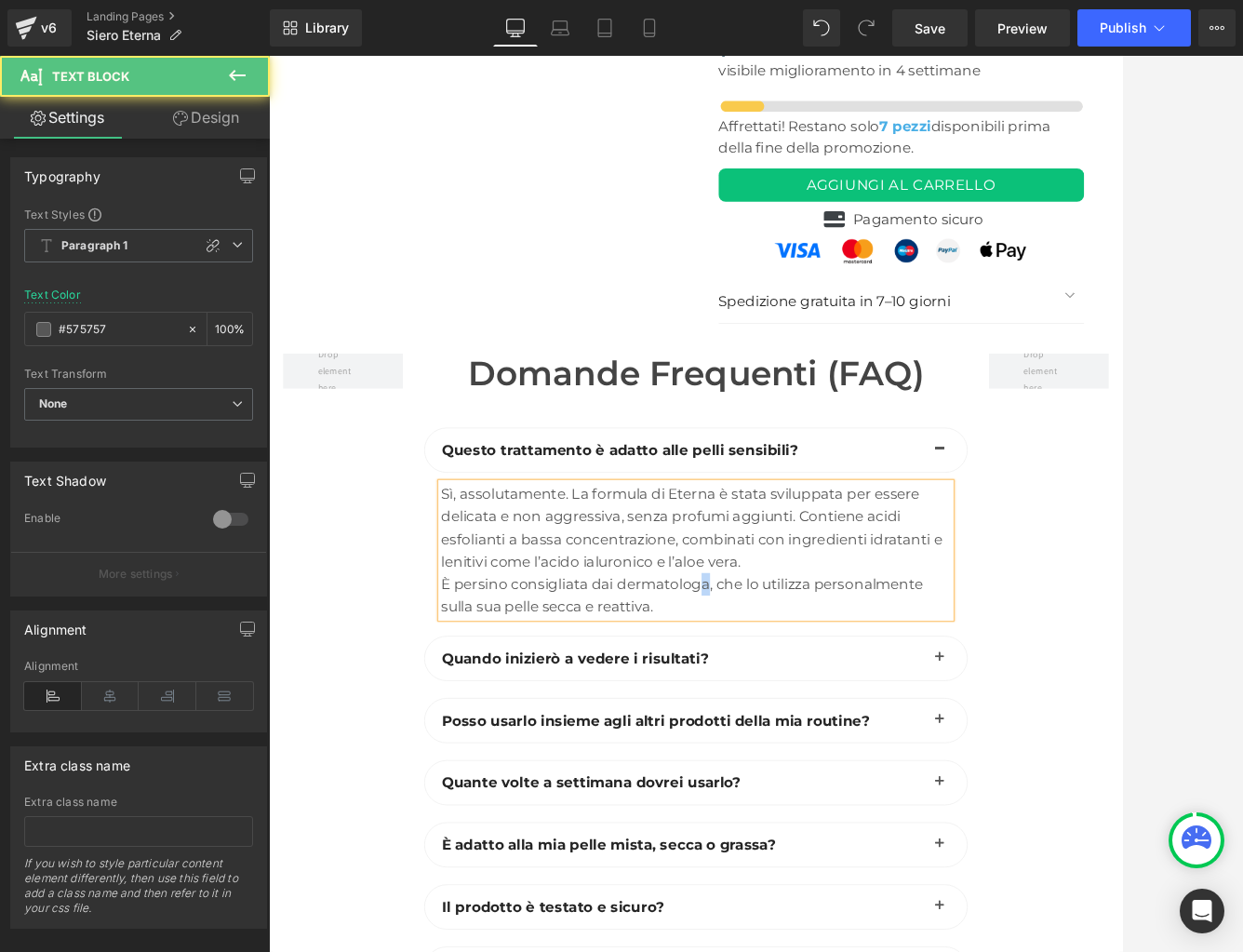
click at [840, 737] on div "È persino consigliata dai dermatologa, che lo utilizza personalmente sulla sua …" at bounding box center [831, 766] width 672 height 59
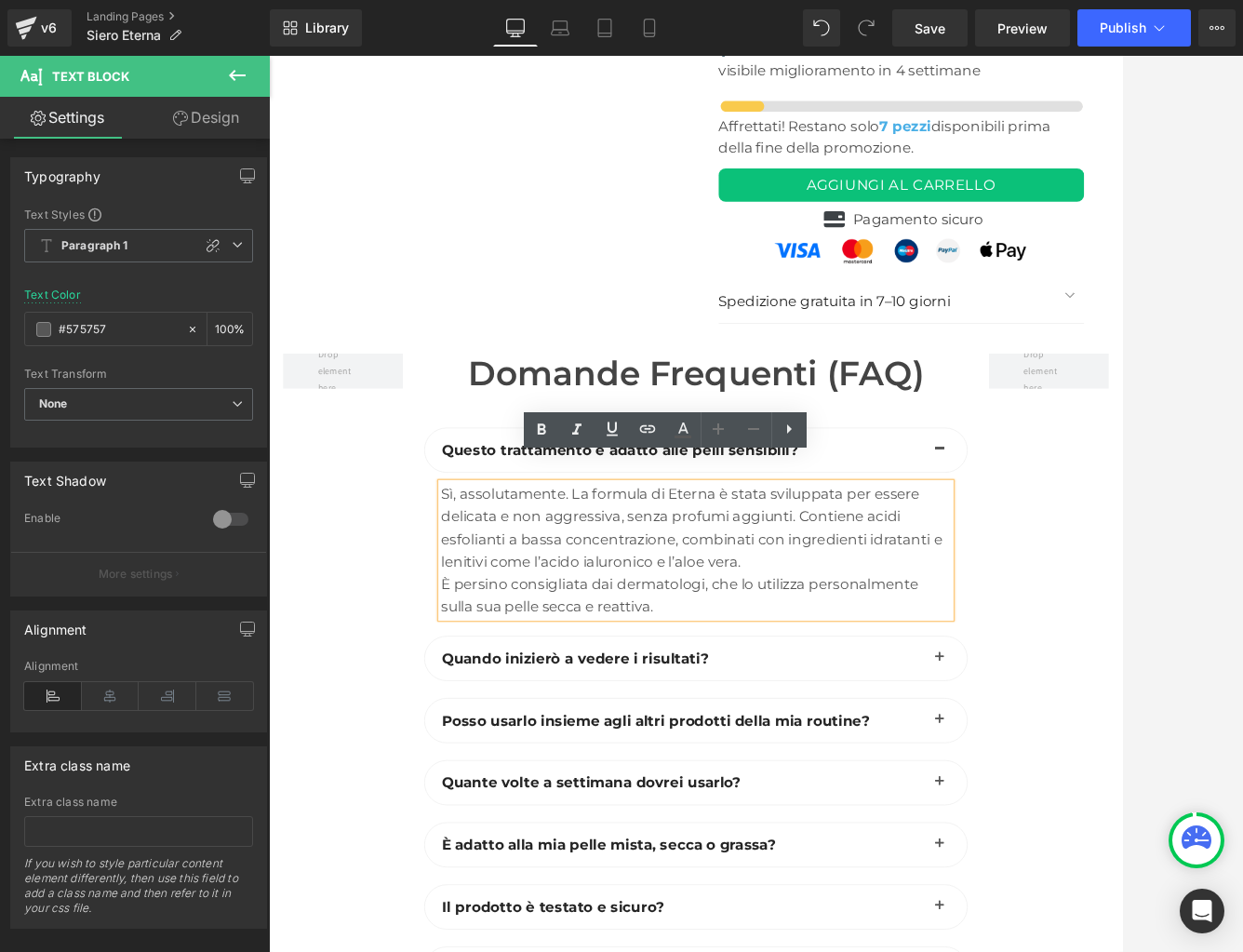
click at [370, 718] on div at bounding box center [366, 893] width 186 height 891
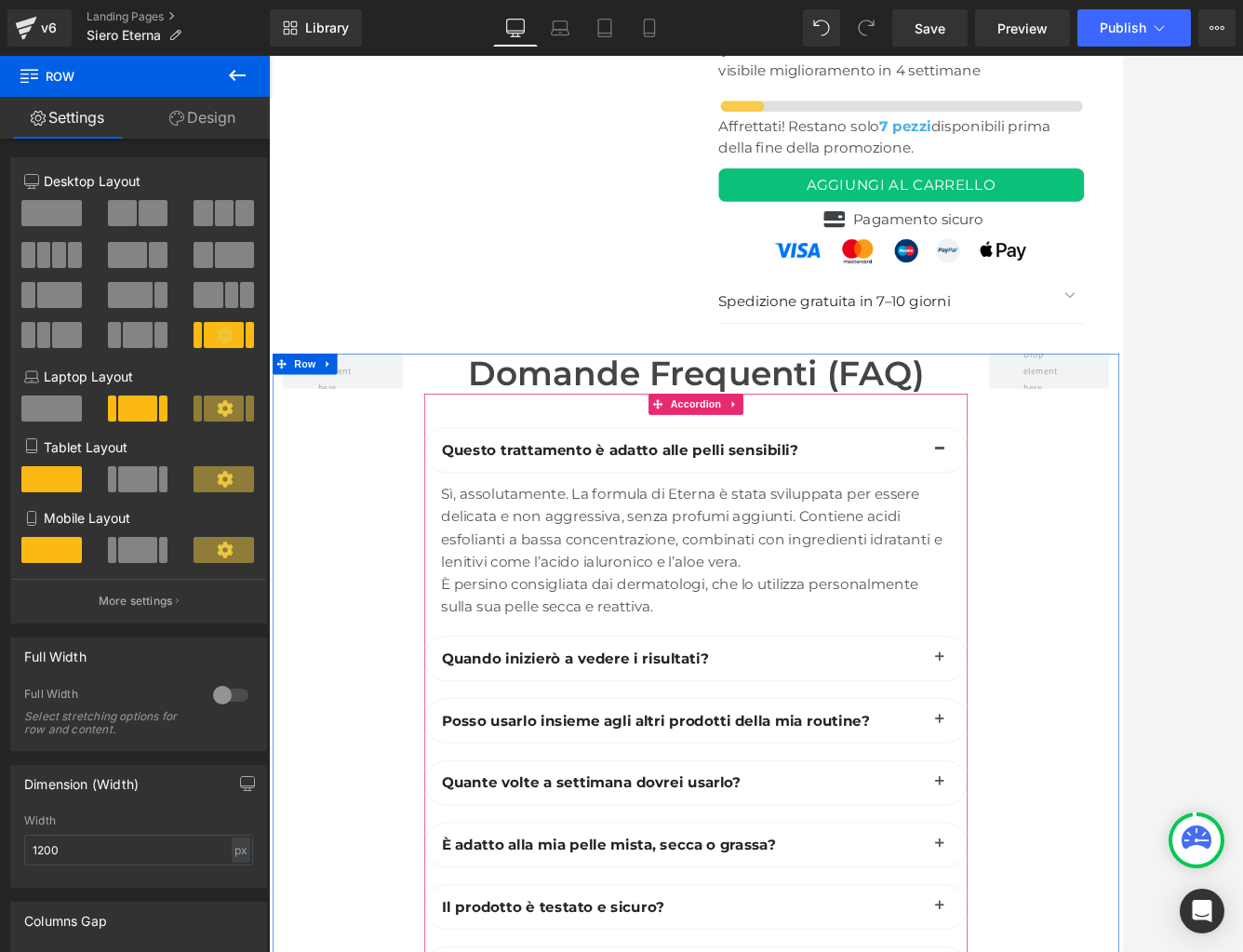
click at [1094, 853] on span "button" at bounding box center [1153, 853] width 0 height 0
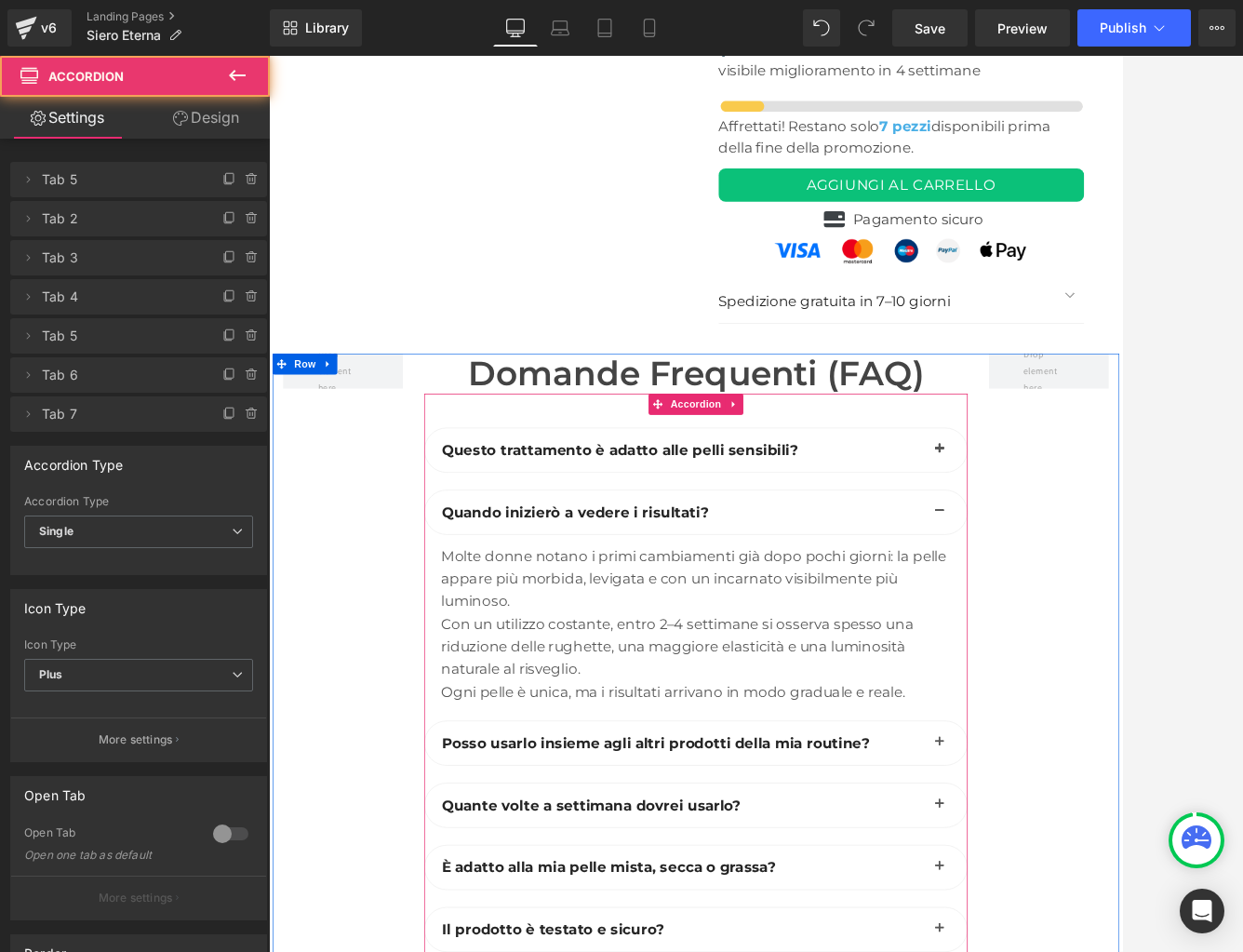
click at [1094, 932] on button "button" at bounding box center [1152, 961] width 37 height 58
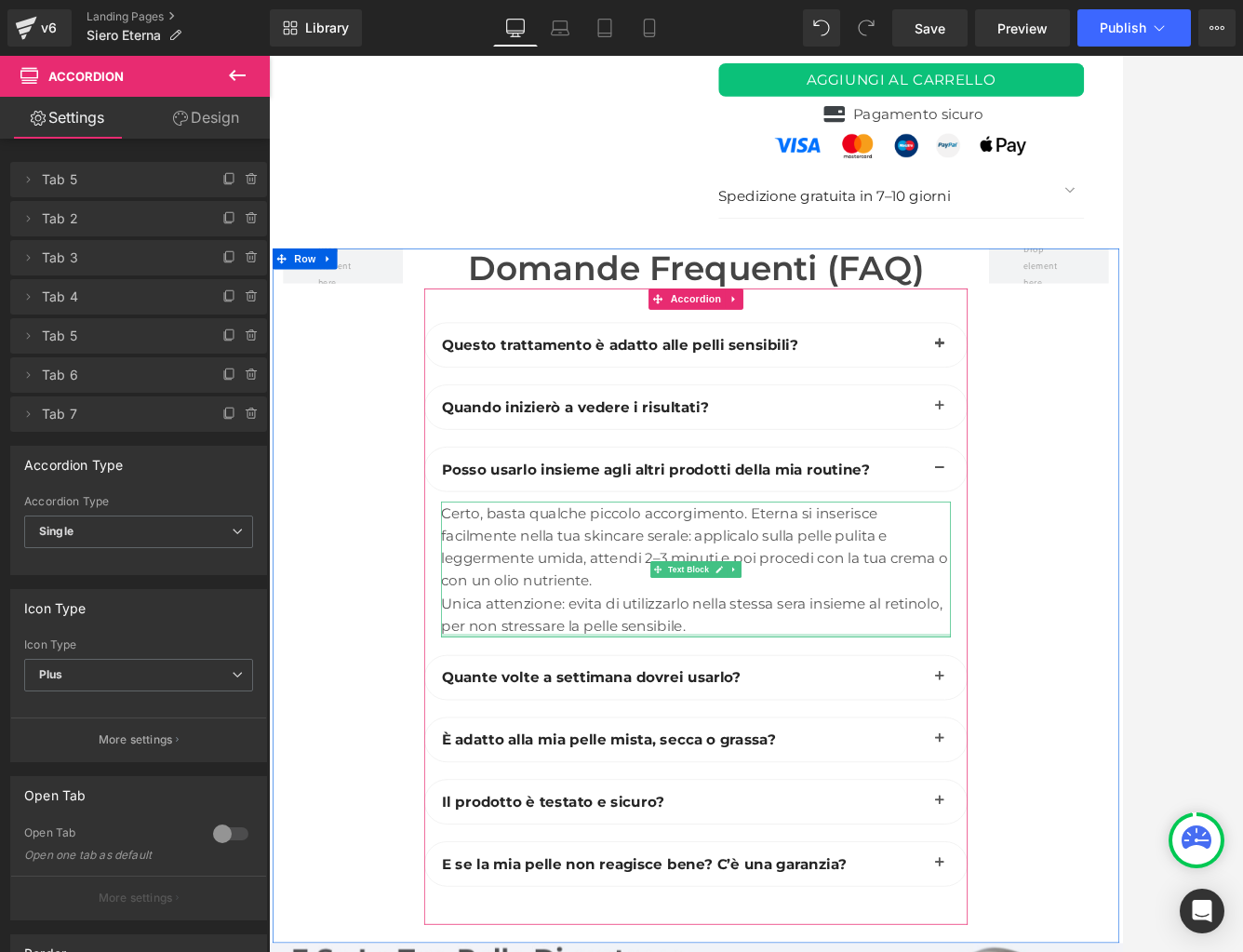
scroll to position [7797, 0]
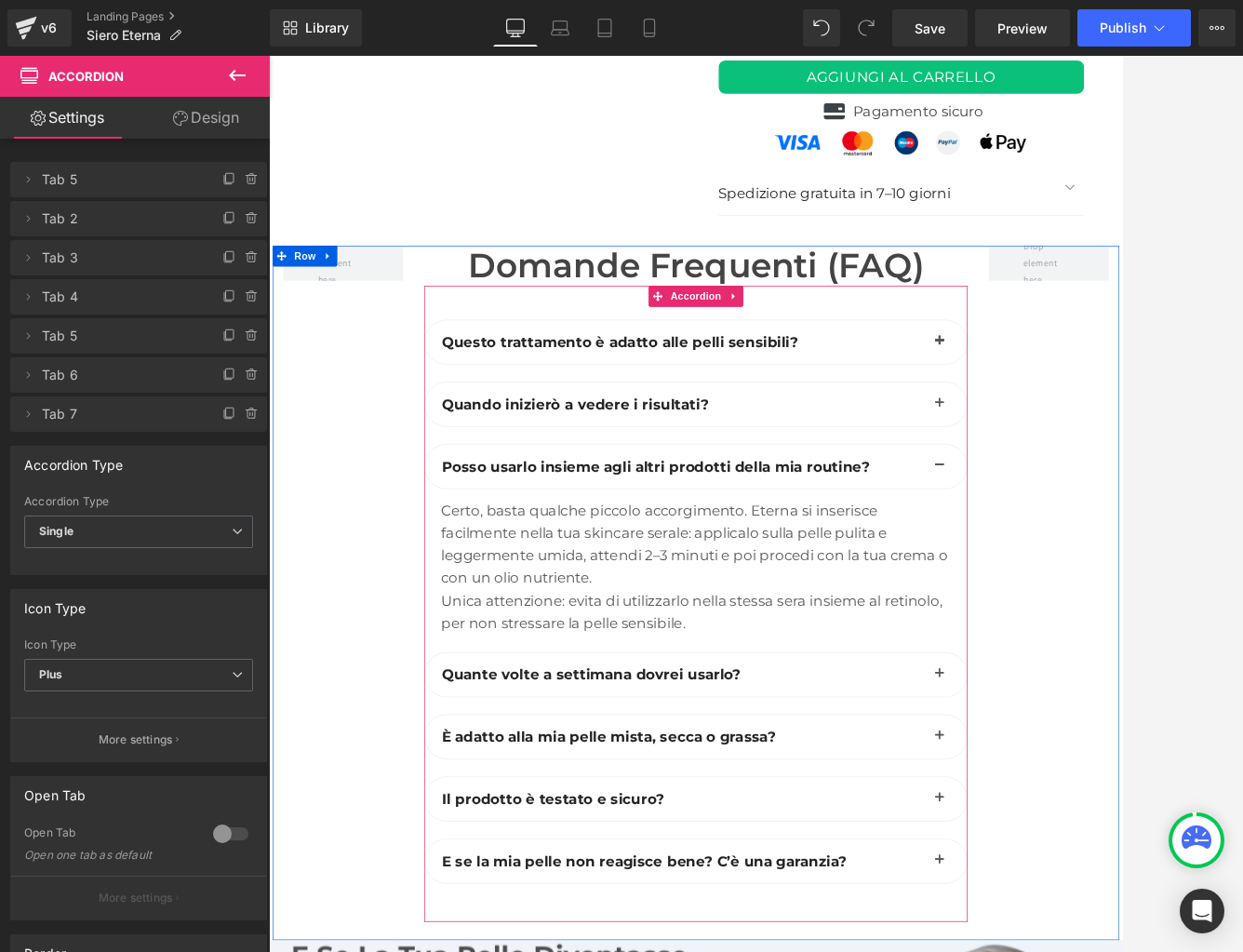
click at [1094, 841] on button "button" at bounding box center [1152, 870] width 37 height 58
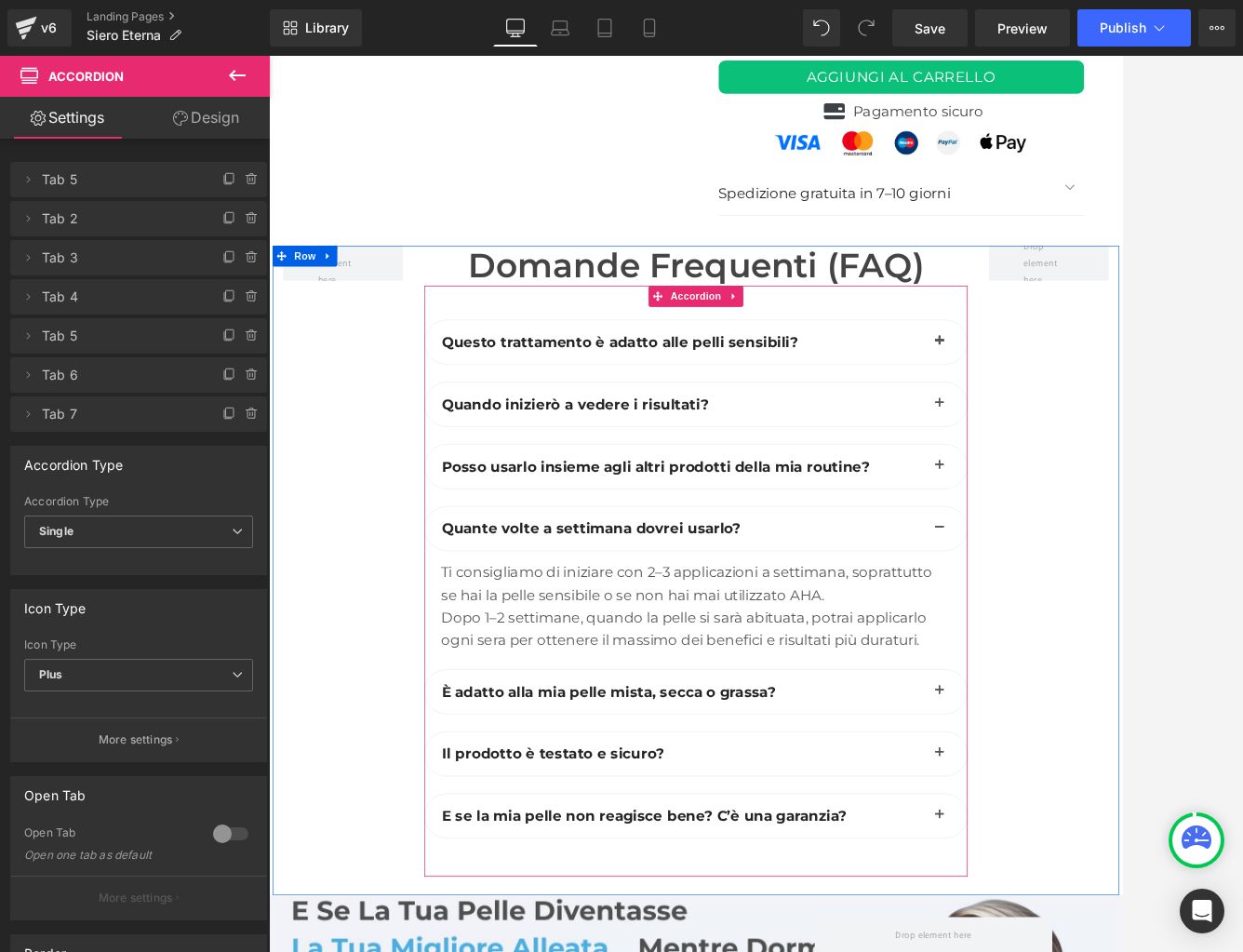
click at [1094, 864] on button "button" at bounding box center [1152, 893] width 37 height 58
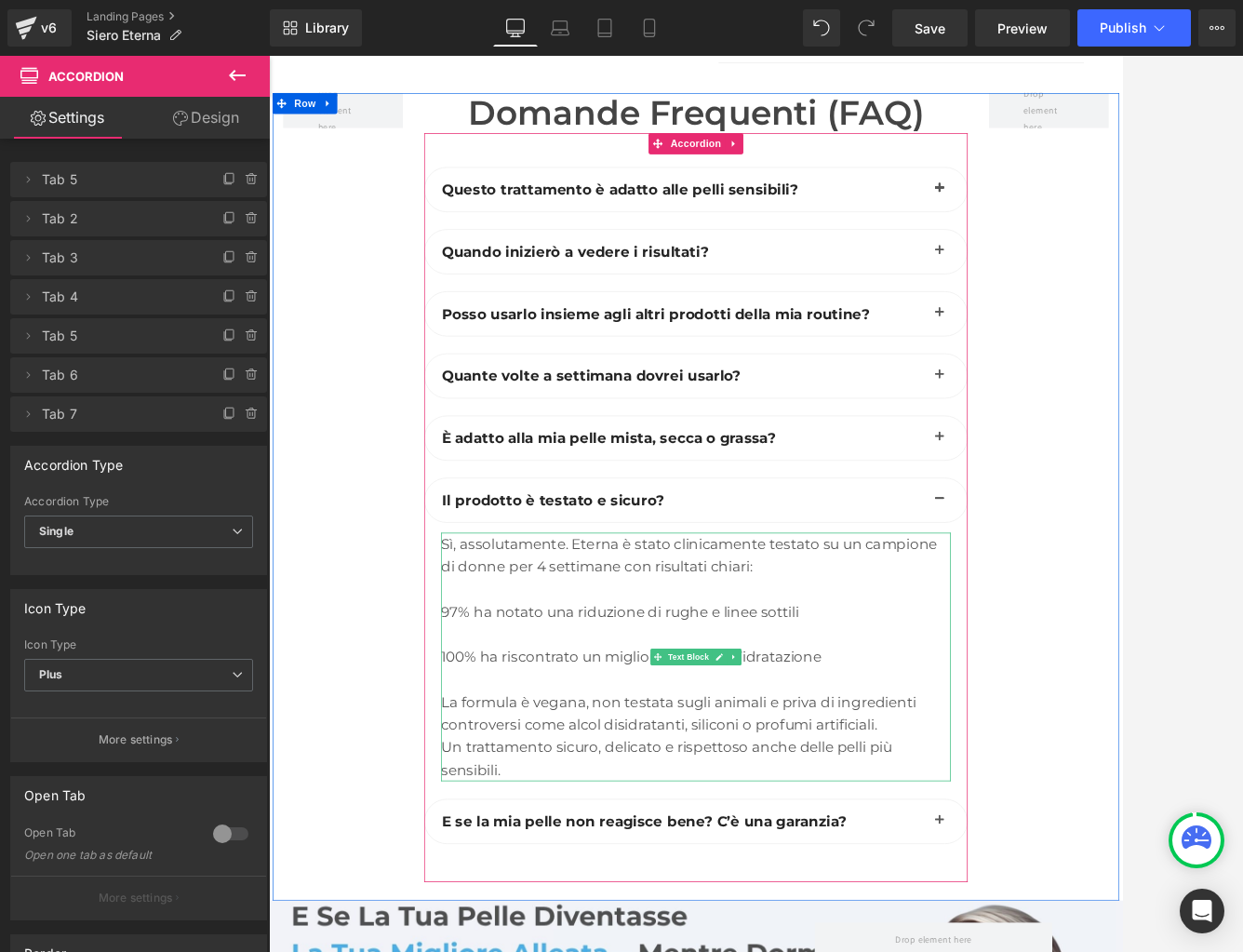
scroll to position [8007, 0]
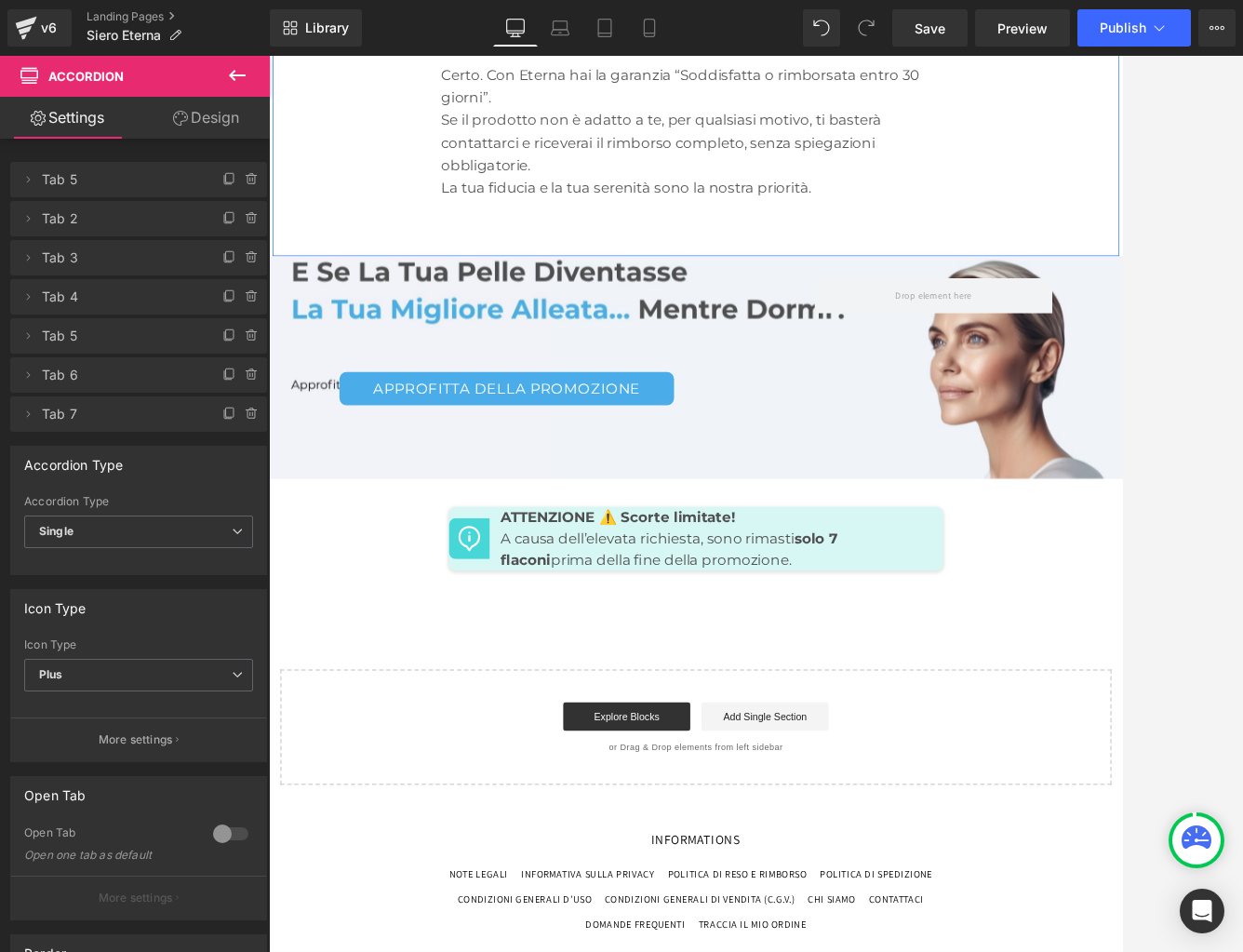
scroll to position [8734, 0]
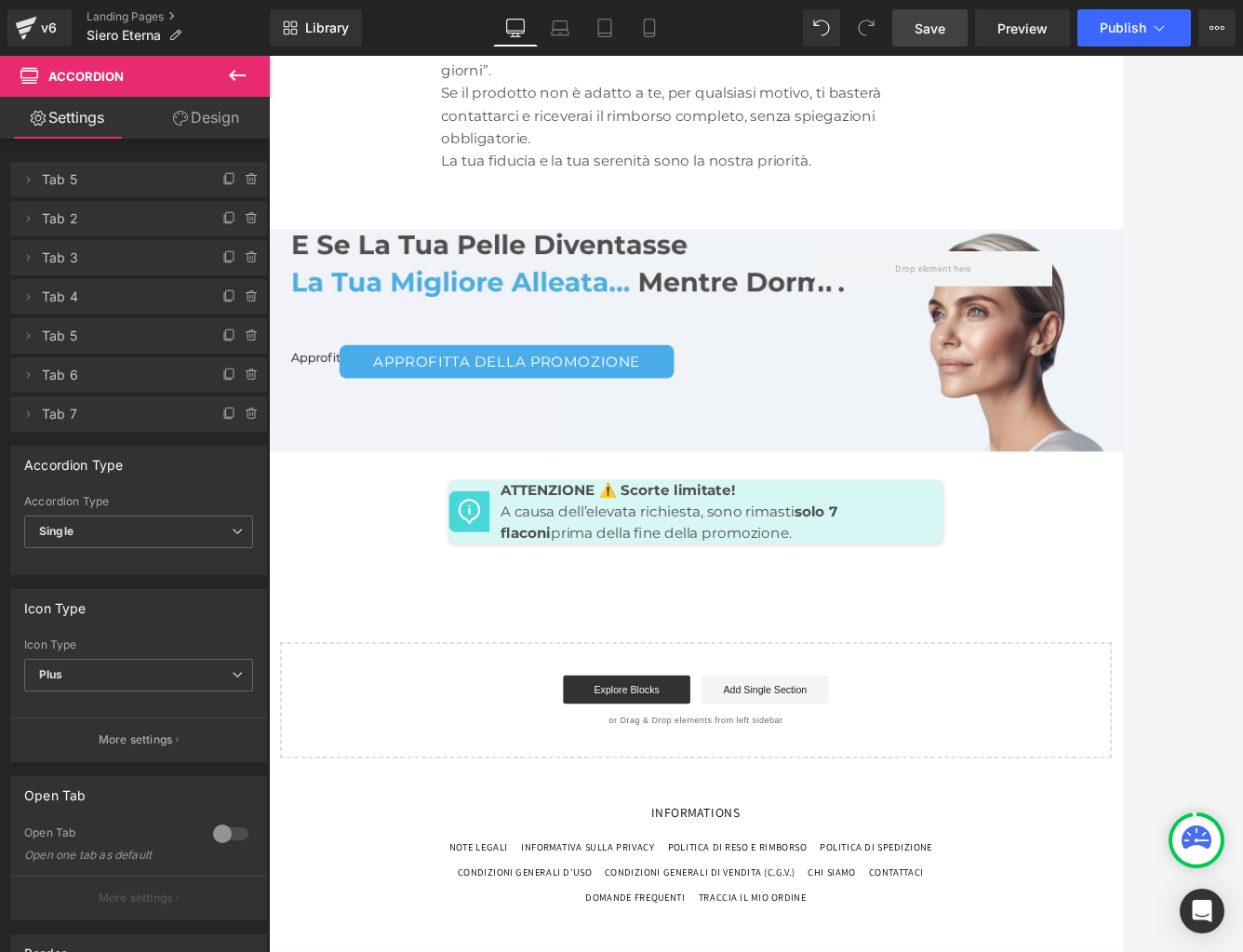
click at [927, 29] on span "Save" at bounding box center [930, 29] width 31 height 20
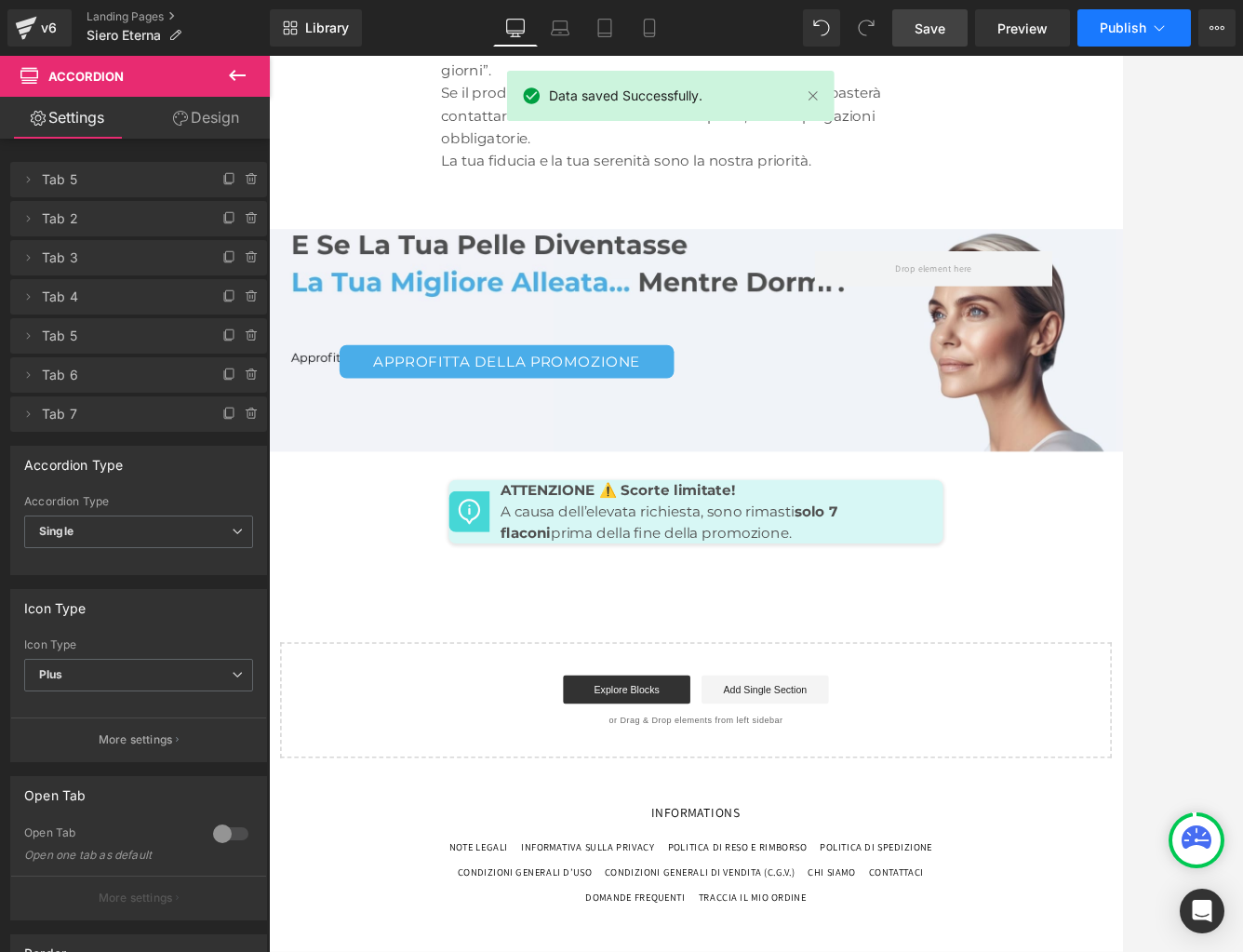
click at [1094, 27] on span "Publish" at bounding box center [1123, 28] width 47 height 15
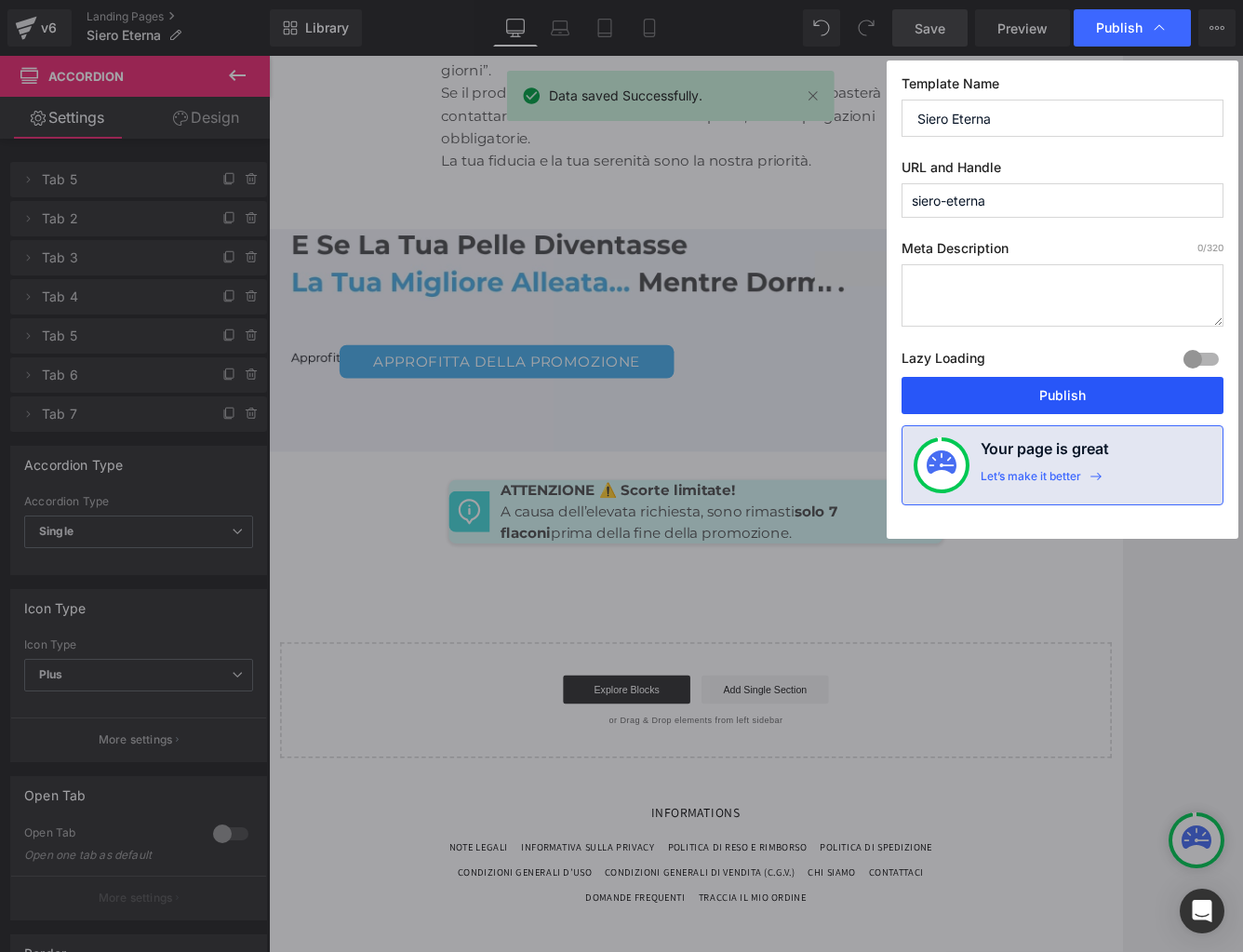
drag, startPoint x: 956, startPoint y: 399, endPoint x: 199, endPoint y: 171, distance: 790.6
click at [956, 399] on button "Publish" at bounding box center [1063, 395] width 322 height 37
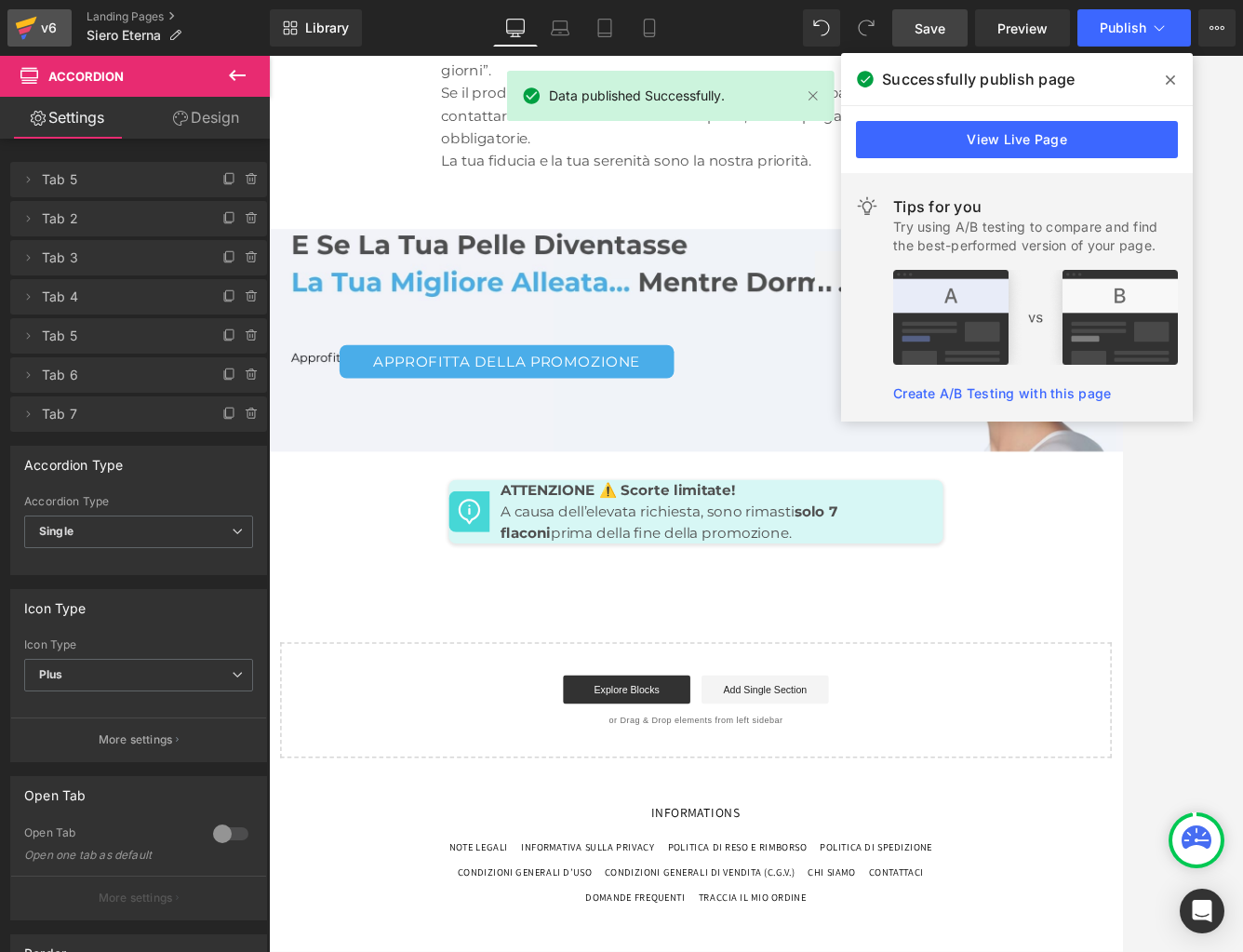
click at [49, 21] on div "v6" at bounding box center [49, 28] width 23 height 24
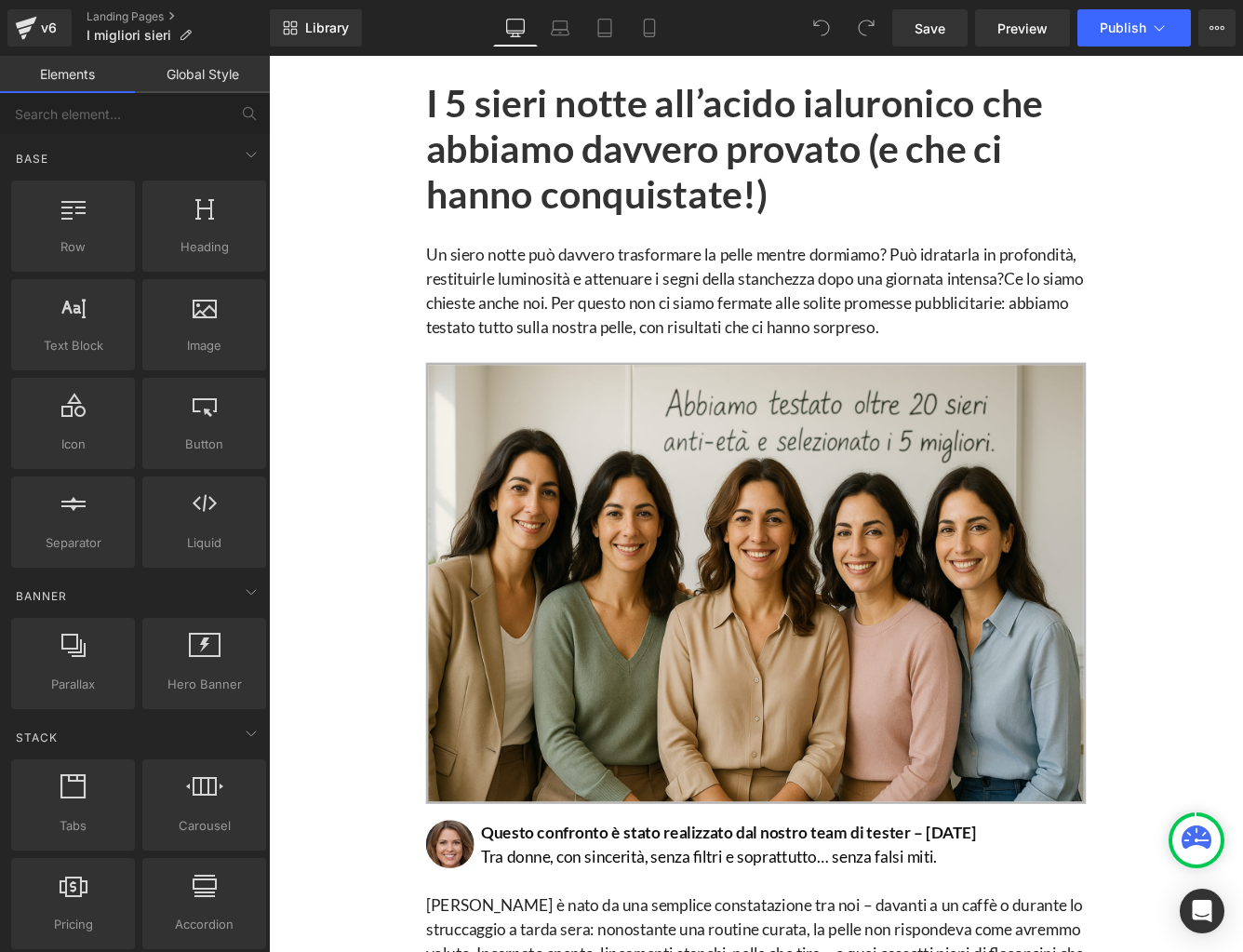
scroll to position [3714, 0]
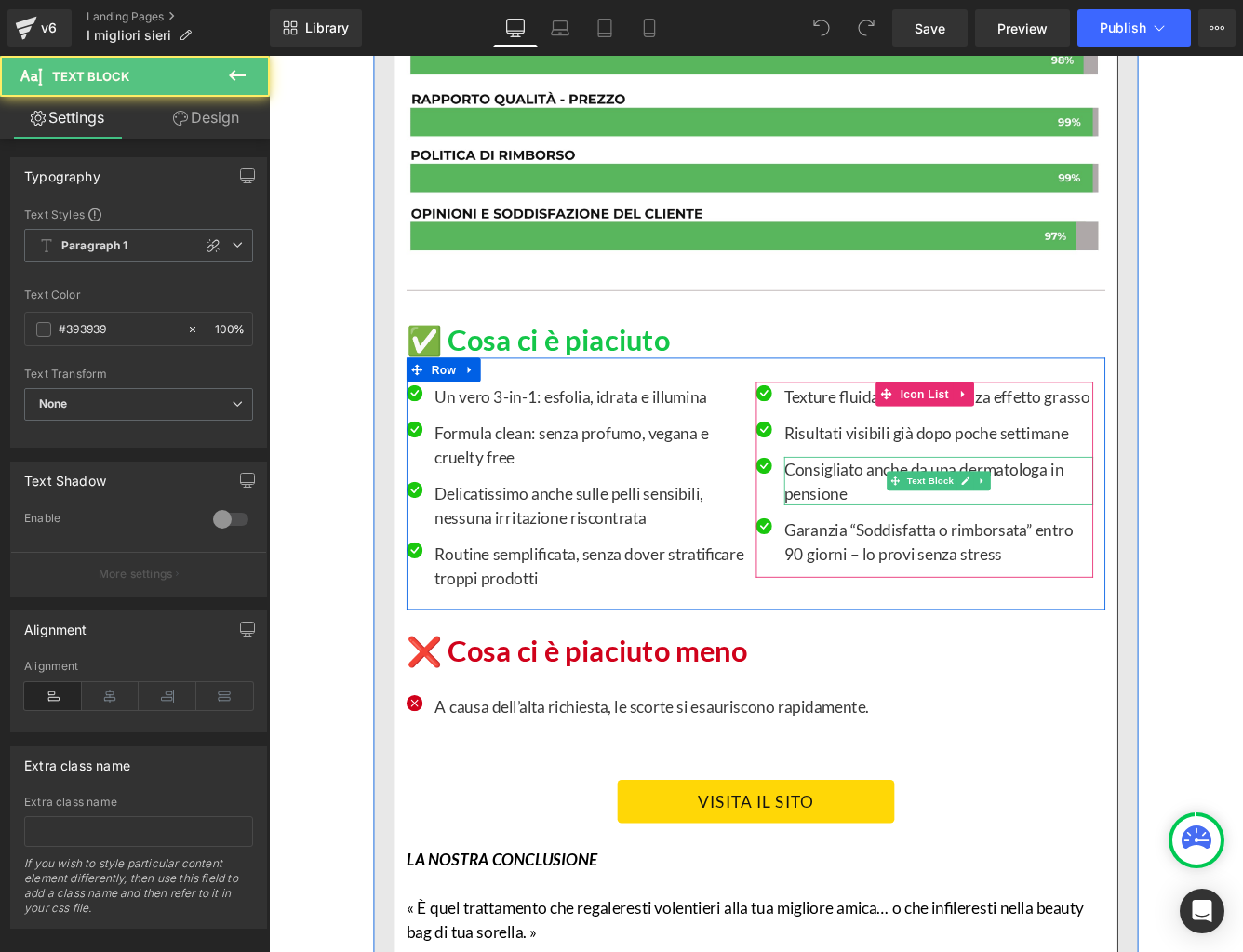
click at [1034, 557] on p "Consigliato anche da una dermatologa in pensione" at bounding box center [1043, 547] width 357 height 56
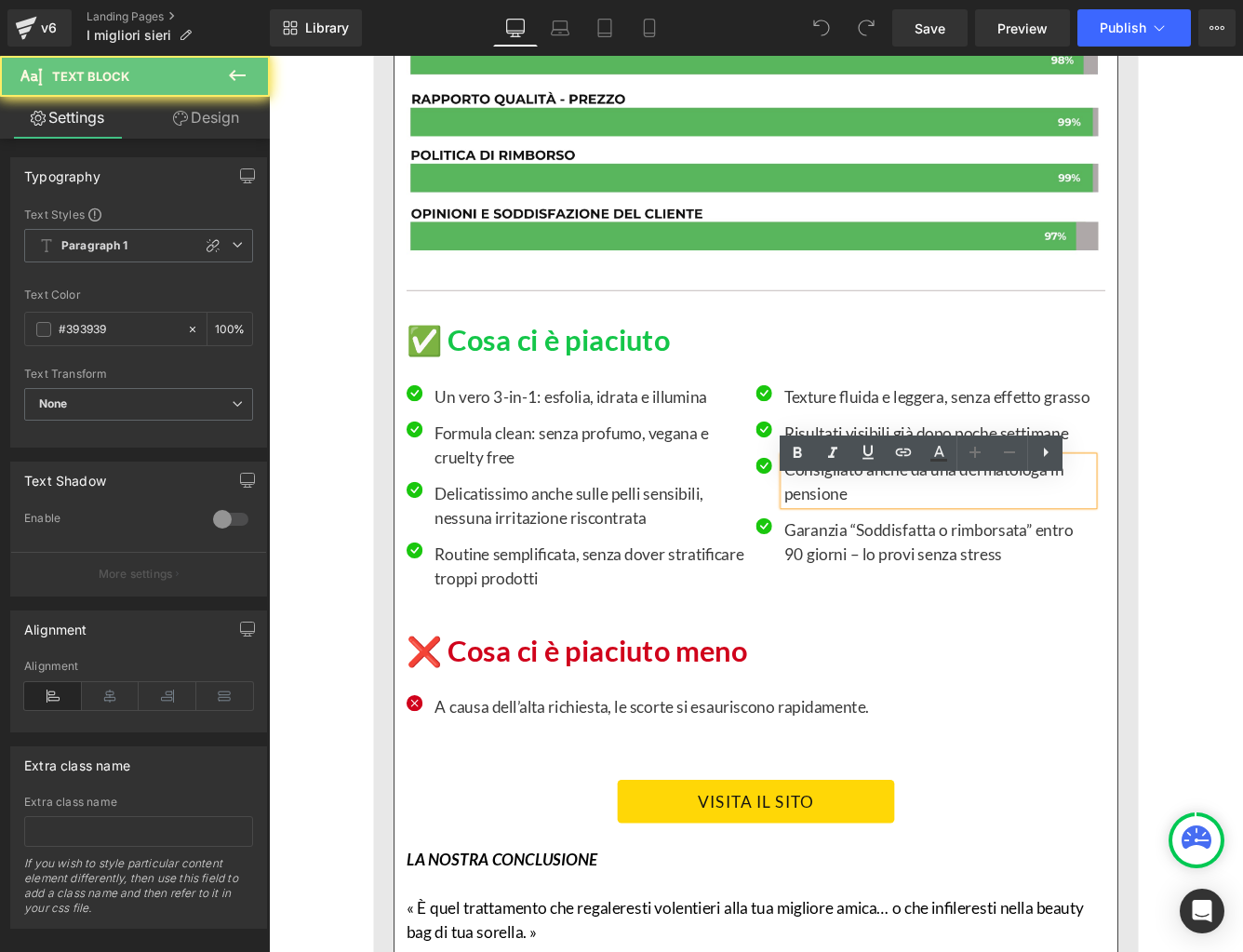
click at [1029, 560] on p "Consigliato anche da una dermatologa in pensione" at bounding box center [1043, 547] width 357 height 56
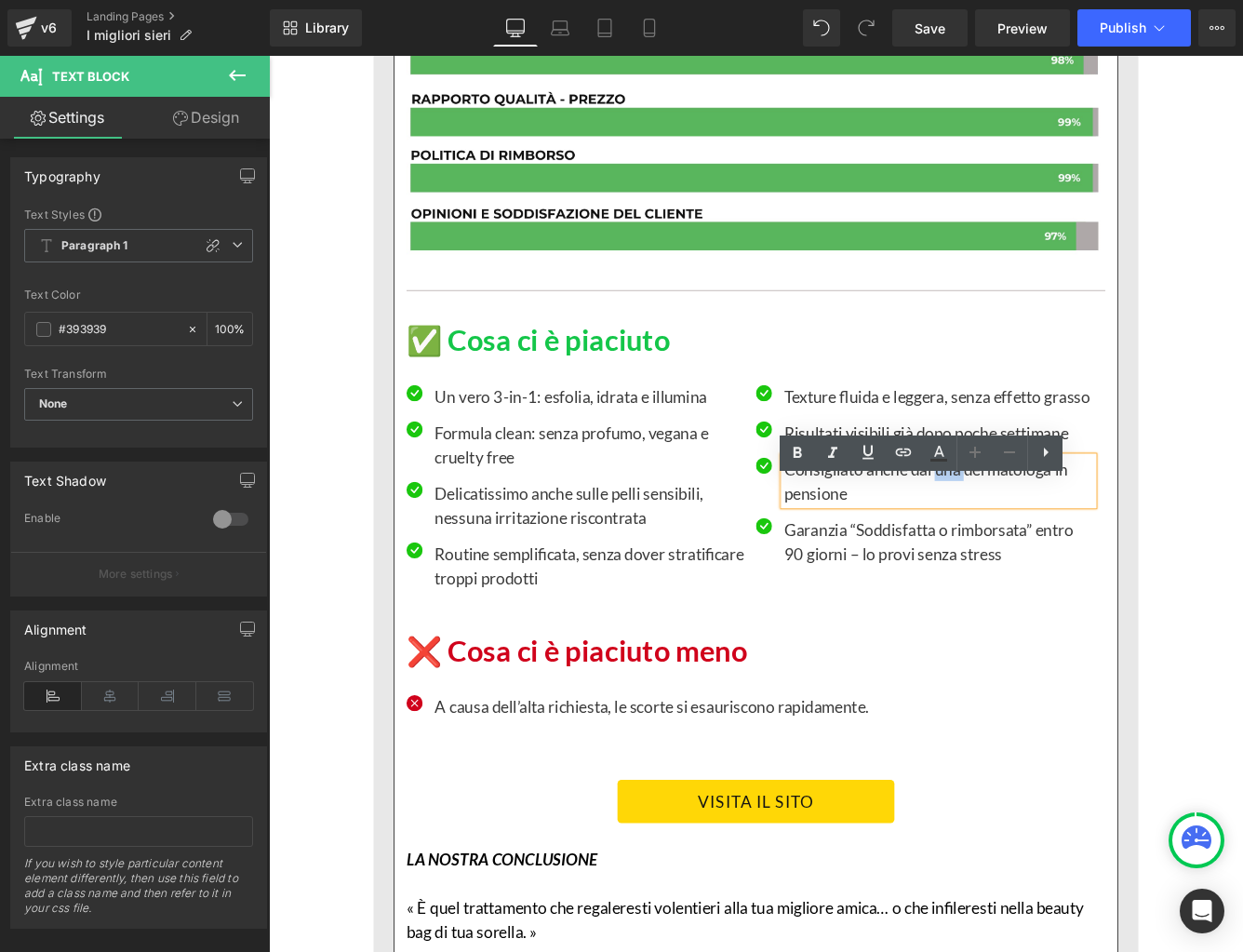
drag, startPoint x: 1042, startPoint y: 563, endPoint x: 1074, endPoint y: 564, distance: 32.0
click at [1074, 564] on p "Consigliato anche dai una dermatologa in pensione" at bounding box center [1043, 547] width 357 height 56
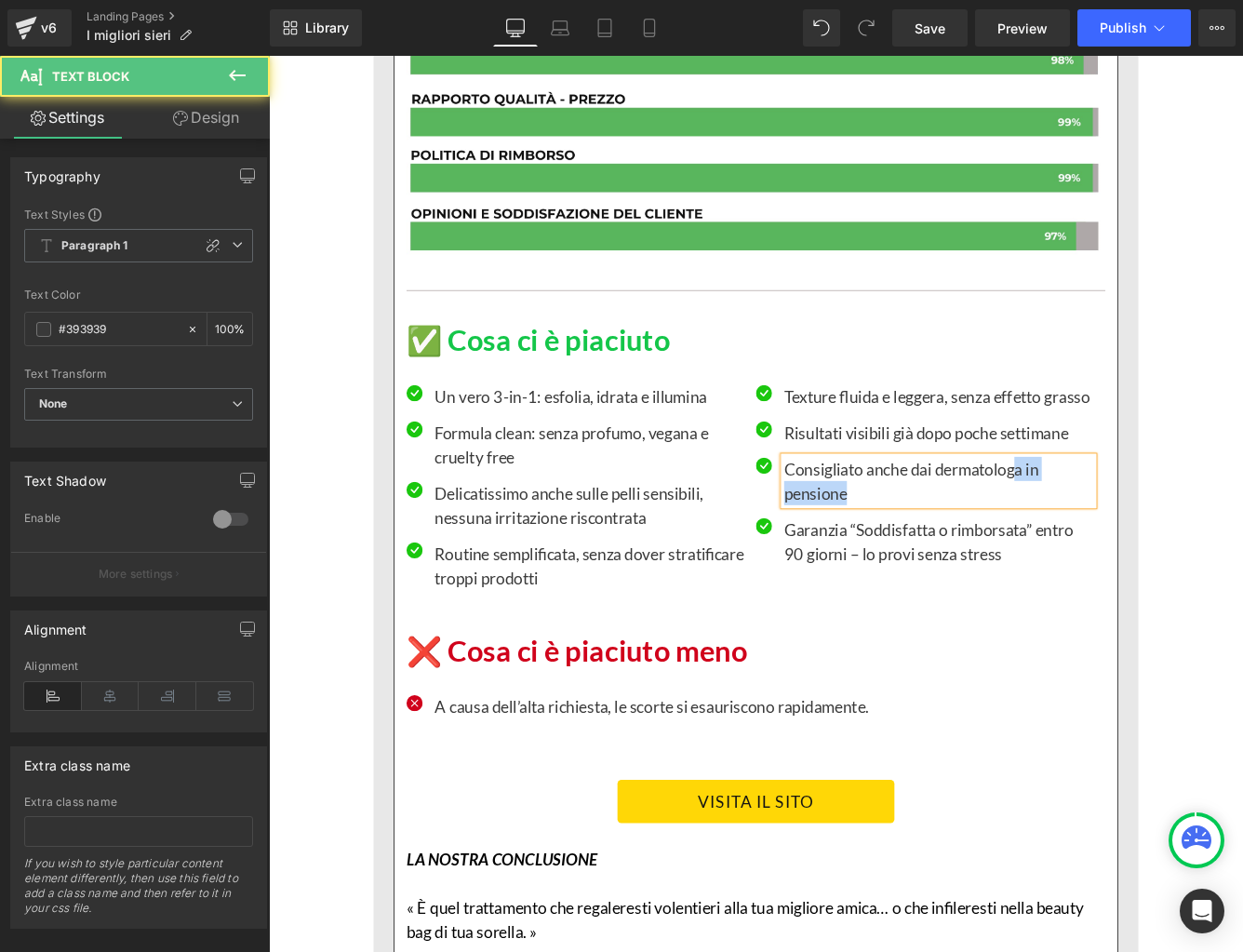
drag, startPoint x: 1134, startPoint y: 564, endPoint x: 1156, endPoint y: 578, distance: 26.1
click at [1156, 575] on p "Consigliato anche dai dermatologa in pensione" at bounding box center [1043, 547] width 357 height 56
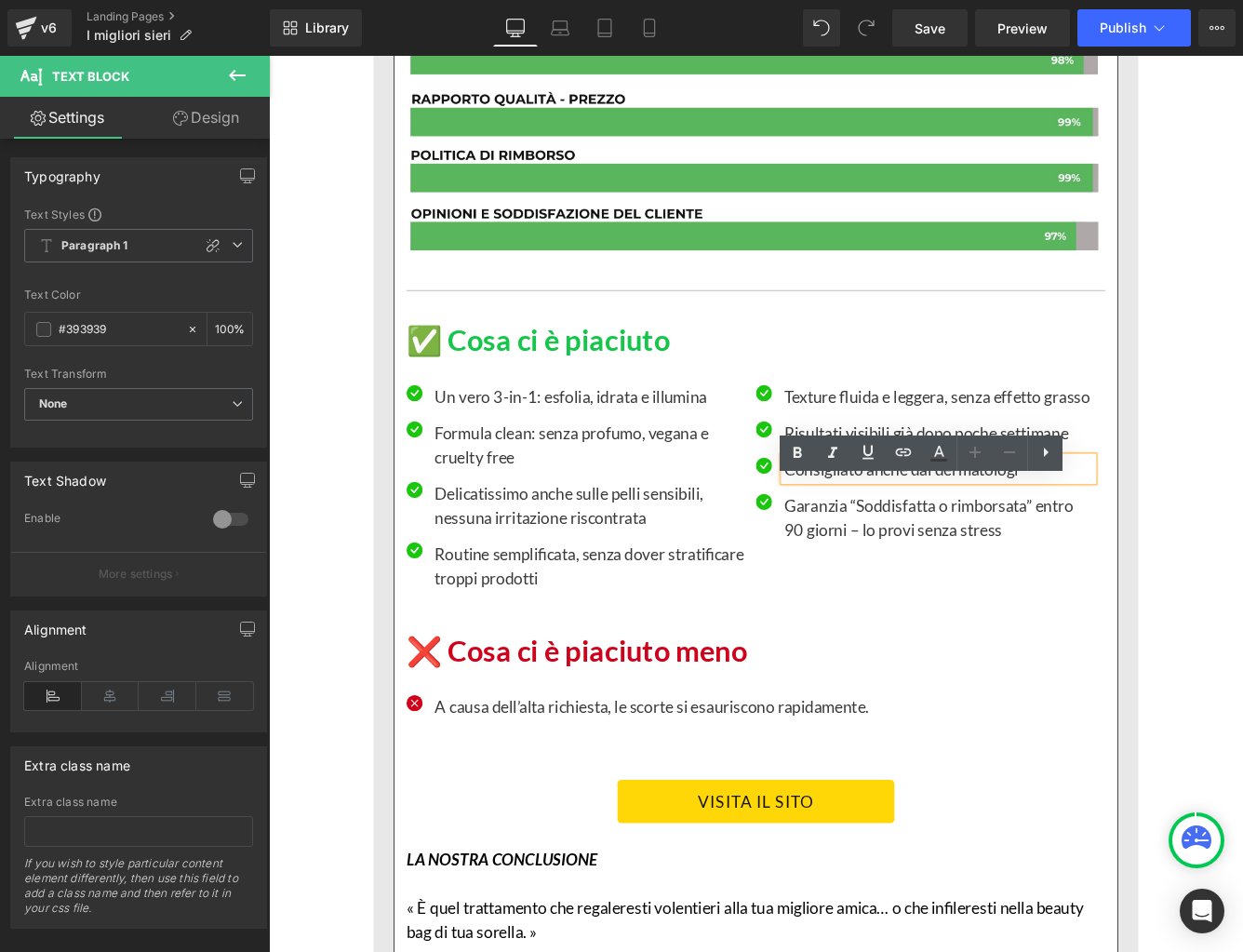
scroll to position [3717, 0]
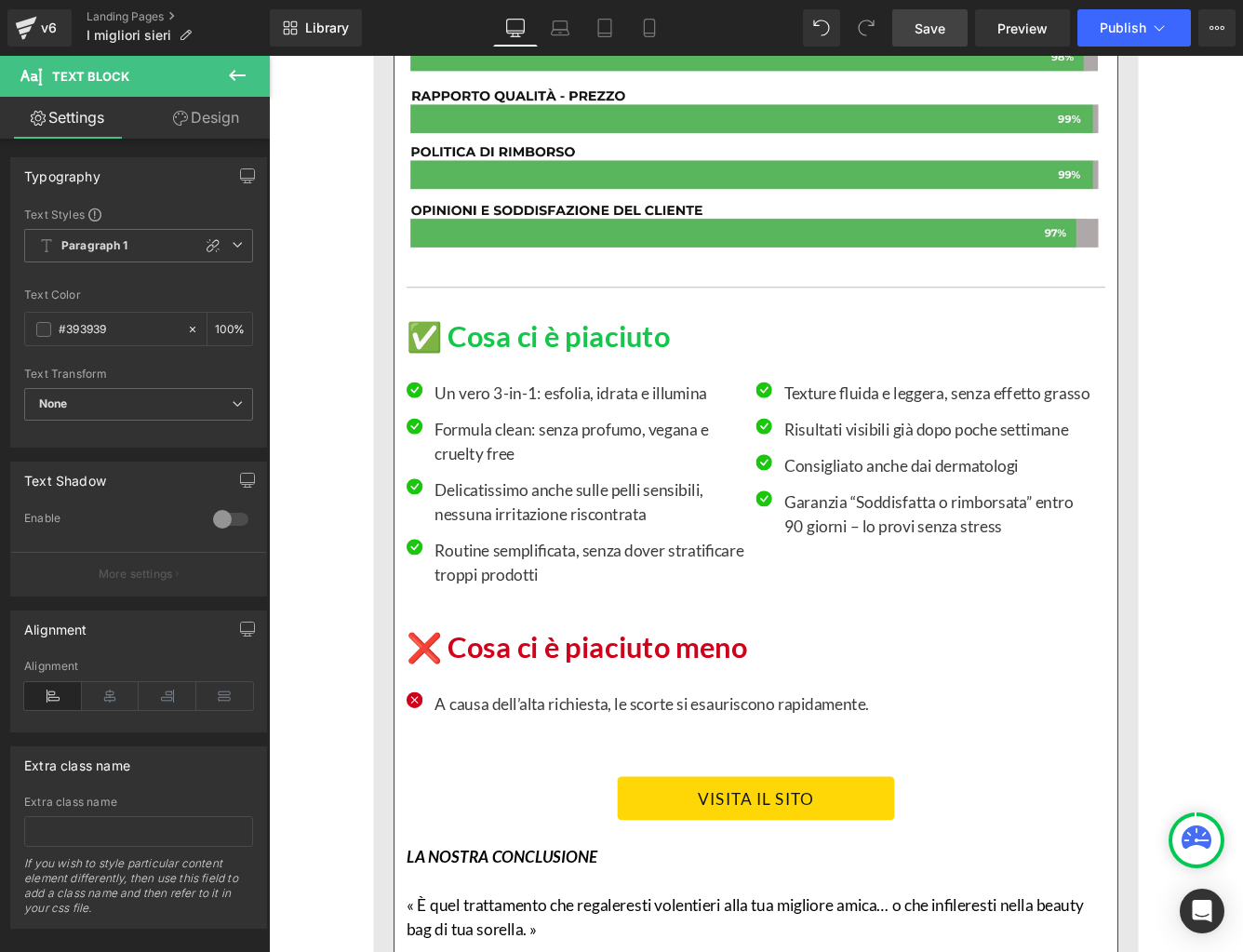
click at [927, 26] on span "Save" at bounding box center [930, 29] width 31 height 20
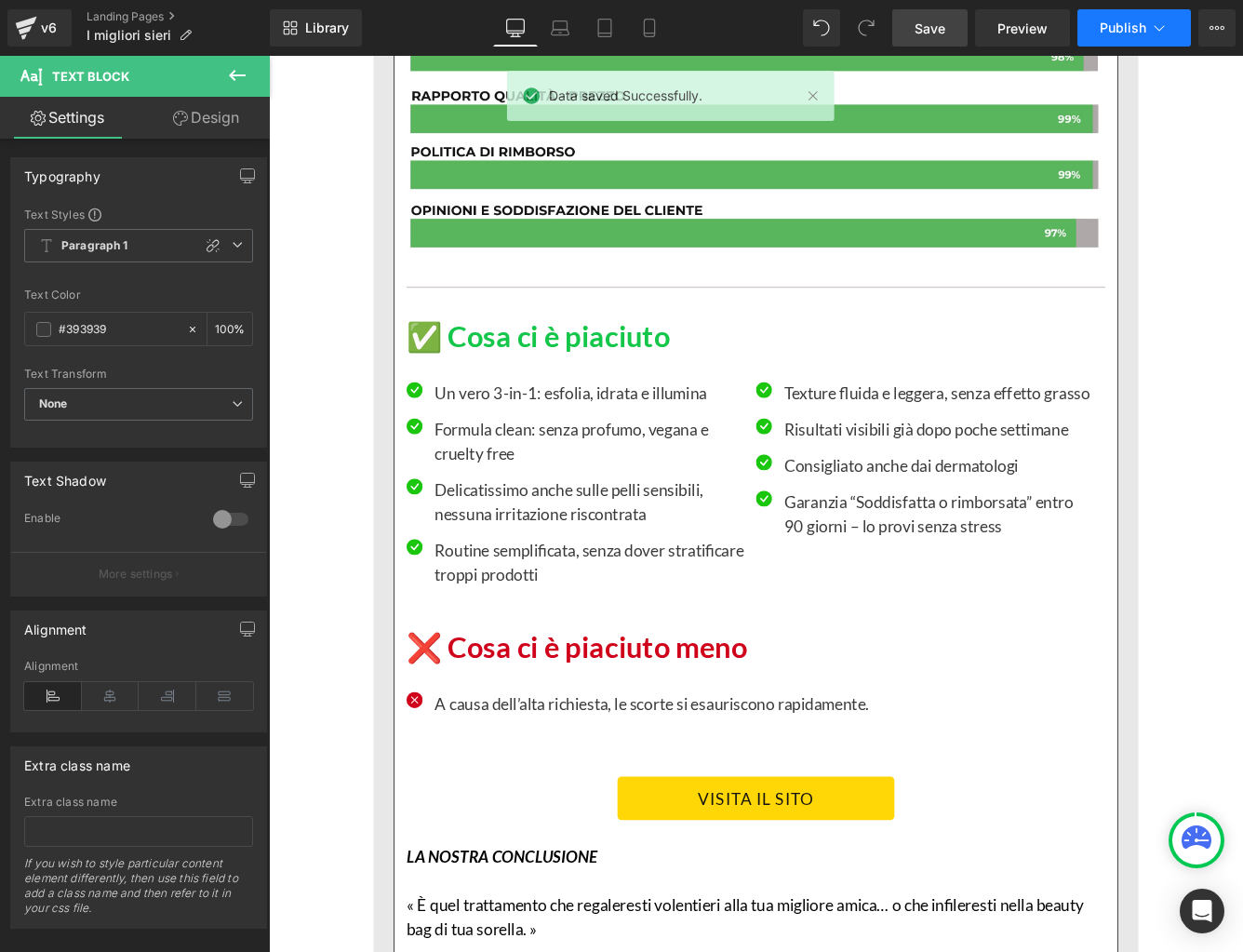
click at [1108, 39] on button "Publish" at bounding box center [1133, 28] width 113 height 37
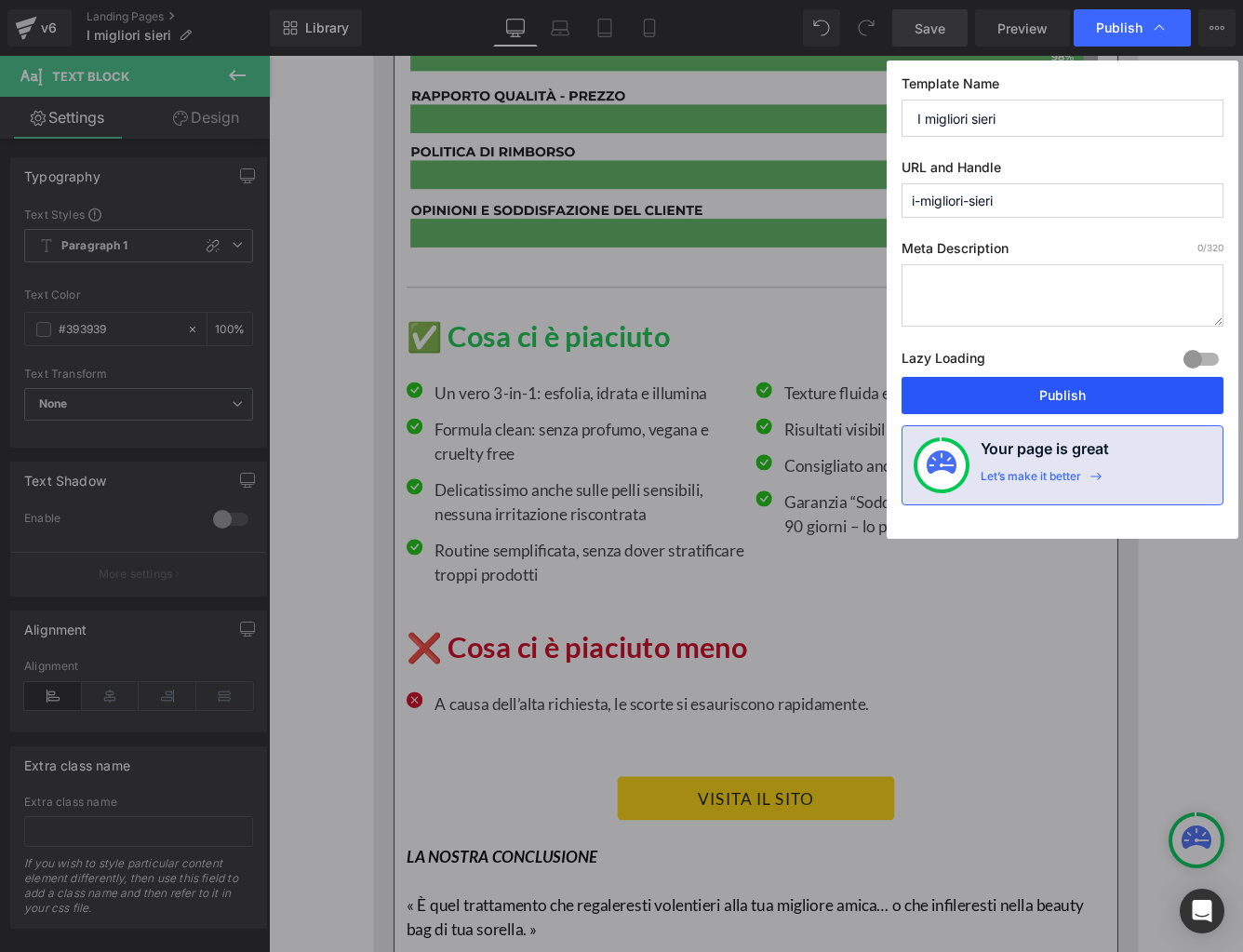
click at [1060, 385] on button "Publish" at bounding box center [1063, 395] width 322 height 37
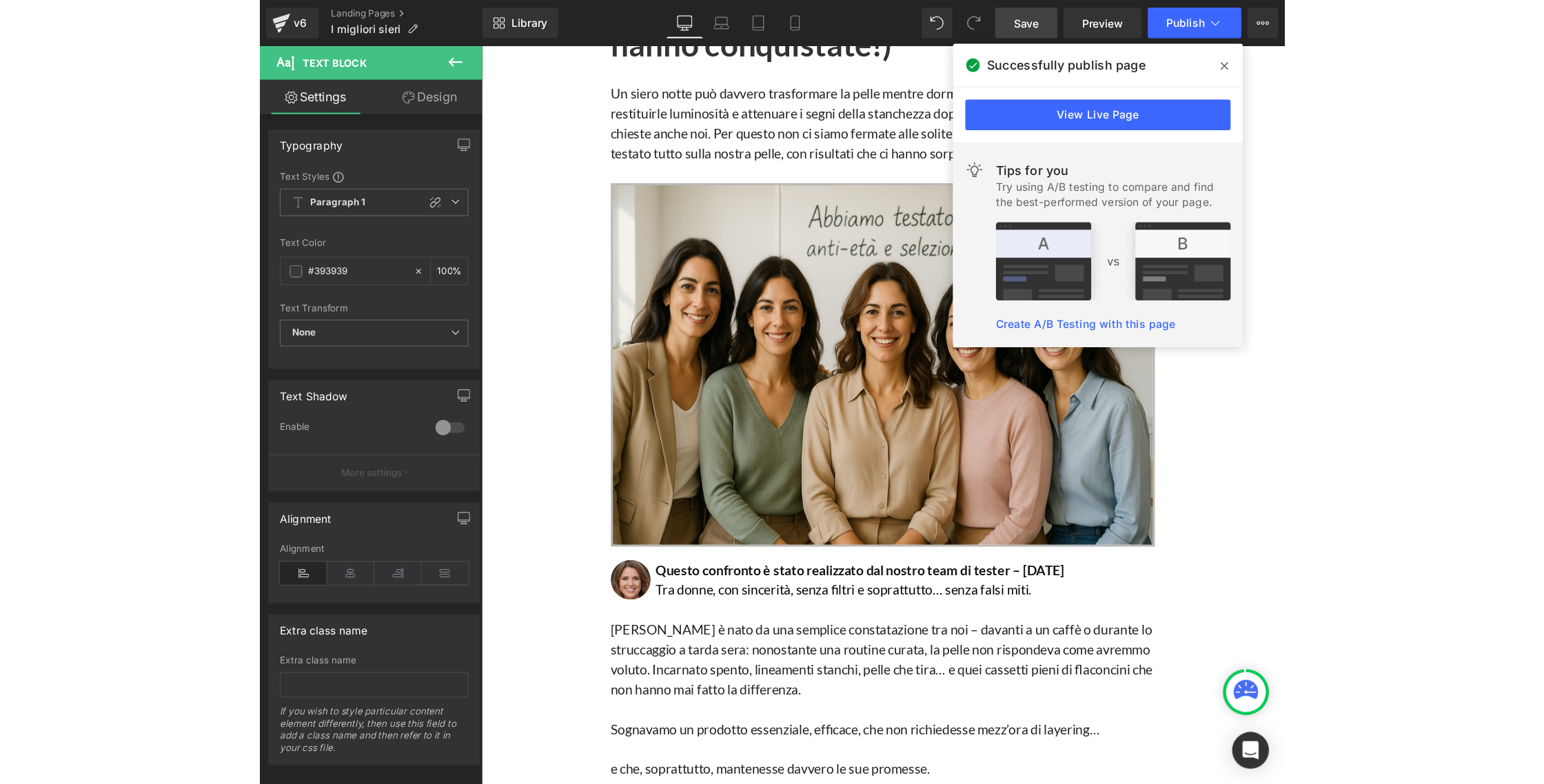
scroll to position [95, 0]
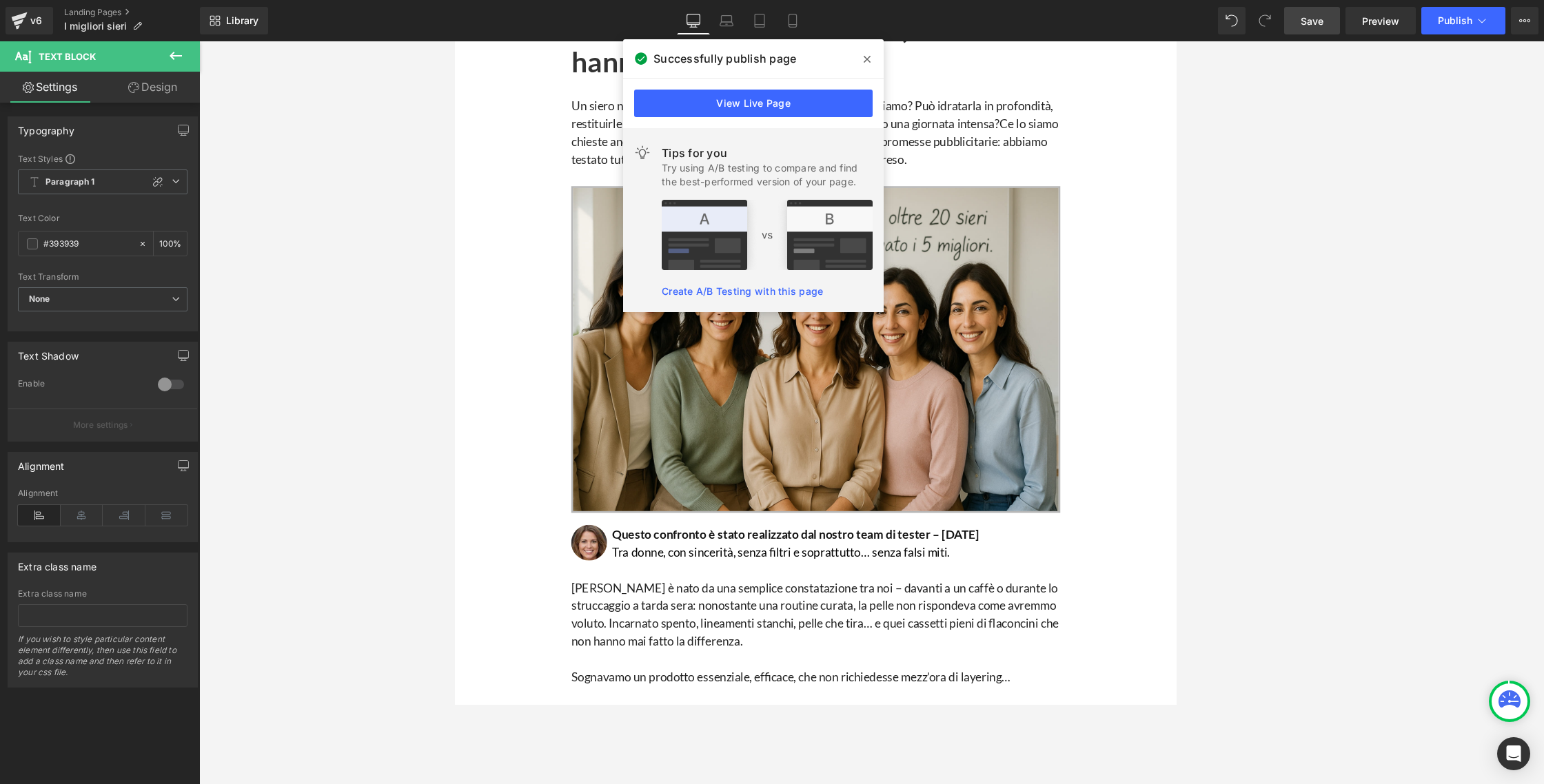
click at [363, 274] on div at bounding box center [871, 413] width 1345 height 742
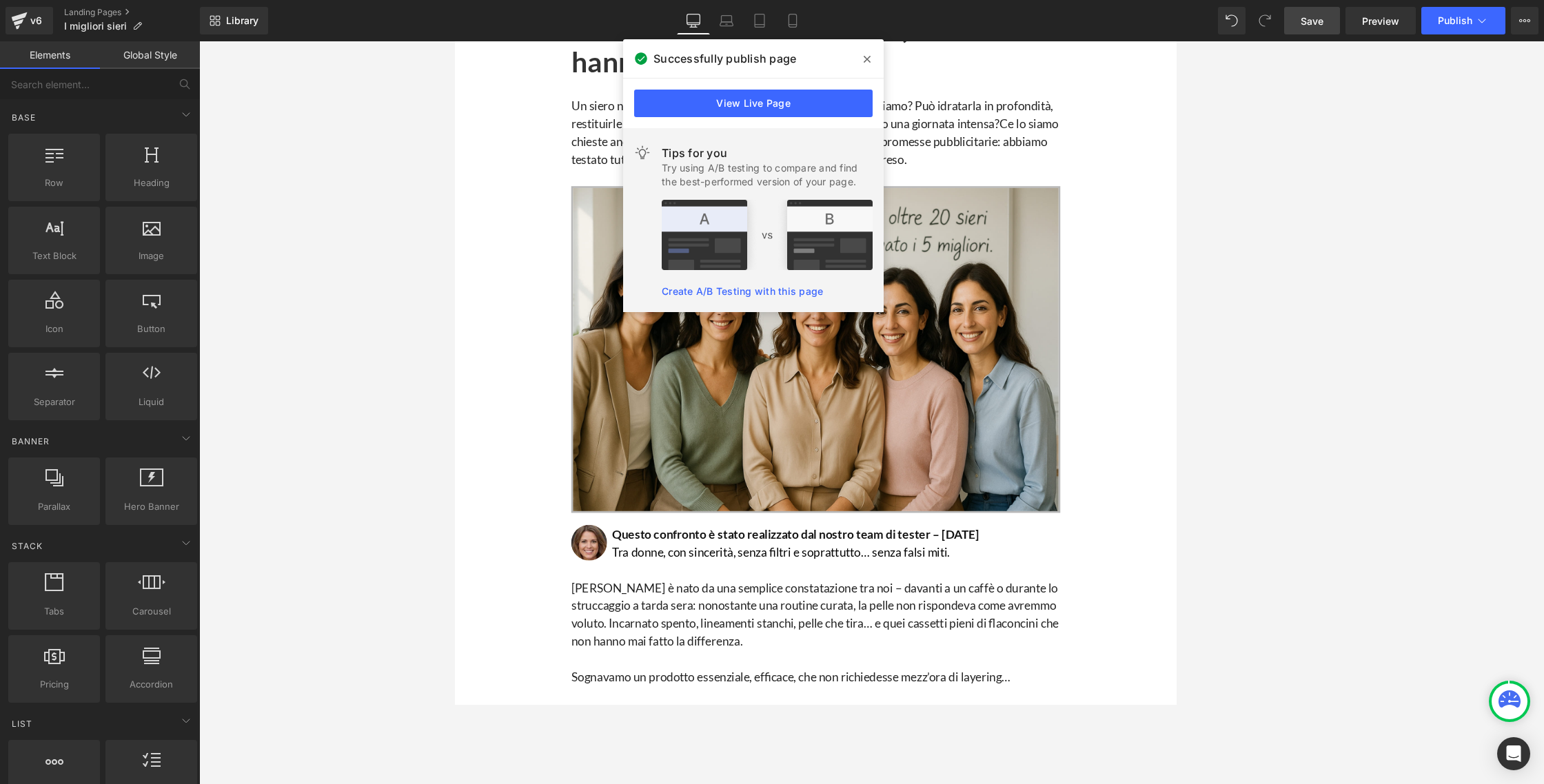
click at [867, 60] on icon at bounding box center [867, 59] width 7 height 7
